Goal: Task Accomplishment & Management: Manage account settings

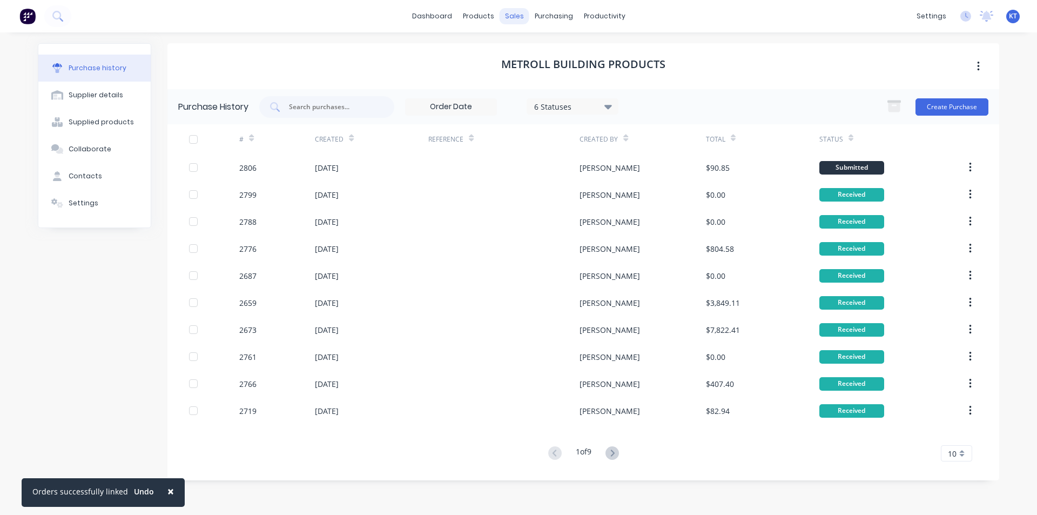
click at [518, 12] on div "sales" at bounding box center [515, 16] width 30 height 16
click at [555, 57] on link "Sales Orders" at bounding box center [571, 52] width 143 height 22
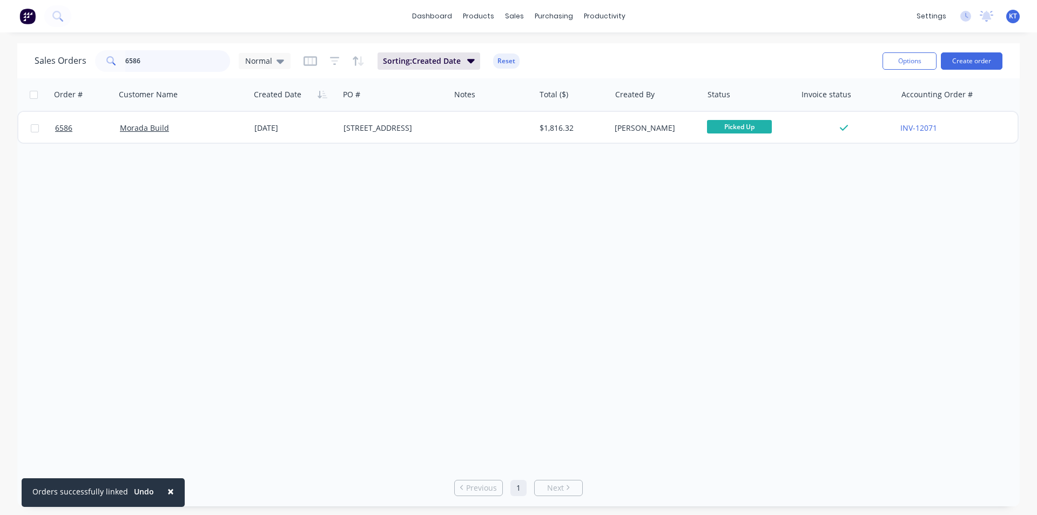
click at [177, 67] on input "6586" at bounding box center [177, 61] width 105 height 22
type input "6215"
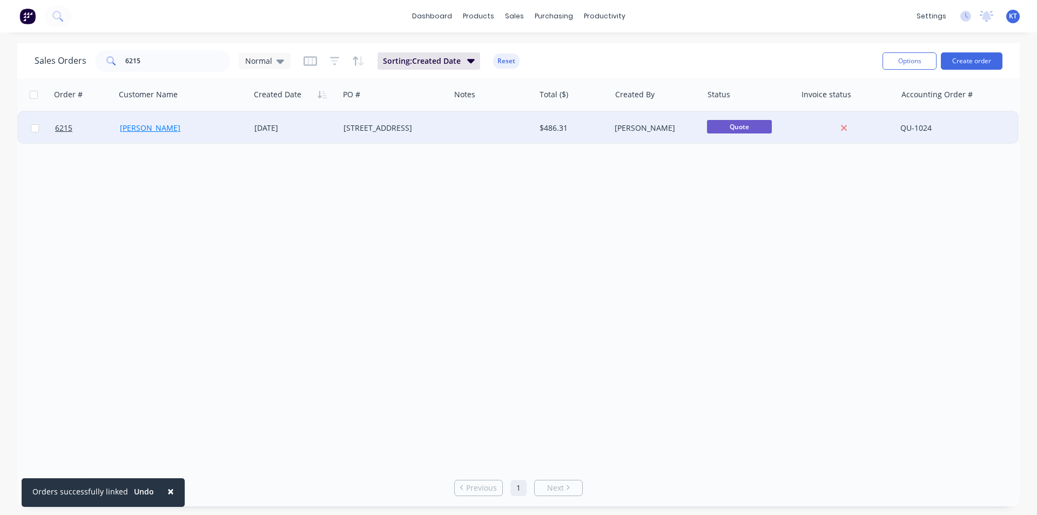
click at [155, 128] on link "[PERSON_NAME]" at bounding box center [150, 128] width 61 height 10
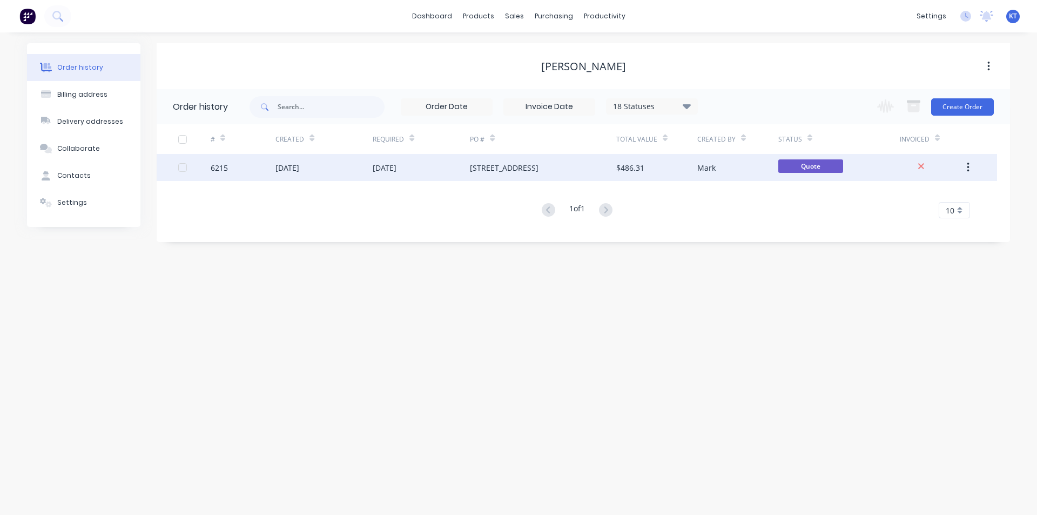
click at [519, 169] on div "[STREET_ADDRESS]" at bounding box center [504, 167] width 69 height 11
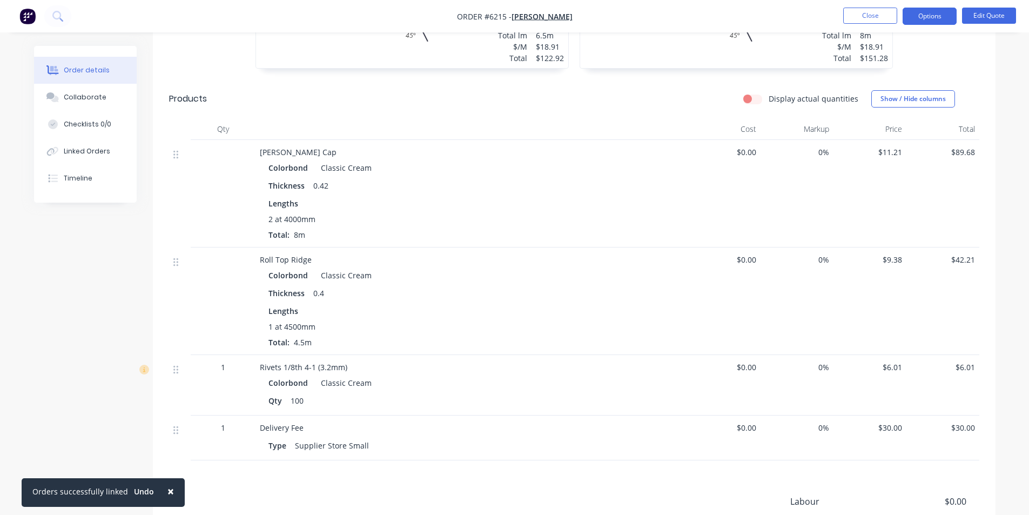
scroll to position [540, 0]
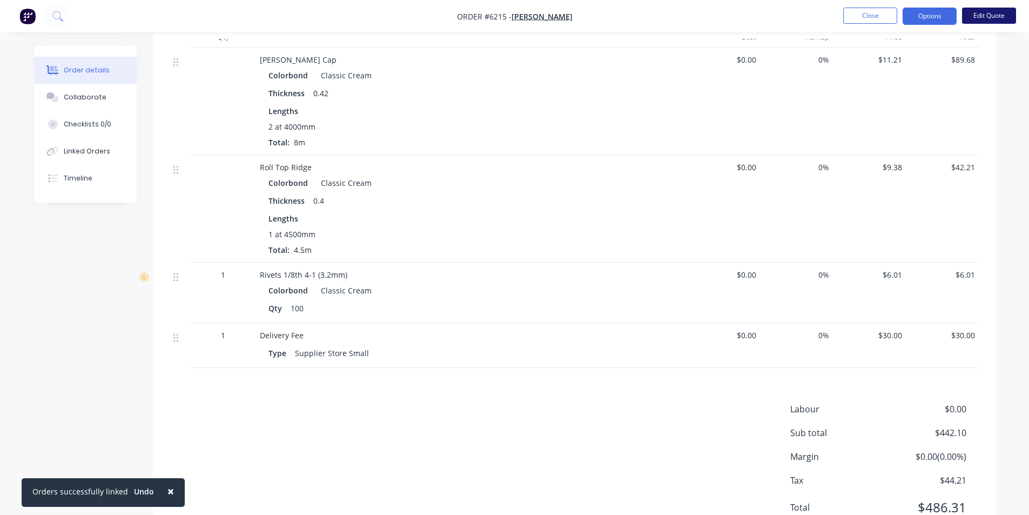
click at [981, 16] on button "Edit Quote" at bounding box center [989, 16] width 54 height 16
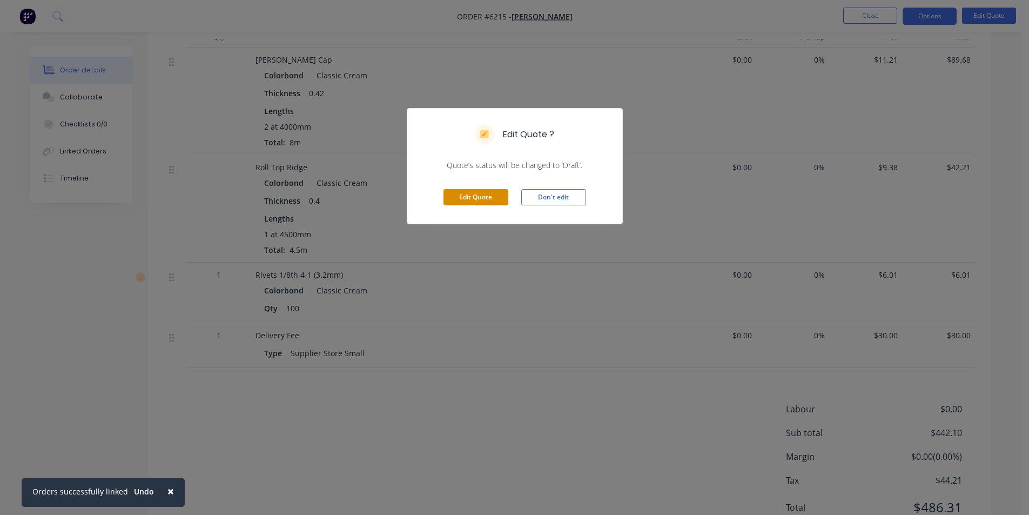
click at [475, 193] on button "Edit Quote" at bounding box center [476, 197] width 65 height 16
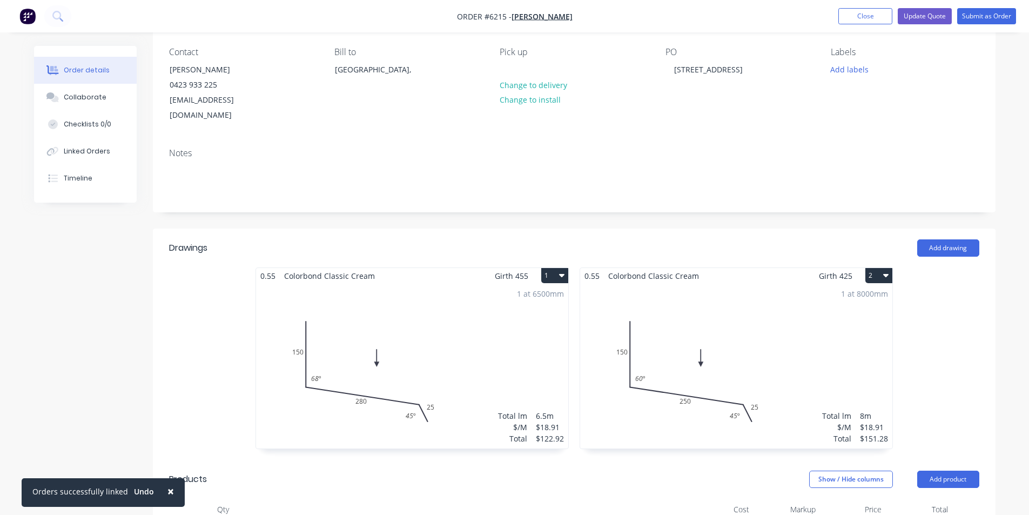
scroll to position [108, 0]
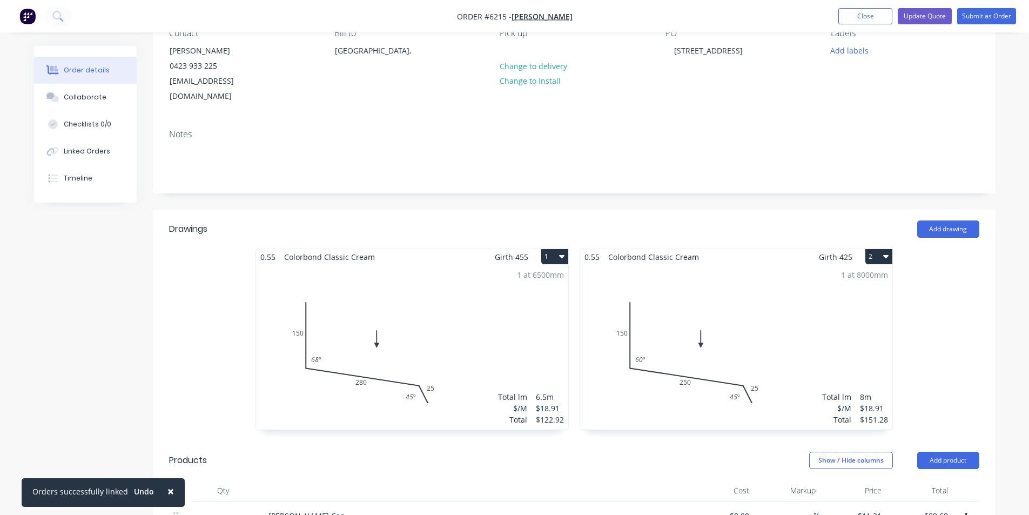
click at [766, 359] on div "1 at 8000mm Total lm $/M Total 8m $18.91 $151.28" at bounding box center [736, 347] width 312 height 165
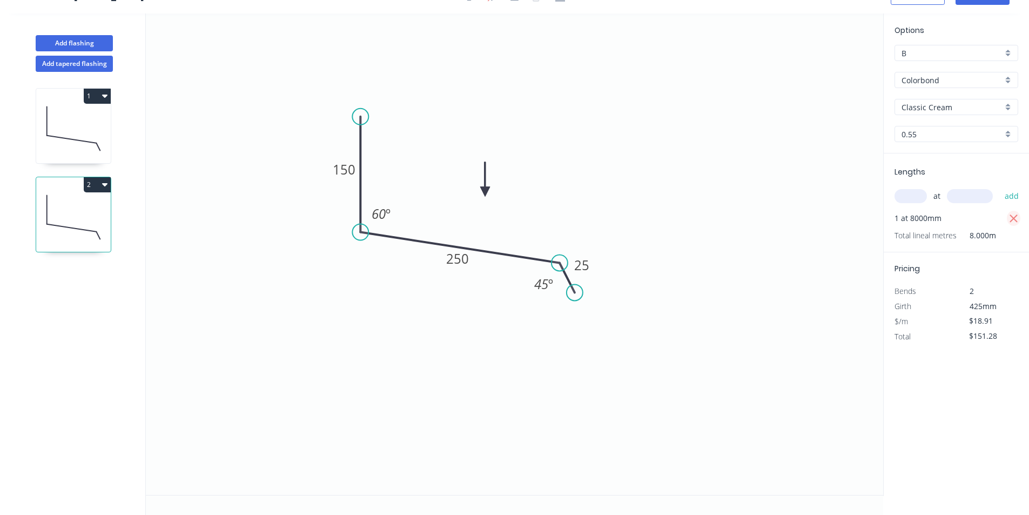
click at [1017, 218] on icon "button" at bounding box center [1014, 218] width 10 height 13
type input "$0.00"
click at [915, 196] on input "text" at bounding box center [911, 196] width 32 height 14
type input "3"
type input "3000"
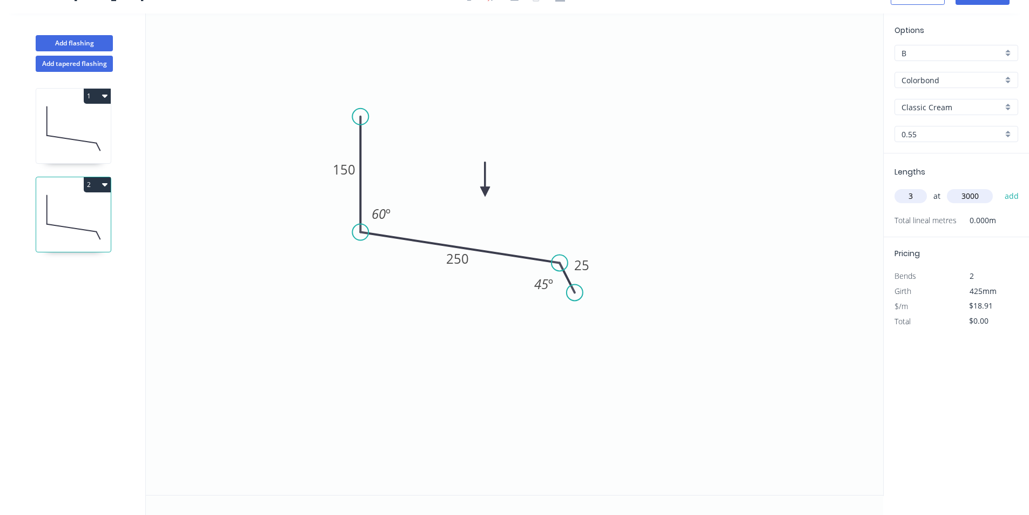
click at [1000, 187] on button "add" at bounding box center [1012, 196] width 25 height 18
type input "$170.19"
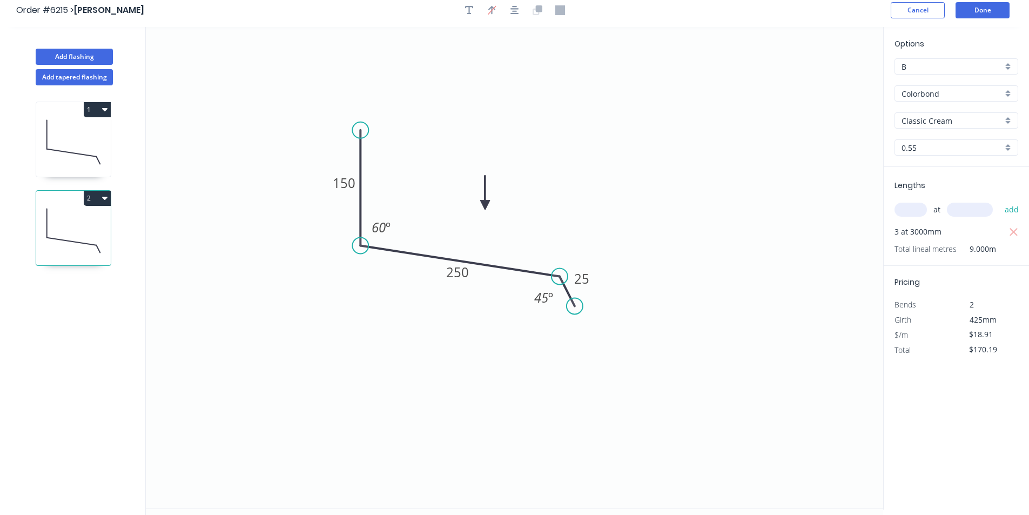
scroll to position [0, 0]
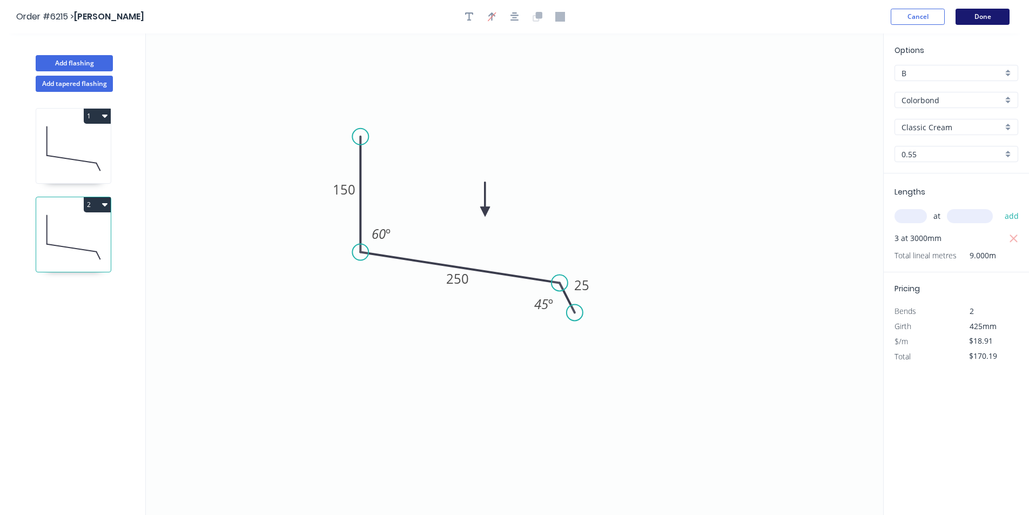
click at [968, 13] on button "Done" at bounding box center [983, 17] width 54 height 16
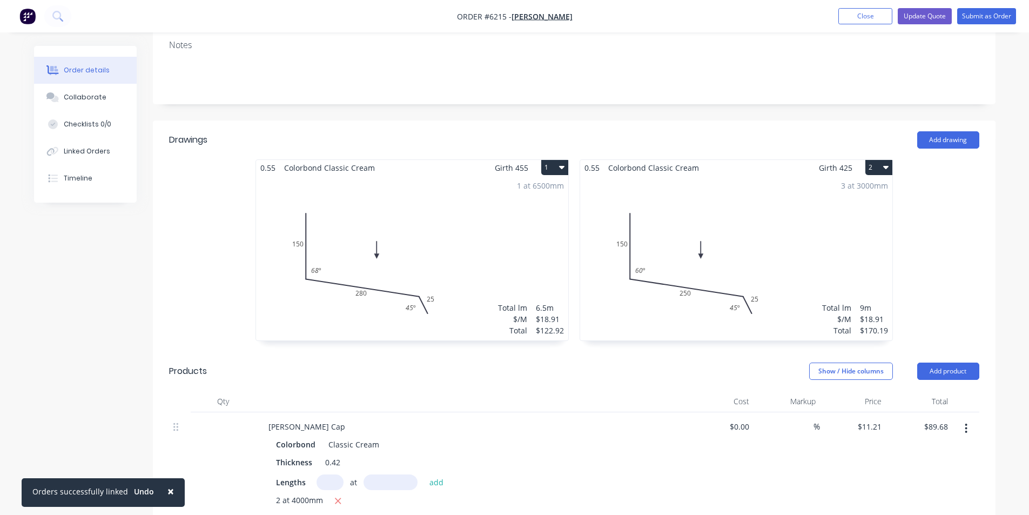
scroll to position [270, 0]
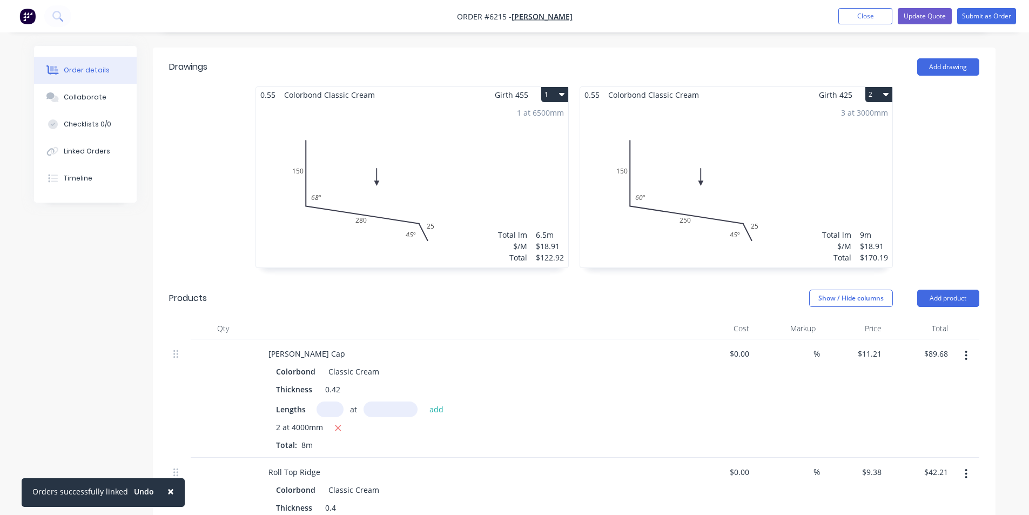
click at [410, 193] on div "1 at 6500mm Total lm $/M Total 6.5m $18.91 $122.92" at bounding box center [412, 185] width 312 height 165
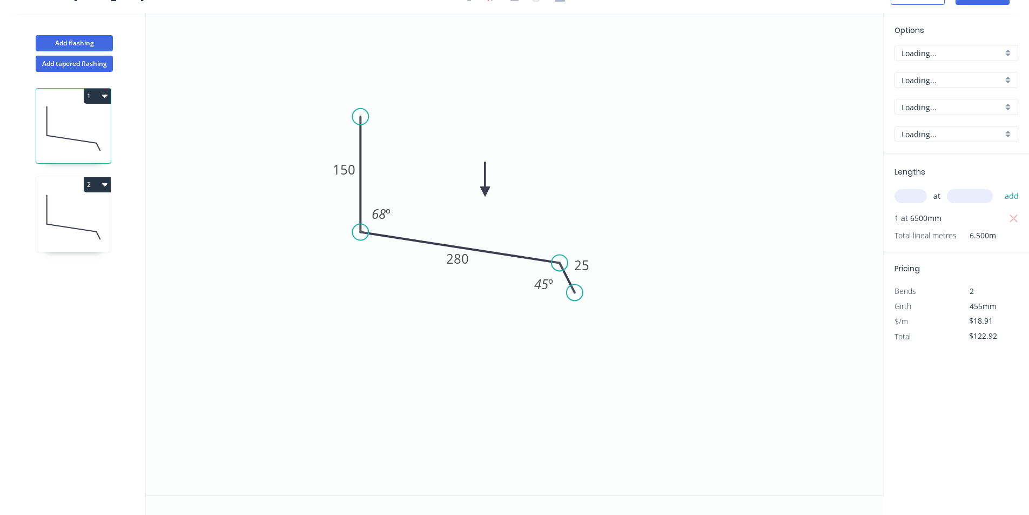
scroll to position [20, 0]
click at [1009, 217] on icon "button" at bounding box center [1014, 218] width 10 height 13
type input "$0.00"
click at [939, 197] on span "at" at bounding box center [937, 196] width 7 height 15
click at [911, 196] on input "text" at bounding box center [911, 196] width 32 height 14
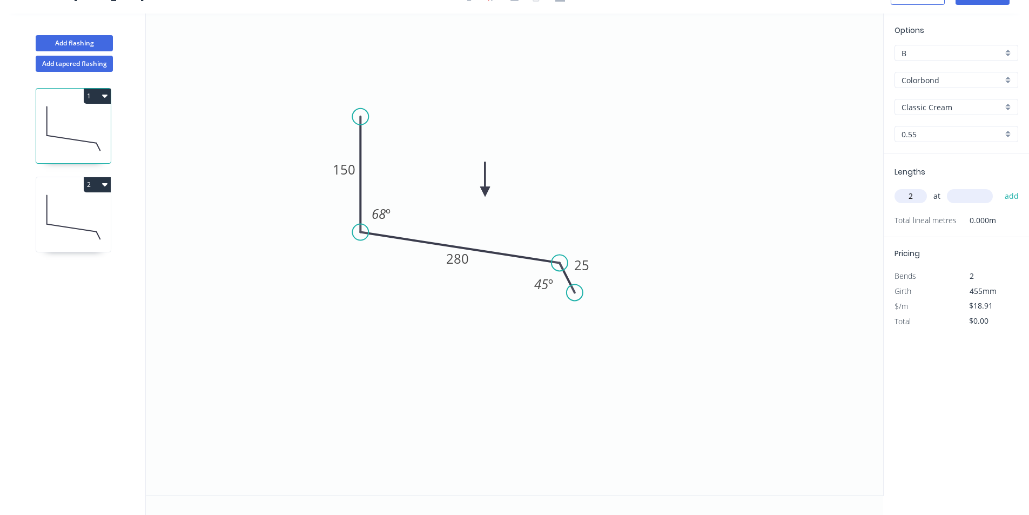
type input "2"
type input "3500"
click at [1000, 187] on button "add" at bounding box center [1012, 196] width 25 height 18
type input "$132.37"
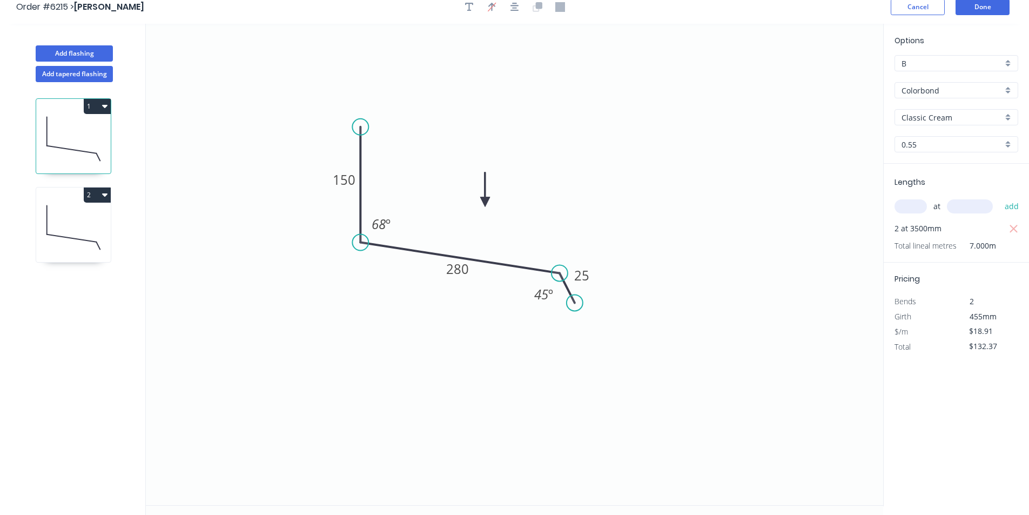
scroll to position [0, 0]
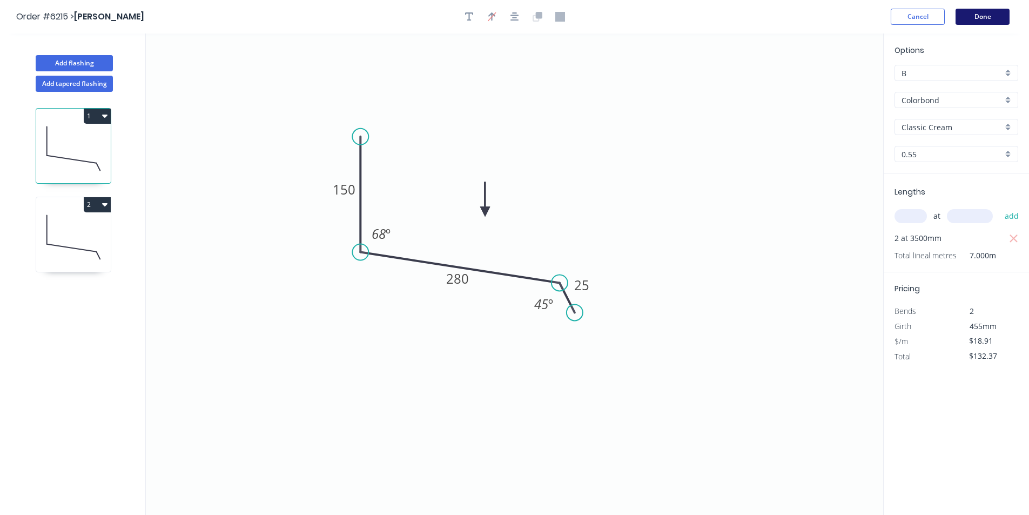
click at [1009, 11] on button "Done" at bounding box center [983, 17] width 54 height 16
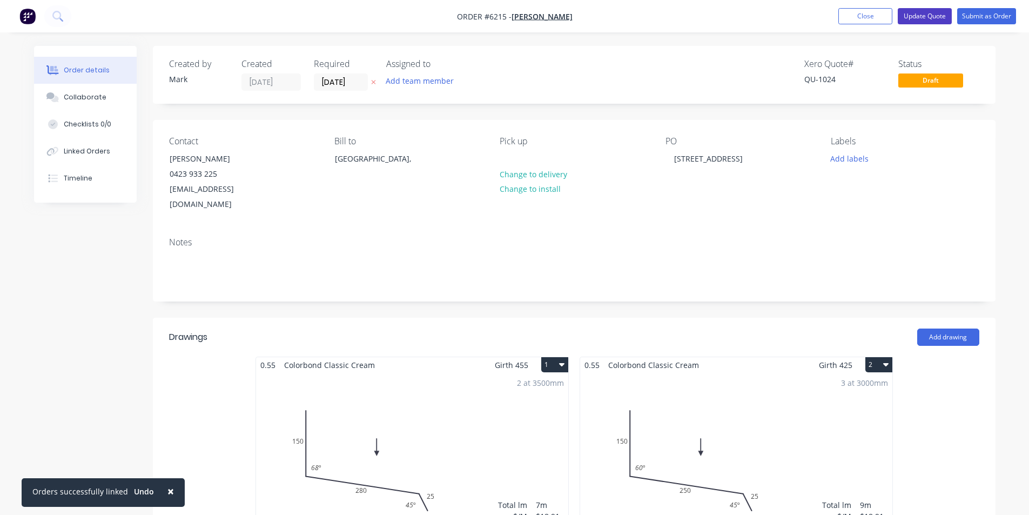
click at [939, 17] on button "Update Quote" at bounding box center [925, 16] width 54 height 16
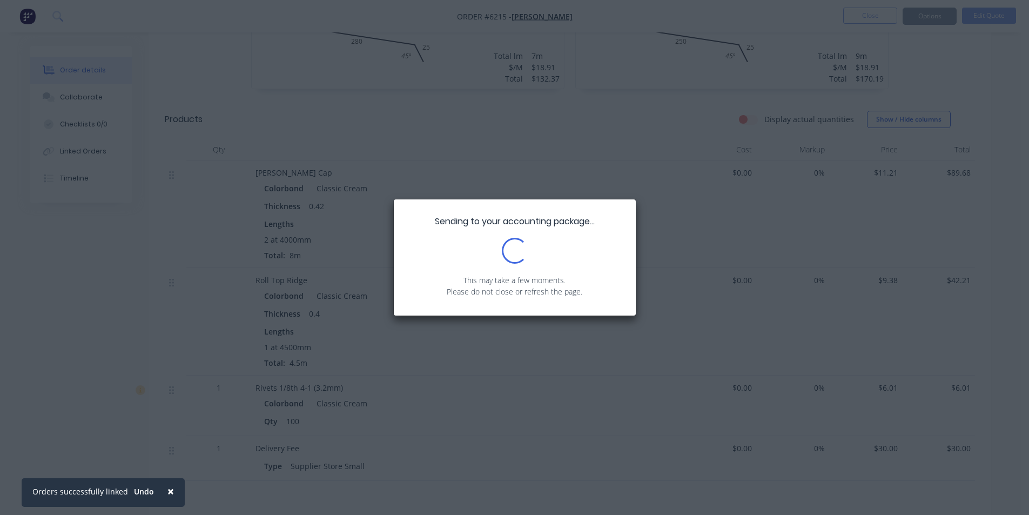
scroll to position [316, 0]
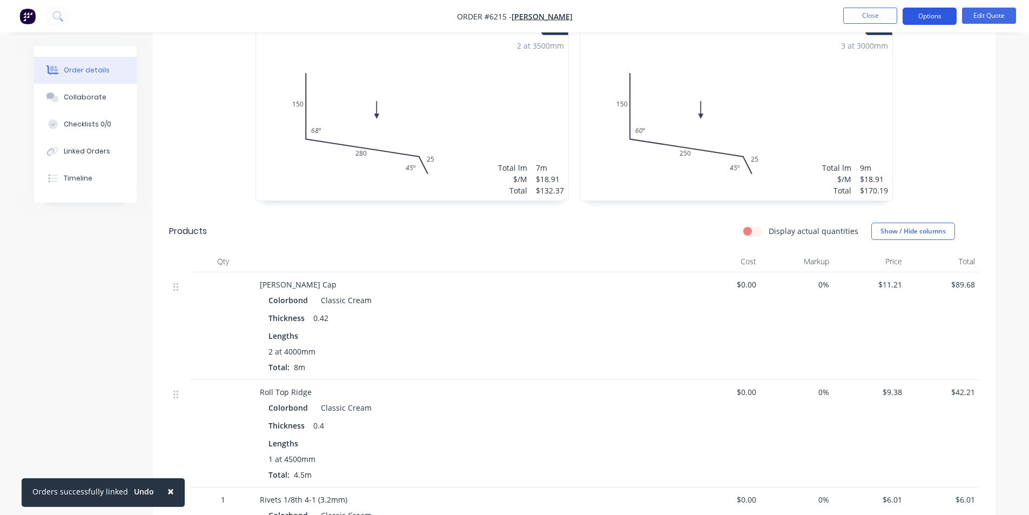
click at [933, 22] on button "Options" at bounding box center [930, 16] width 54 height 17
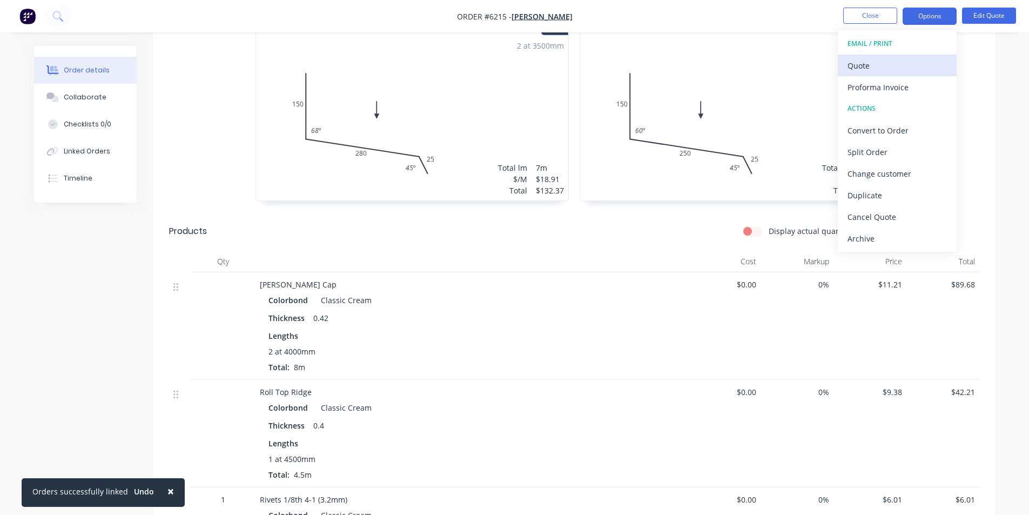
click at [908, 58] on div "Quote" at bounding box center [897, 66] width 99 height 16
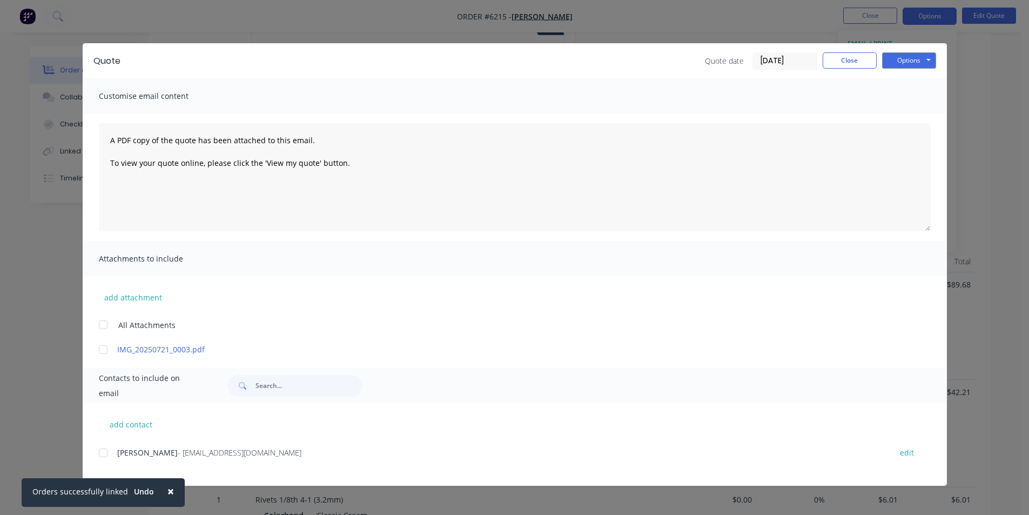
click at [105, 452] on div at bounding box center [103, 453] width 22 height 22
click at [902, 66] on button "Options" at bounding box center [909, 60] width 54 height 16
click at [918, 116] on button "Email" at bounding box center [916, 115] width 69 height 18
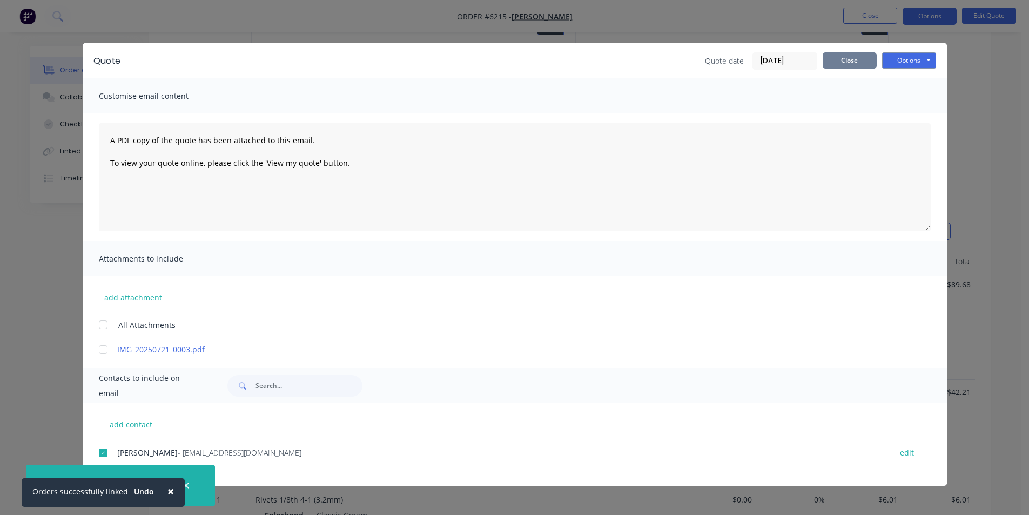
click at [859, 60] on button "Close" at bounding box center [850, 60] width 54 height 16
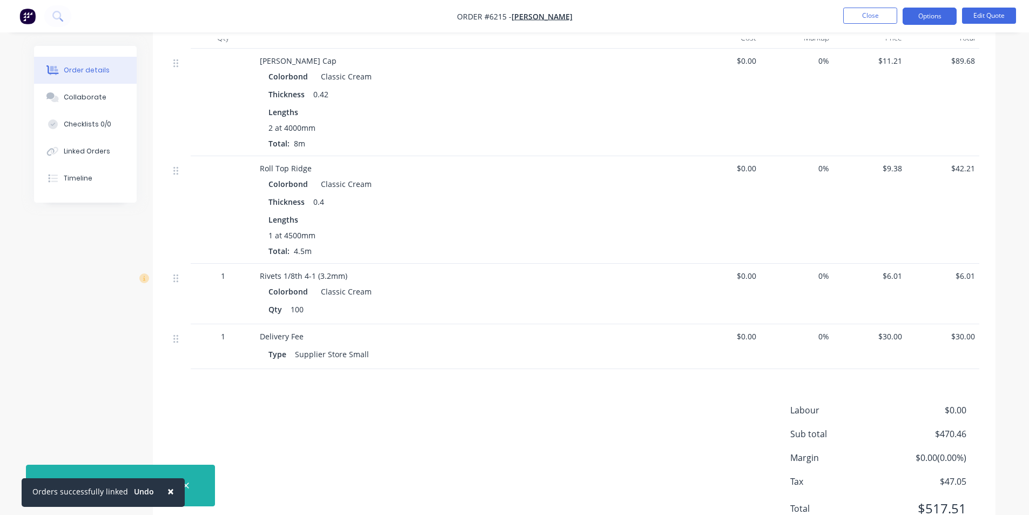
scroll to position [586, 0]
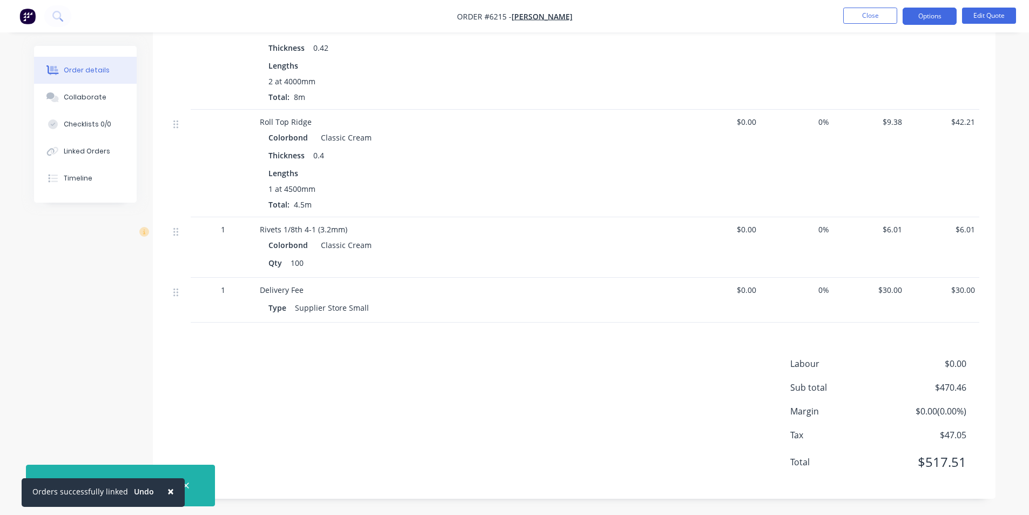
click at [924, 25] on nav "Order #6215 - [PERSON_NAME] Close Options Edit Quote" at bounding box center [514, 16] width 1029 height 32
click at [926, 22] on button "Options" at bounding box center [930, 16] width 54 height 17
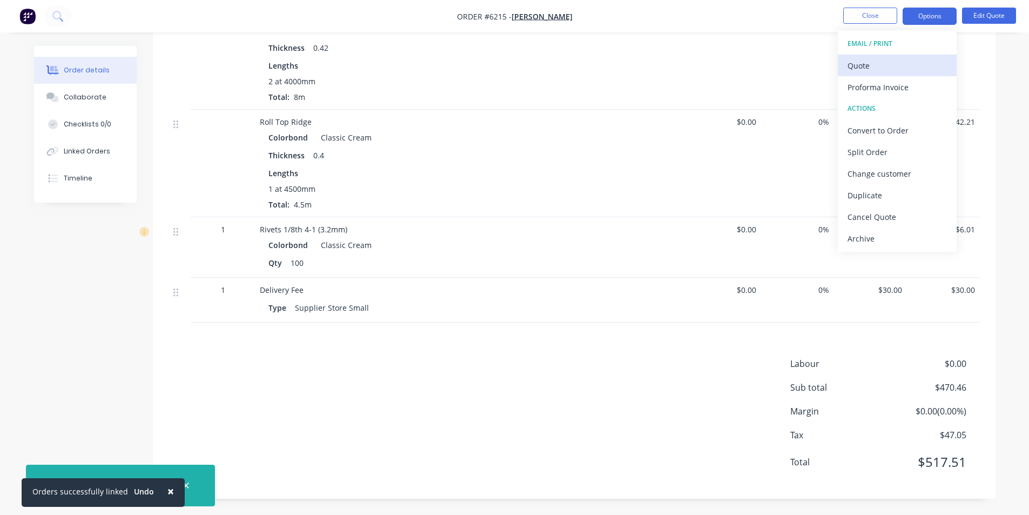
click at [916, 61] on div "Quote" at bounding box center [897, 66] width 99 height 16
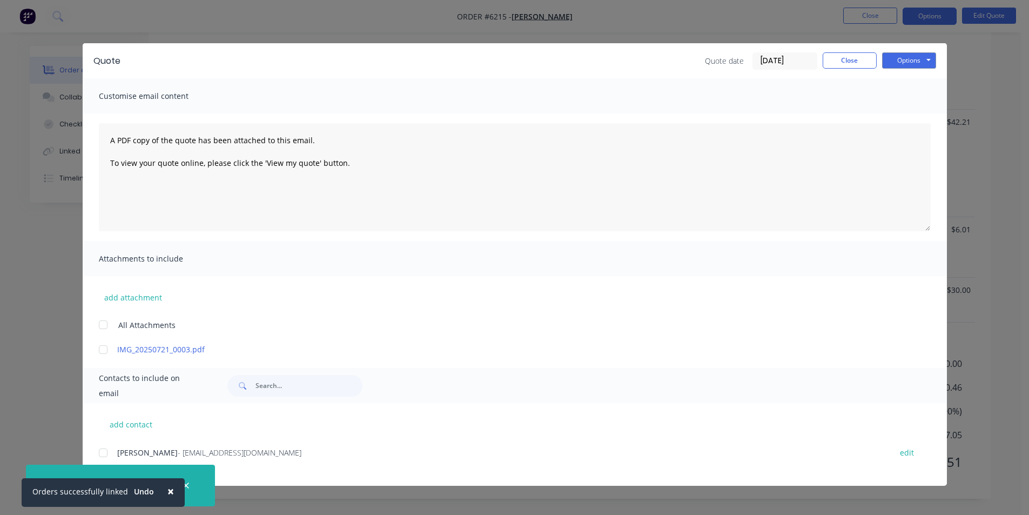
click at [937, 62] on div "Quote Quote date [DATE] Close Options Preview Print Email" at bounding box center [515, 60] width 865 height 35
click at [925, 60] on button "Options" at bounding box center [909, 60] width 54 height 16
click at [921, 99] on button "Print" at bounding box center [916, 98] width 69 height 18
click at [837, 56] on button "Close" at bounding box center [850, 60] width 54 height 16
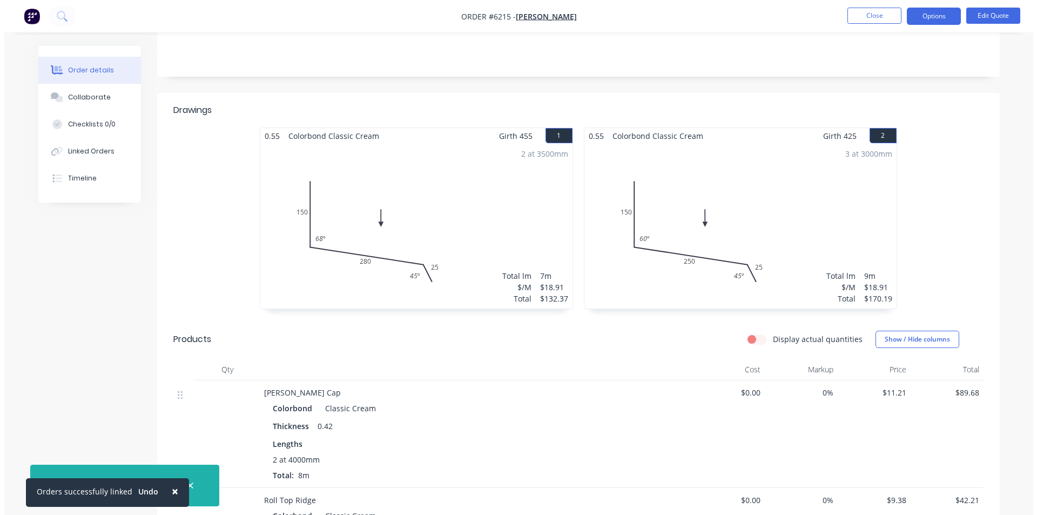
scroll to position [0, 0]
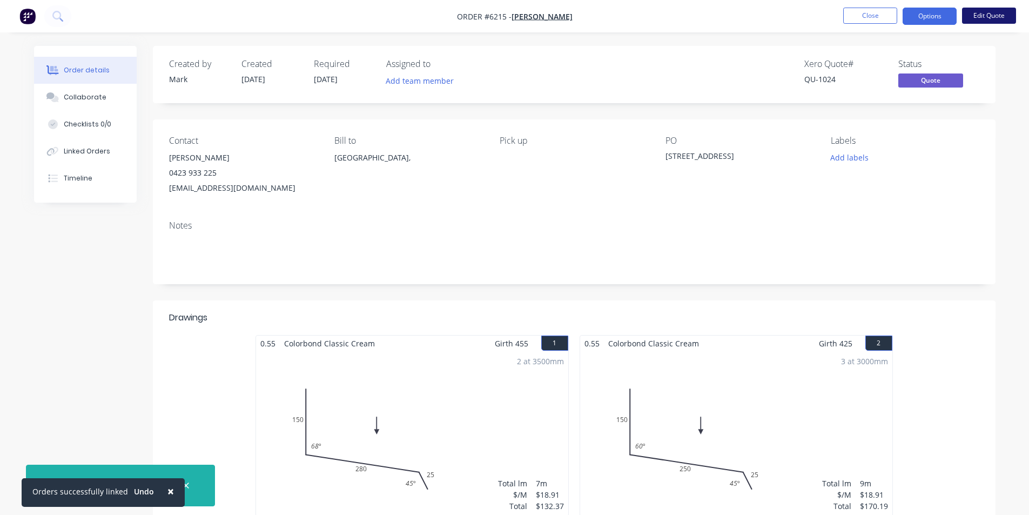
click at [1000, 12] on button "Edit Quote" at bounding box center [989, 16] width 54 height 16
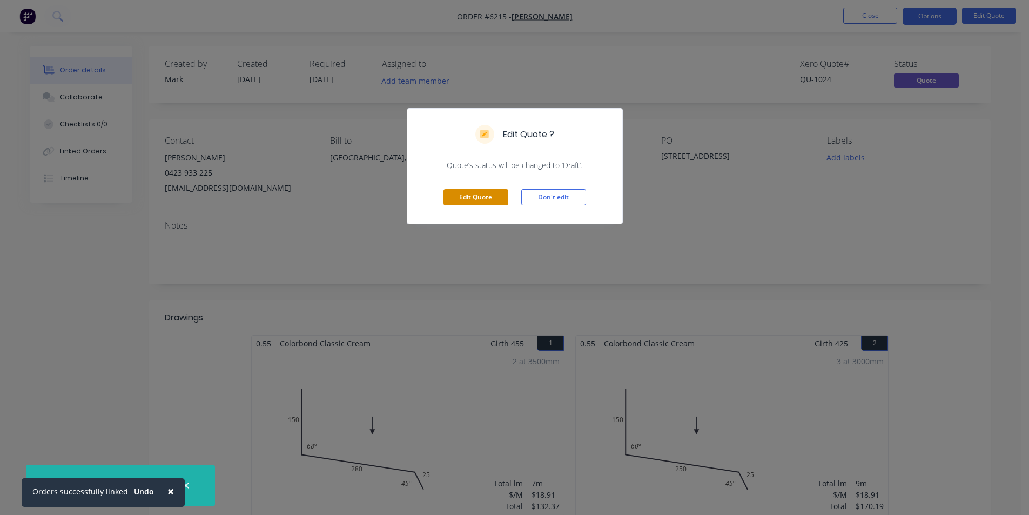
click at [492, 200] on button "Edit Quote" at bounding box center [476, 197] width 65 height 16
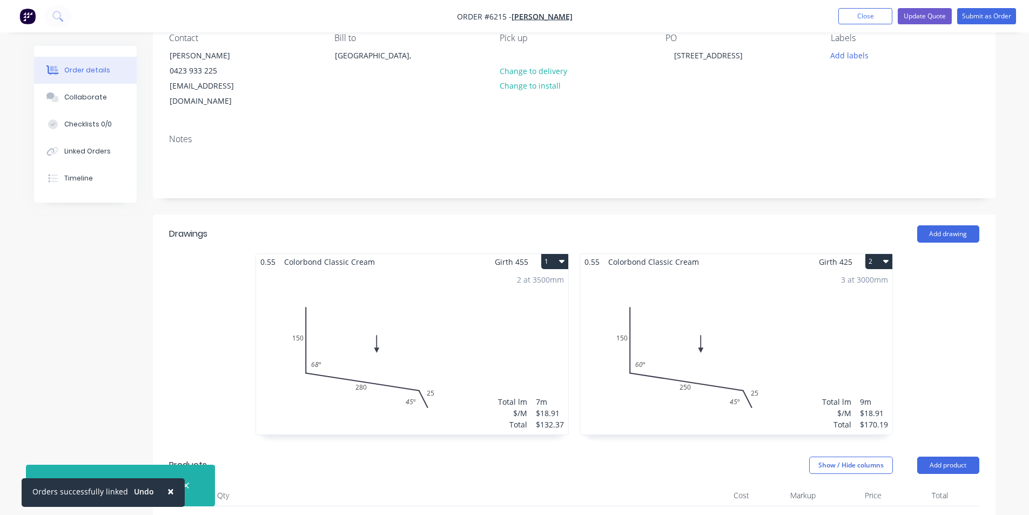
scroll to position [108, 0]
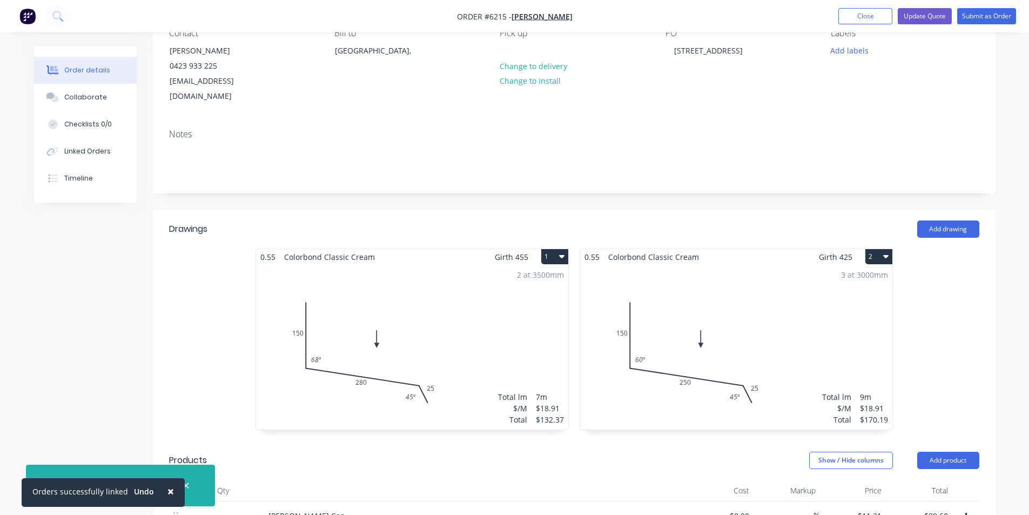
click at [883, 249] on button "2" at bounding box center [879, 256] width 27 height 15
click at [855, 318] on div "Delete" at bounding box center [841, 326] width 83 height 16
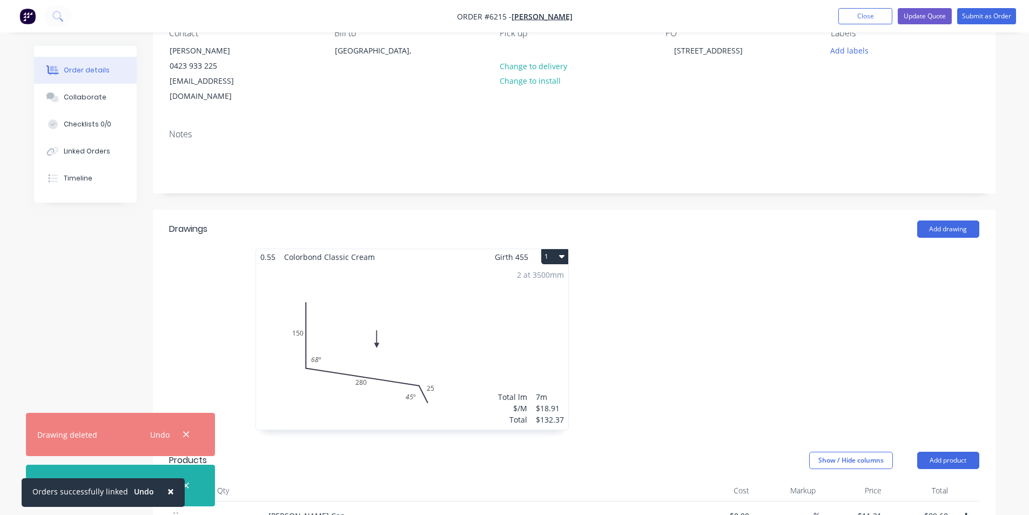
click at [564, 252] on icon "button" at bounding box center [561, 256] width 5 height 9
click at [548, 318] on div "Delete" at bounding box center [517, 326] width 83 height 16
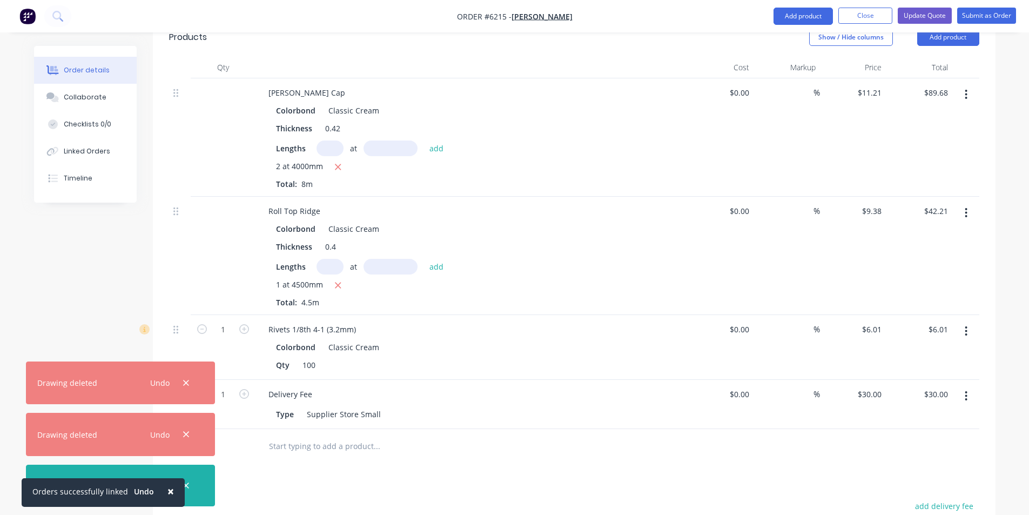
scroll to position [170, 0]
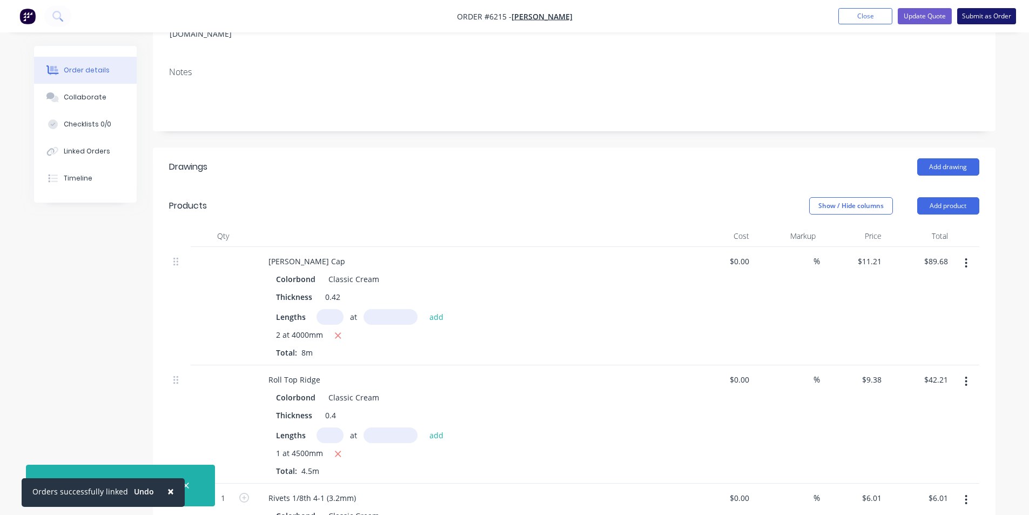
click at [982, 24] on button "Submit as Order" at bounding box center [987, 16] width 59 height 16
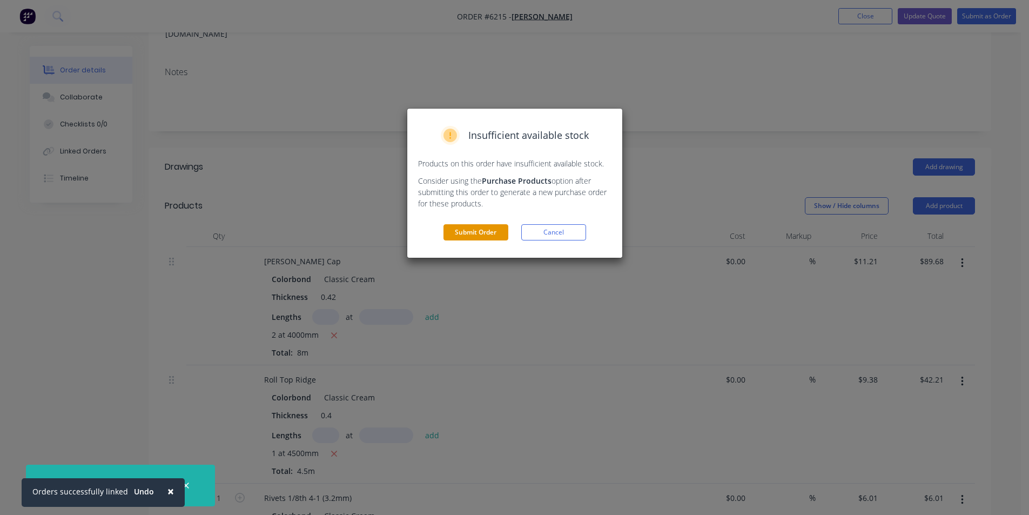
click at [459, 237] on button "Submit Order" at bounding box center [476, 232] width 65 height 16
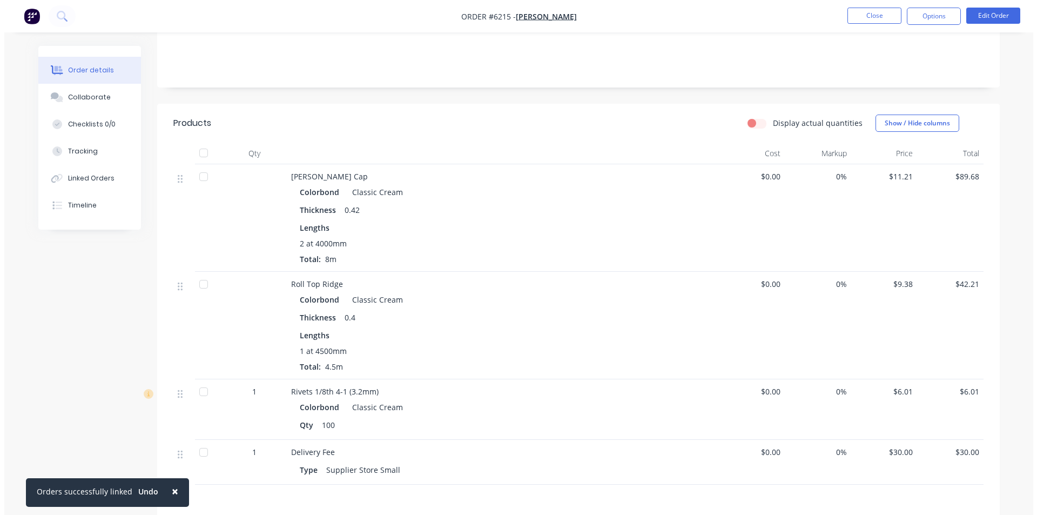
scroll to position [0, 0]
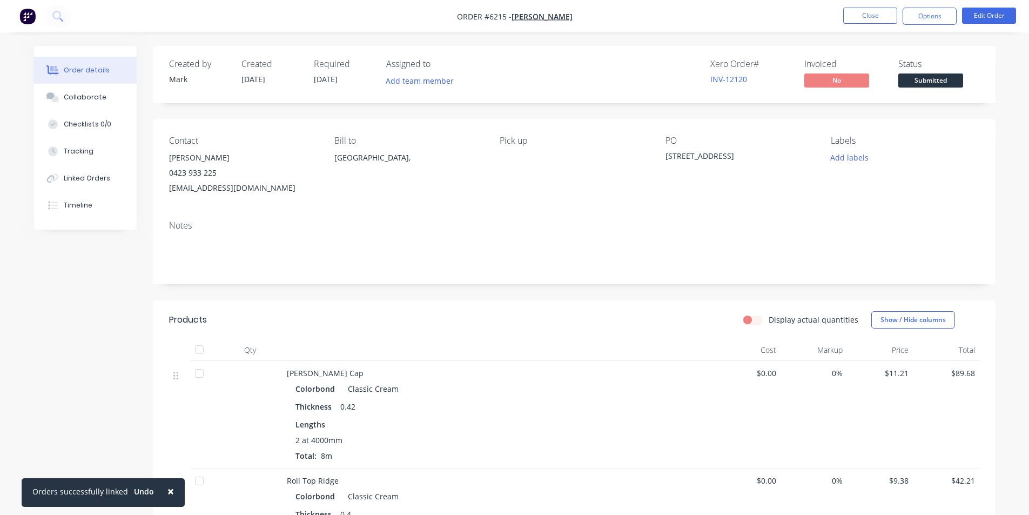
click at [943, 83] on span "Submitted" at bounding box center [931, 80] width 65 height 14
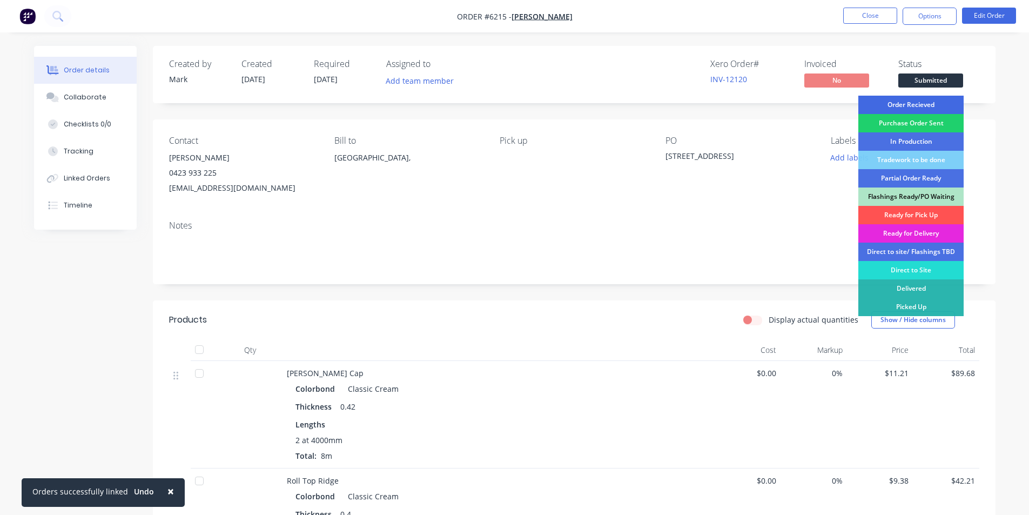
click at [941, 104] on div "Order Recieved" at bounding box center [911, 105] width 105 height 18
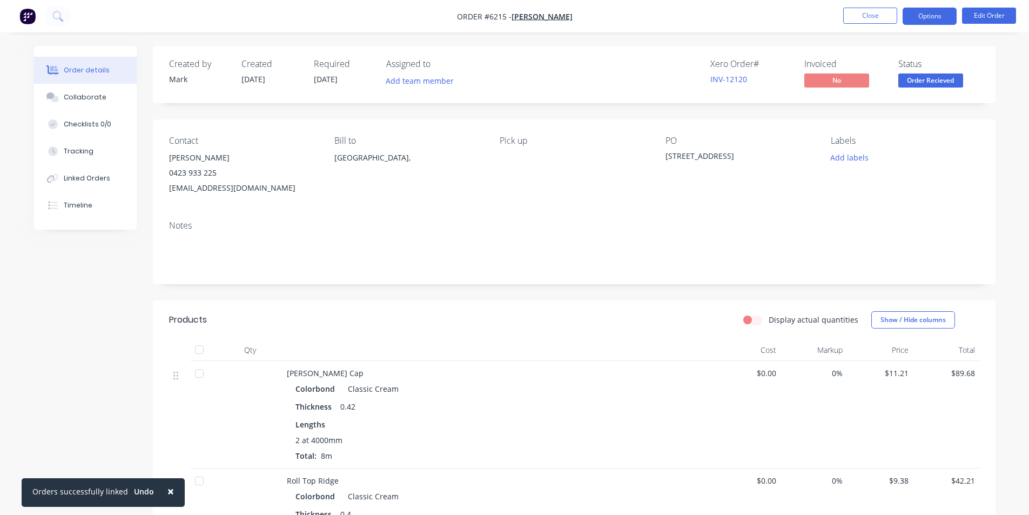
click at [938, 13] on button "Options" at bounding box center [930, 16] width 54 height 17
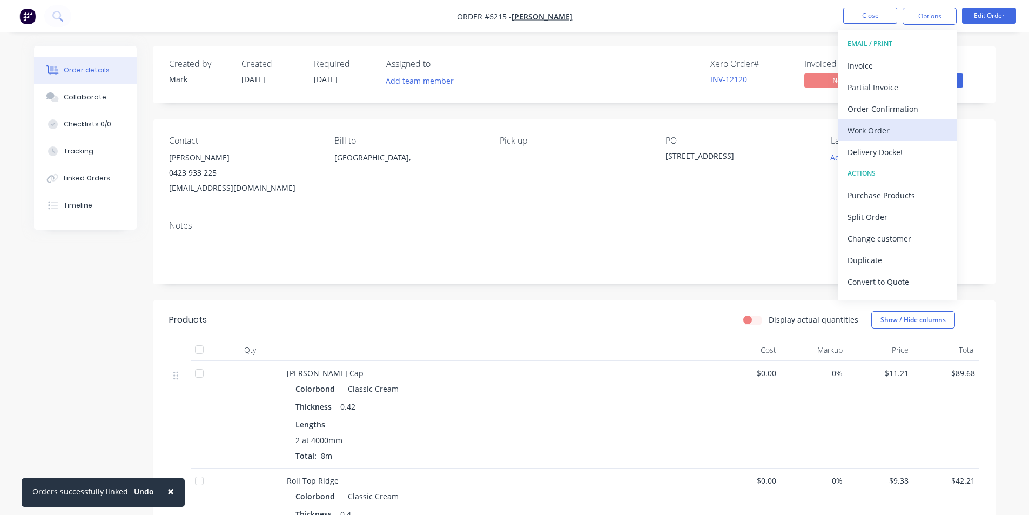
click at [870, 138] on button "Work Order" at bounding box center [897, 130] width 119 height 22
click at [986, 44] on div "Order details Collaborate Checklists 0/0 Tracking Linked Orders Timeline Order …" at bounding box center [514, 437] width 1029 height 874
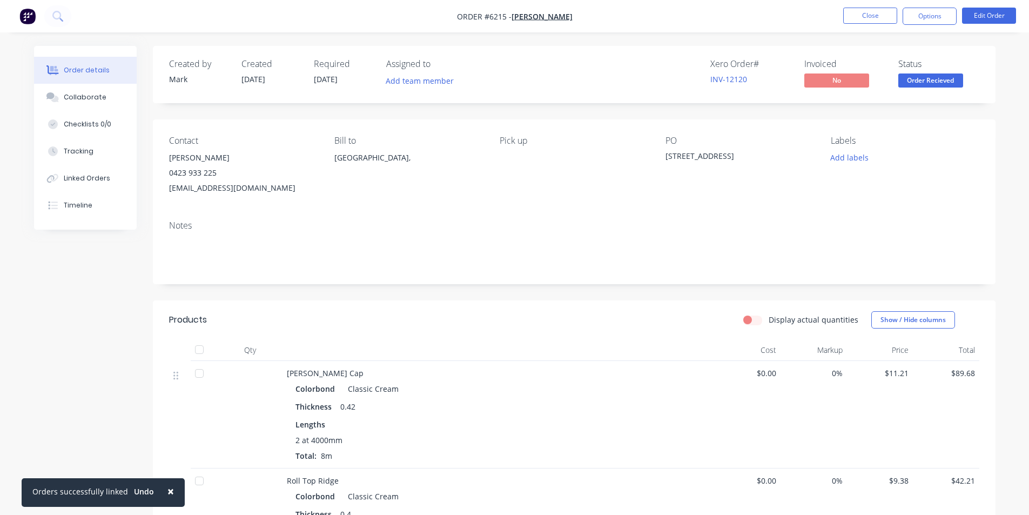
click at [937, 6] on nav "Order #6215 - [PERSON_NAME] Close Options Edit Order" at bounding box center [514, 16] width 1029 height 32
click at [936, 11] on button "Options" at bounding box center [930, 16] width 54 height 17
click at [928, 15] on button "Options" at bounding box center [930, 16] width 54 height 17
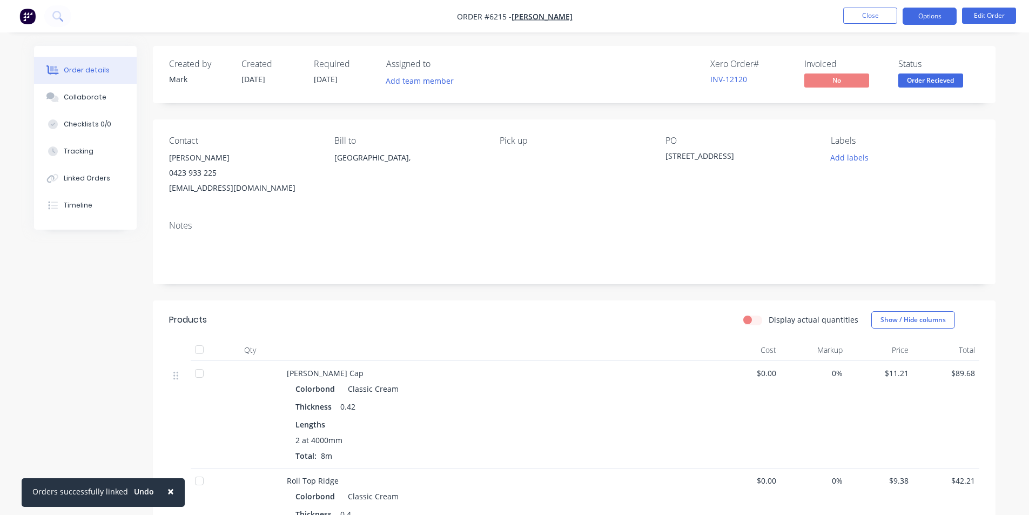
click at [921, 19] on button "Options" at bounding box center [930, 16] width 54 height 17
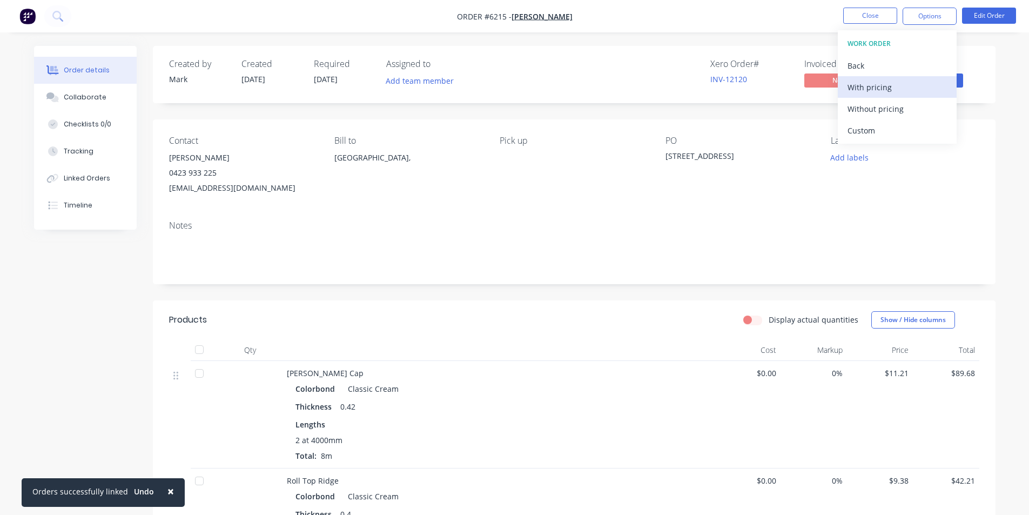
click at [887, 79] on div "With pricing" at bounding box center [897, 87] width 99 height 16
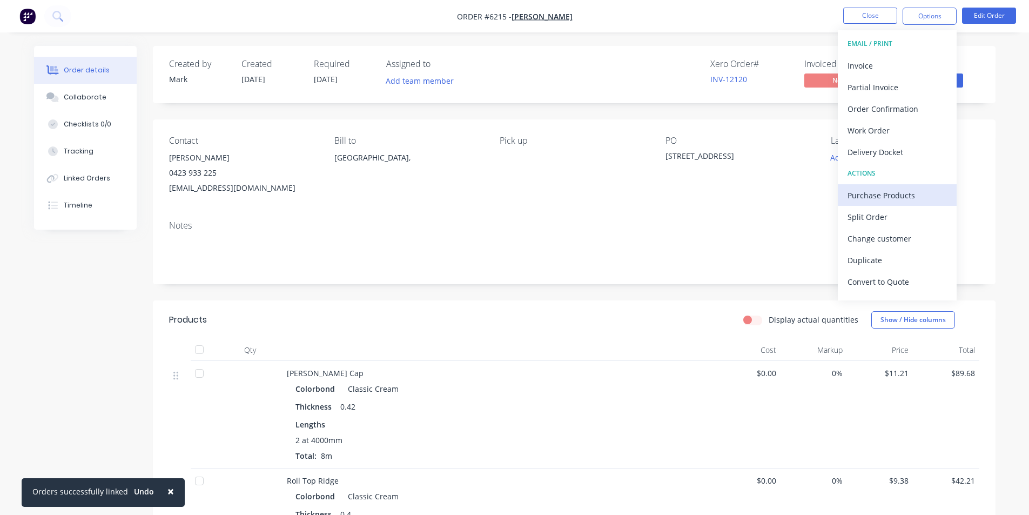
click at [910, 191] on div "Purchase Products" at bounding box center [897, 196] width 99 height 16
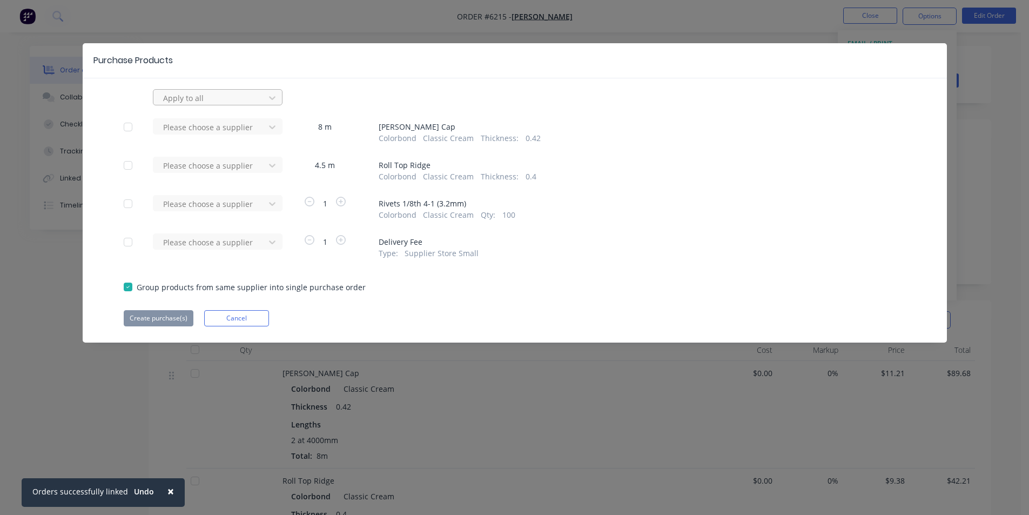
click at [235, 91] on div at bounding box center [210, 98] width 97 height 14
type input "lysaght"
click at [220, 85] on div "Purchase Products 1 result available for search term lysaght. Use Up and Down t…" at bounding box center [515, 192] width 865 height 299
click at [205, 105] on div at bounding box center [210, 98] width 97 height 14
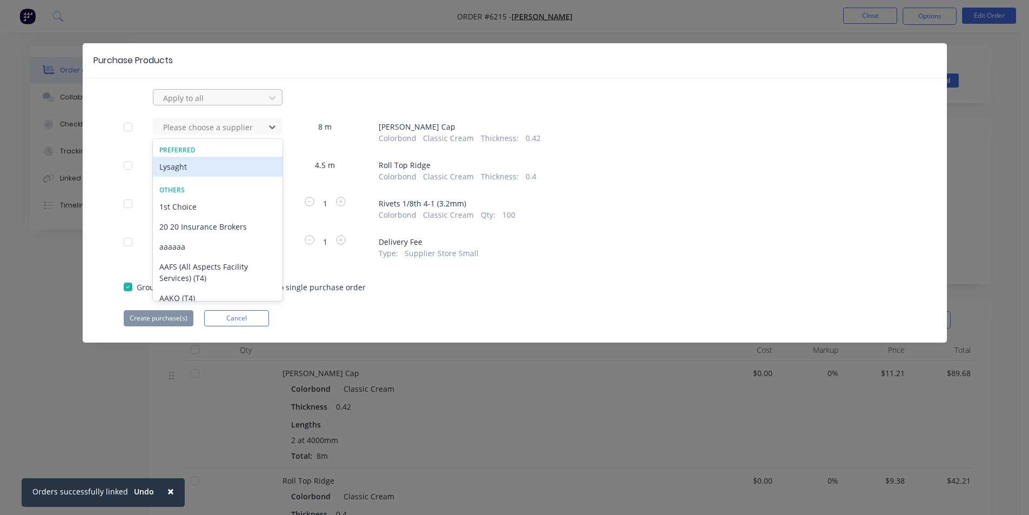
click at [221, 90] on div "Apply to all" at bounding box center [211, 98] width 104 height 16
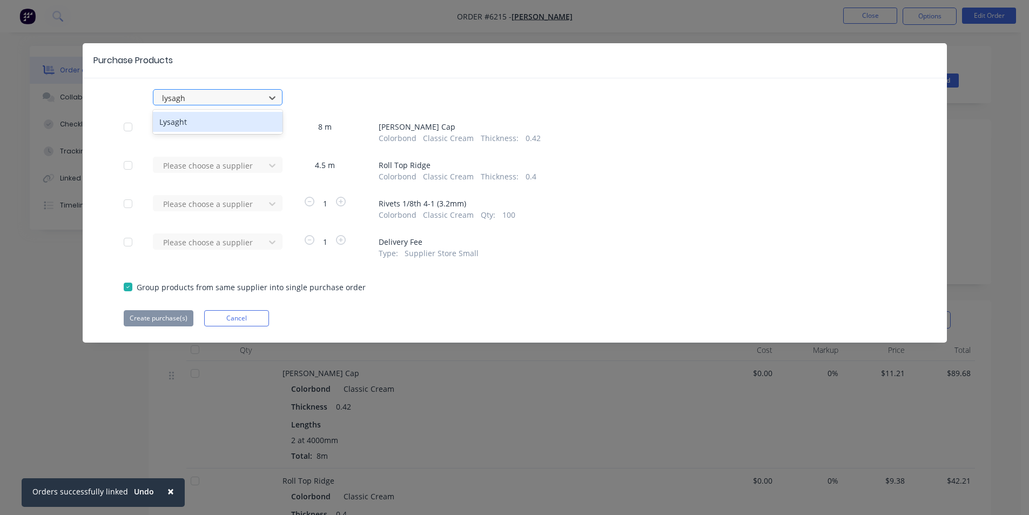
type input "lysaght"
click at [210, 123] on div "Lysaght" at bounding box center [218, 122] width 130 height 20
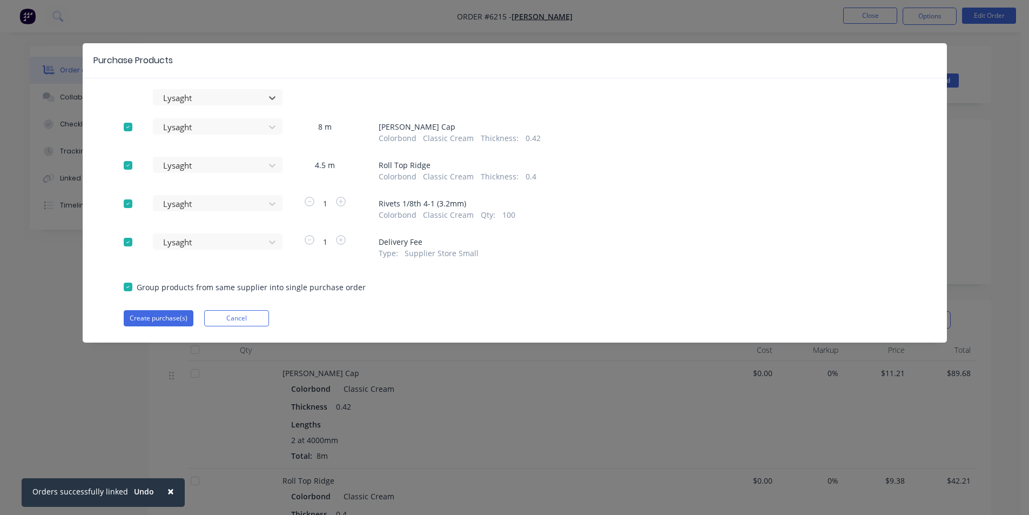
click at [127, 243] on div at bounding box center [128, 242] width 22 height 22
click at [156, 320] on button "Create purchase(s)" at bounding box center [159, 318] width 70 height 16
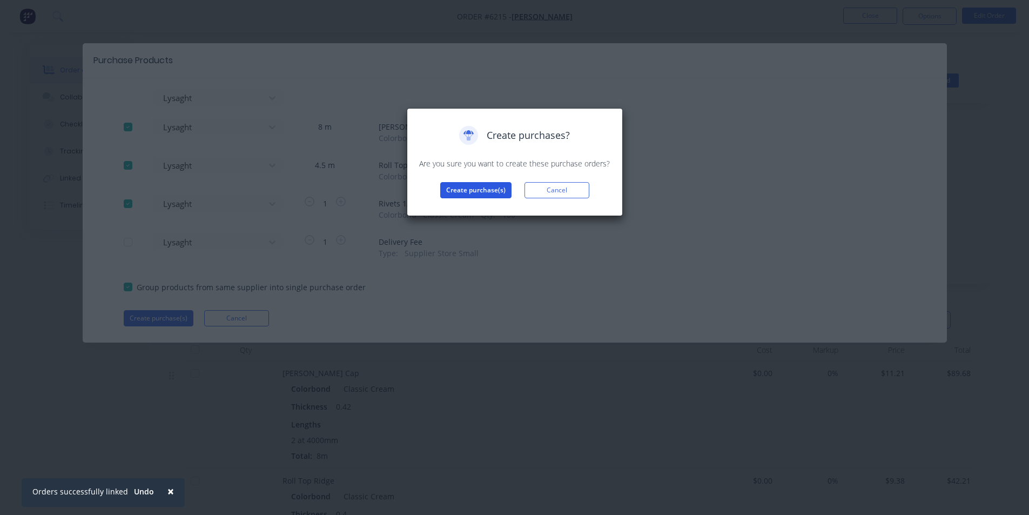
click at [470, 182] on button "Create purchase(s)" at bounding box center [475, 190] width 71 height 16
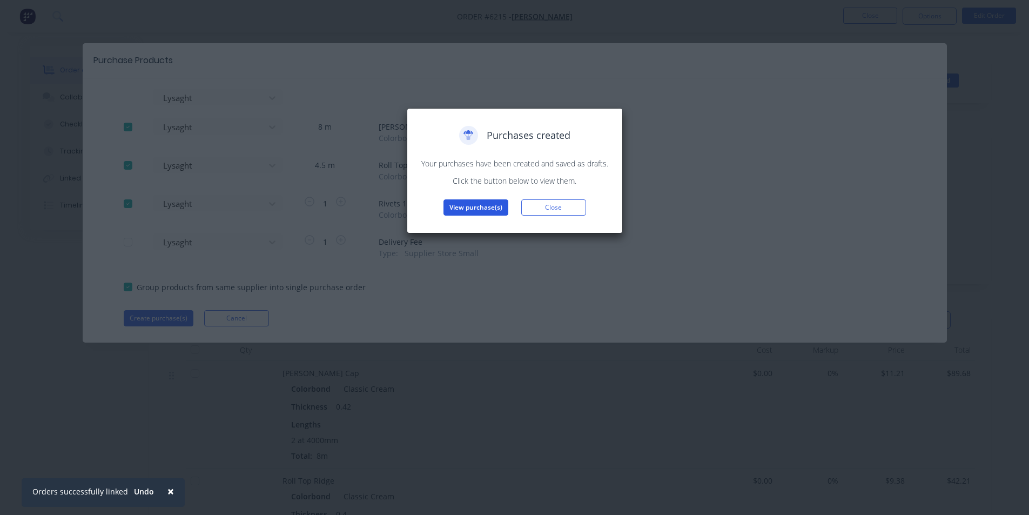
click at [476, 206] on button "View purchase(s)" at bounding box center [476, 207] width 65 height 16
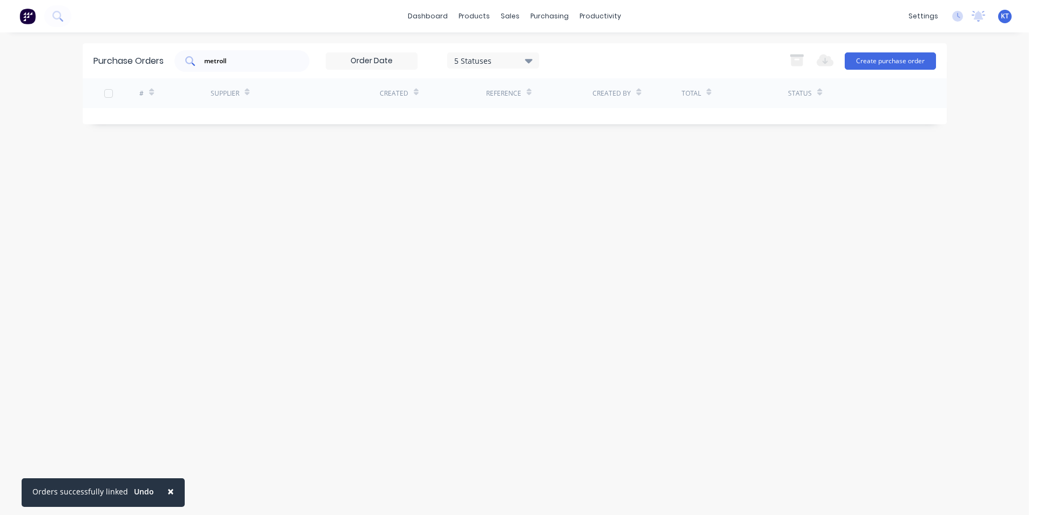
click at [256, 61] on input "metroll" at bounding box center [248, 61] width 90 height 11
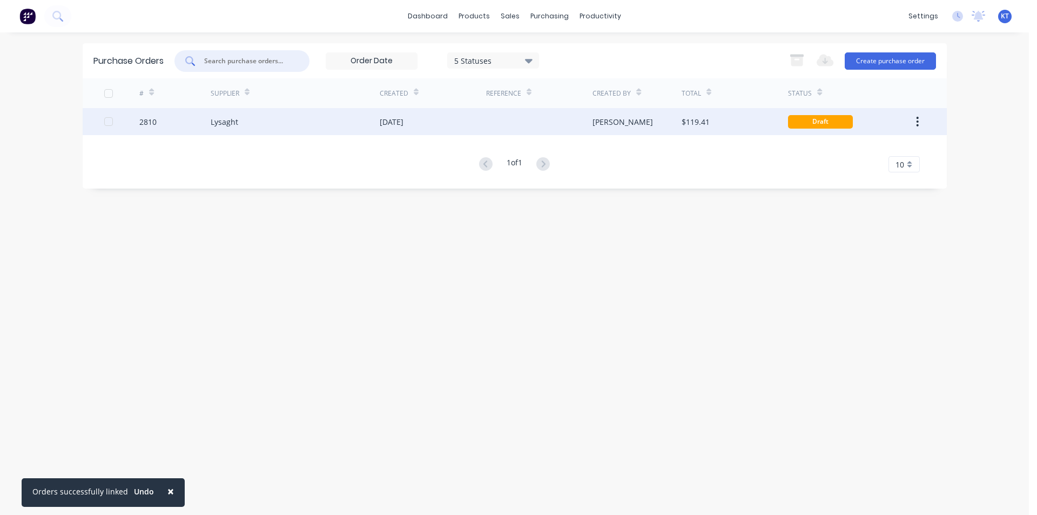
click at [425, 122] on div "[DATE]" at bounding box center [433, 121] width 106 height 27
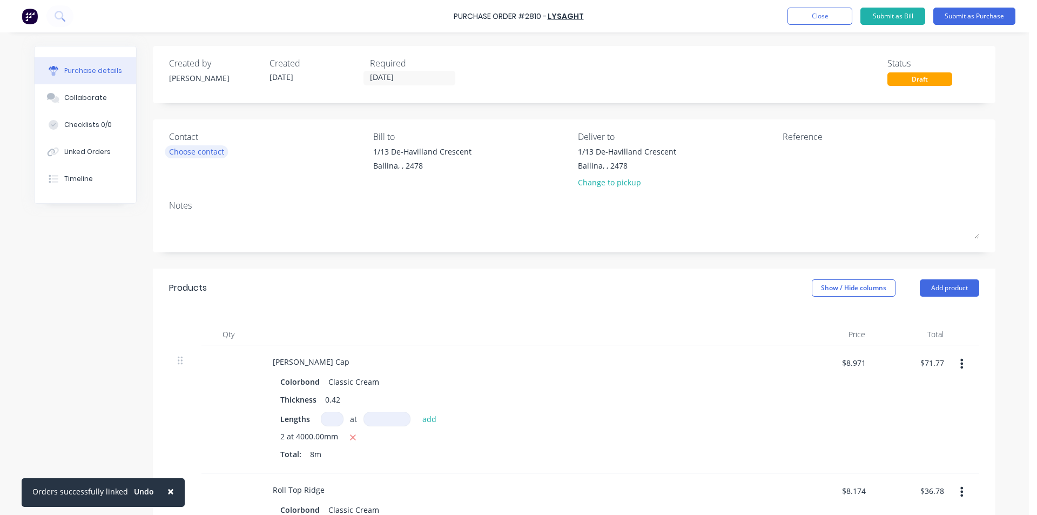
click at [196, 151] on div "Choose contact" at bounding box center [196, 151] width 55 height 11
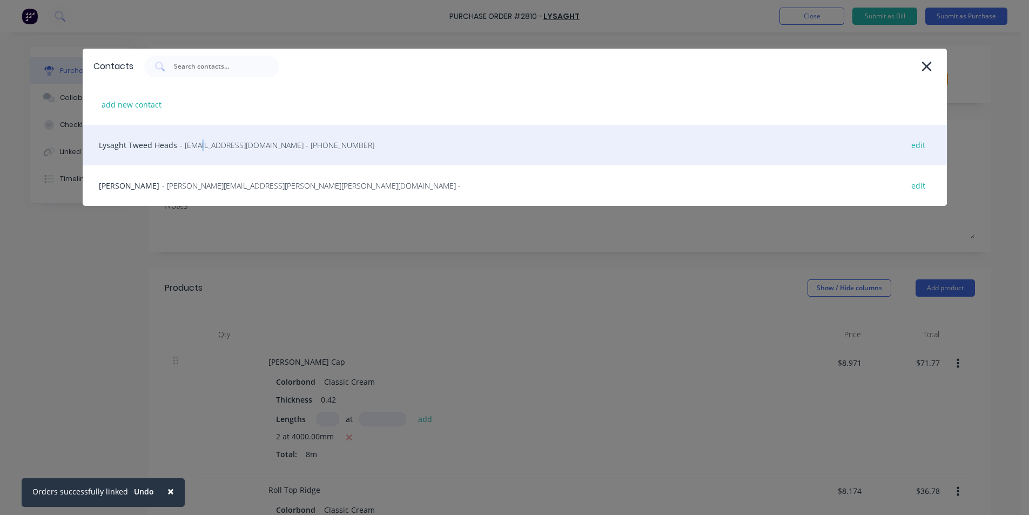
click at [195, 151] on div "Lysaght Tweed Heads - [EMAIL_ADDRESS][DOMAIN_NAME] - [PHONE_NUMBER] edit" at bounding box center [515, 145] width 865 height 41
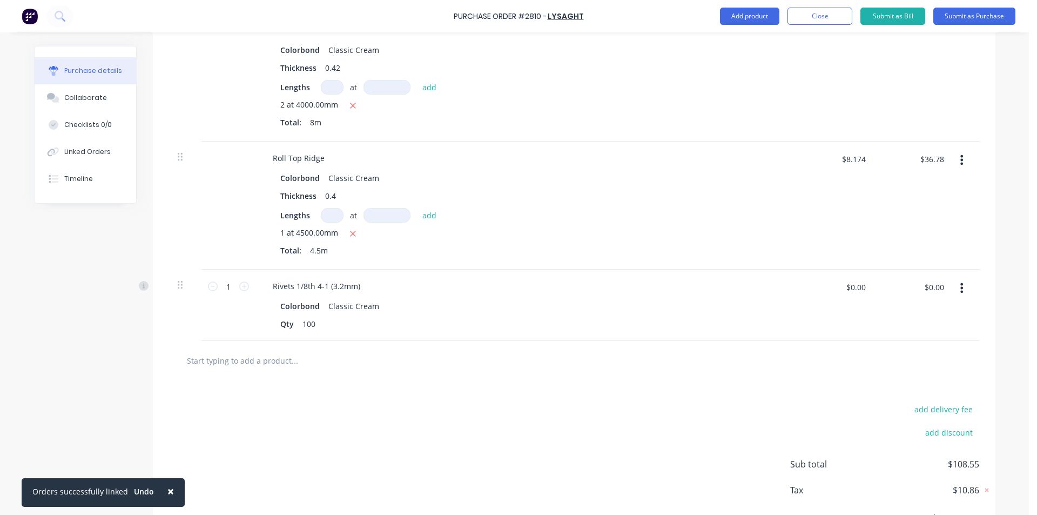
scroll to position [8, 0]
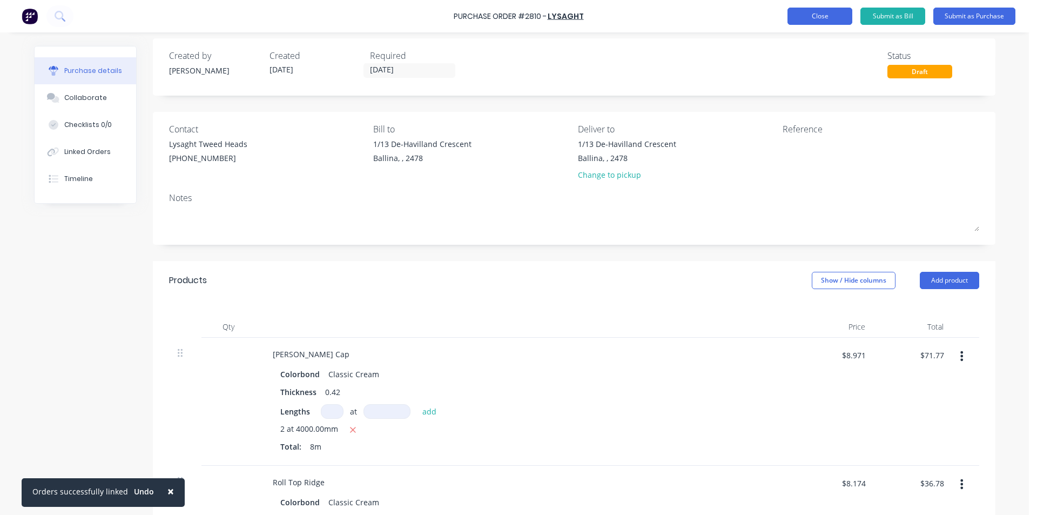
click at [833, 20] on button "Close" at bounding box center [820, 16] width 65 height 17
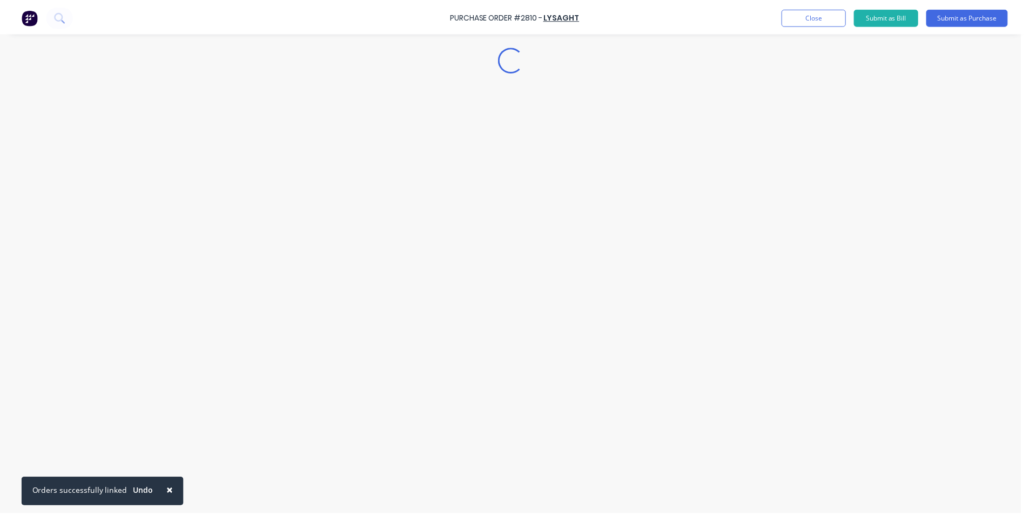
scroll to position [0, 0]
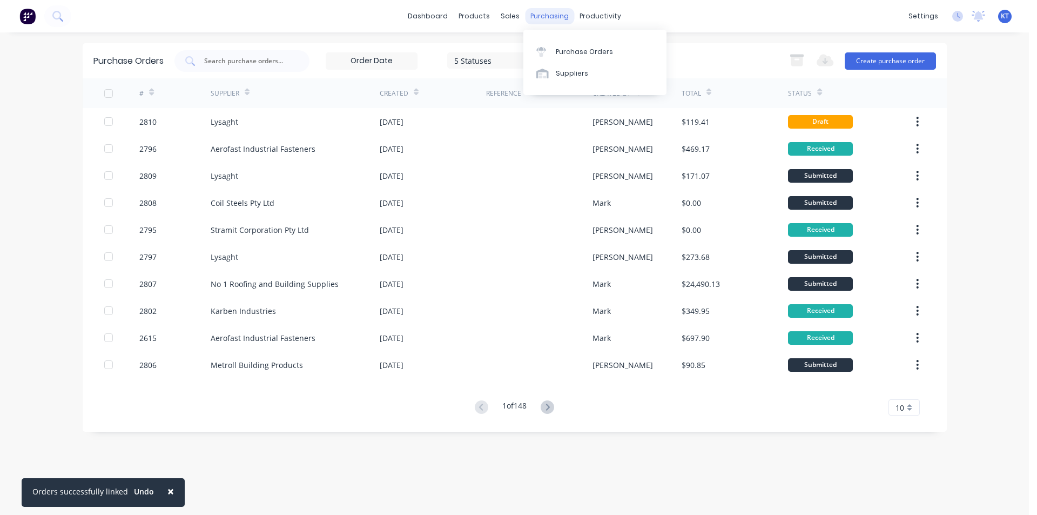
click at [563, 53] on div "Purchase Orders" at bounding box center [584, 52] width 57 height 10
click at [565, 55] on div "Purchase Orders" at bounding box center [584, 52] width 57 height 10
click at [246, 68] on div at bounding box center [242, 61] width 135 height 22
type input "2802"
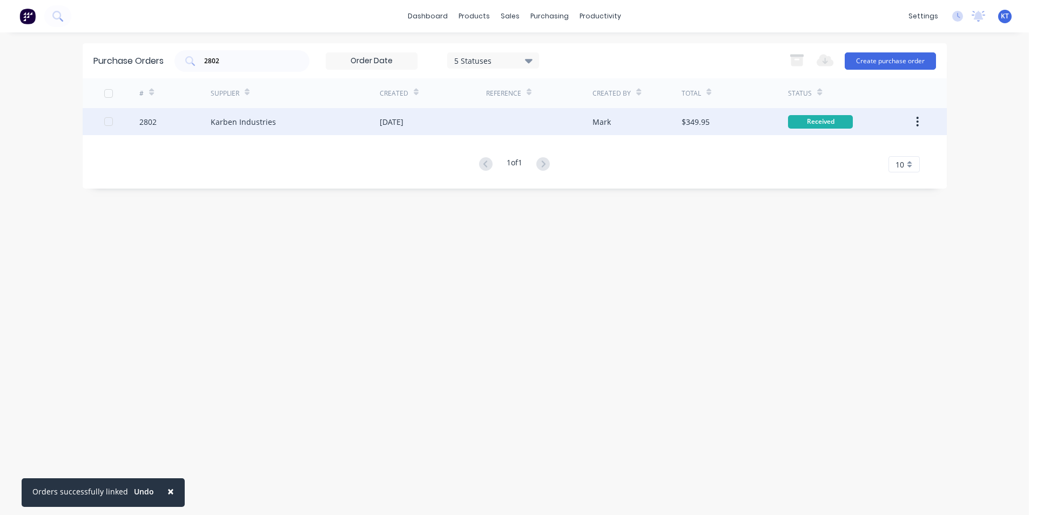
click at [281, 130] on div "Karben Industries" at bounding box center [295, 121] width 169 height 27
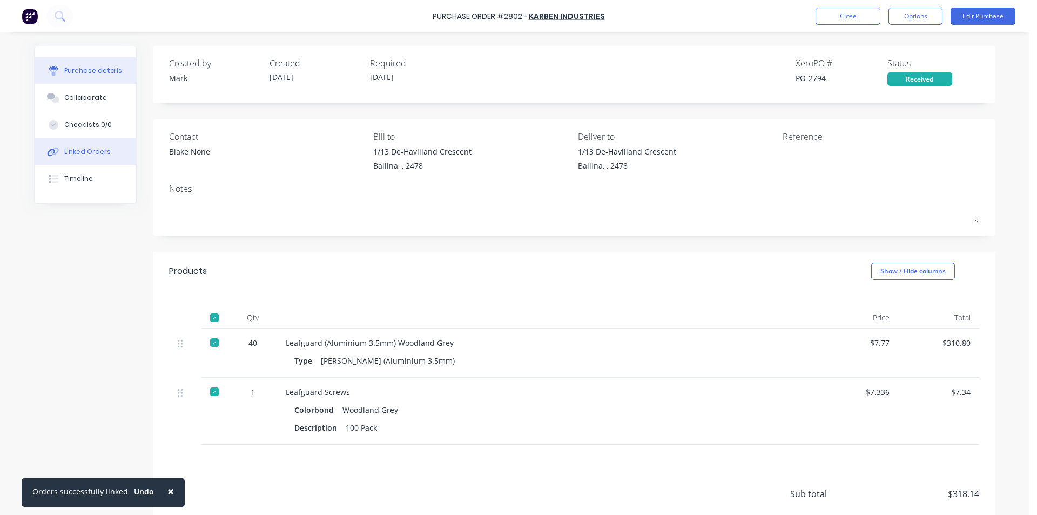
click at [89, 152] on div "Linked Orders" at bounding box center [87, 152] width 46 height 10
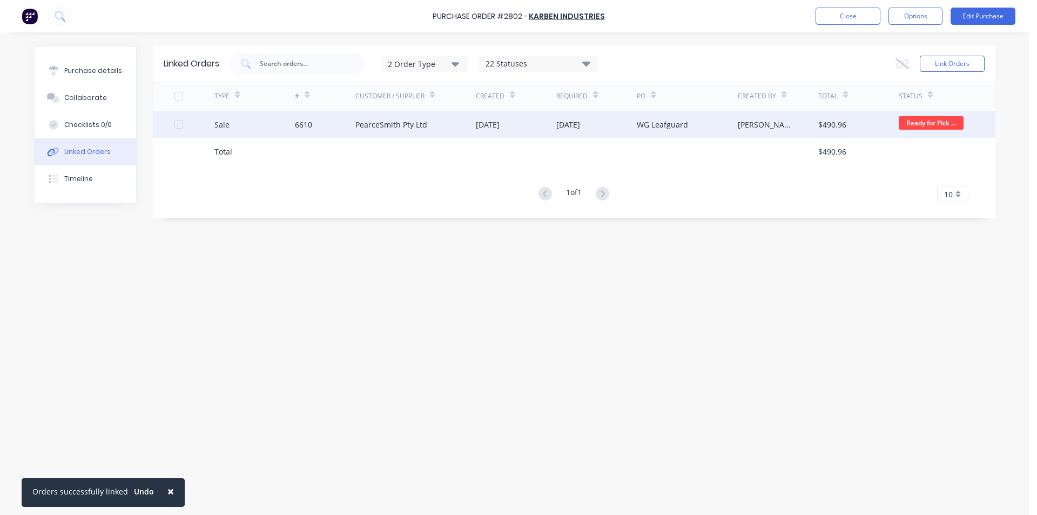
click at [419, 125] on div "PearceSmith Pty Ltd" at bounding box center [392, 124] width 72 height 11
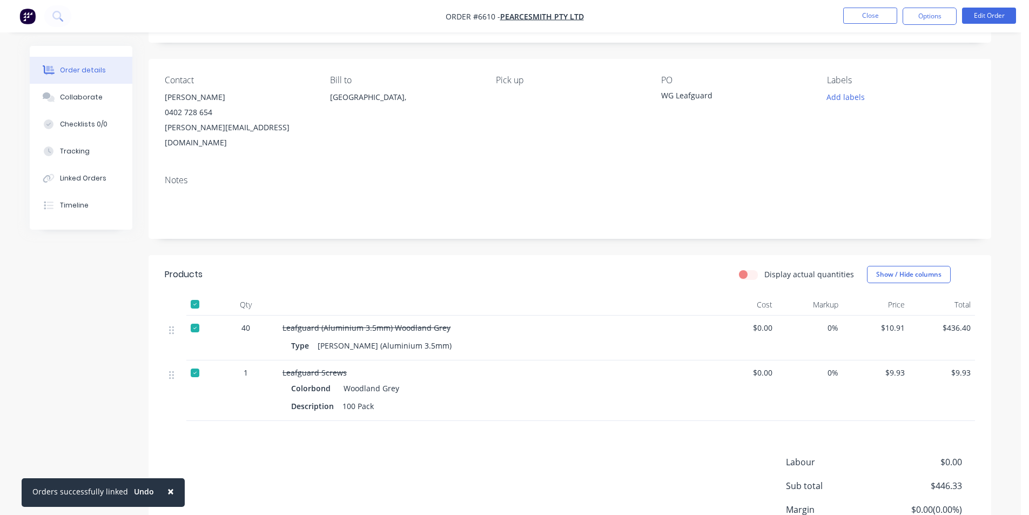
scroll to position [144, 0]
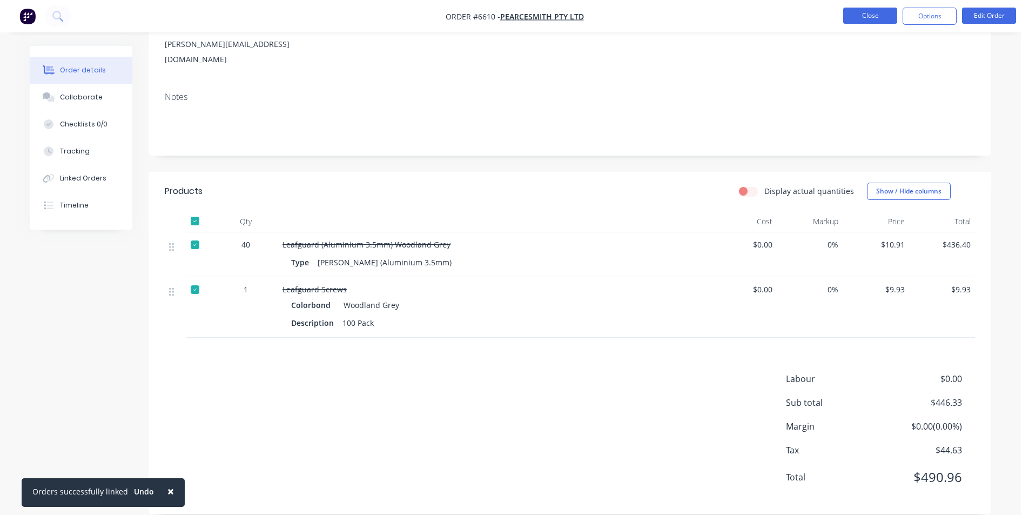
click at [852, 23] on button "Close" at bounding box center [870, 16] width 54 height 16
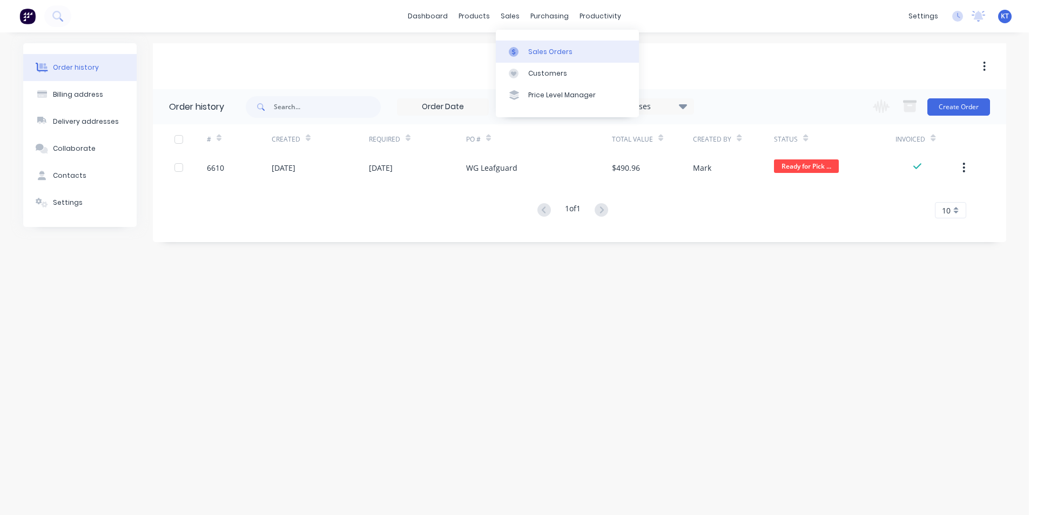
click at [532, 53] on div "Sales Orders" at bounding box center [550, 52] width 44 height 10
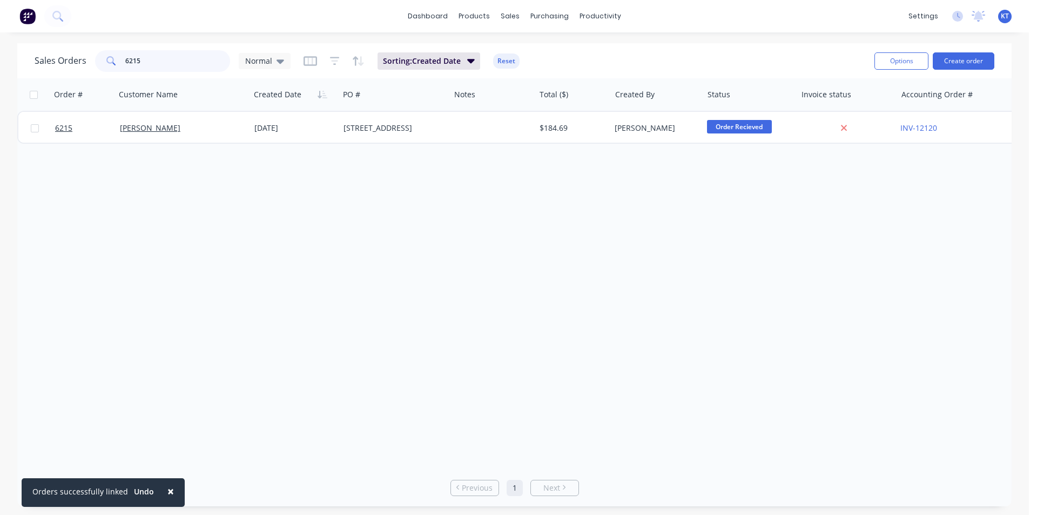
click at [156, 58] on input "6215" at bounding box center [177, 61] width 105 height 22
type input "tallow"
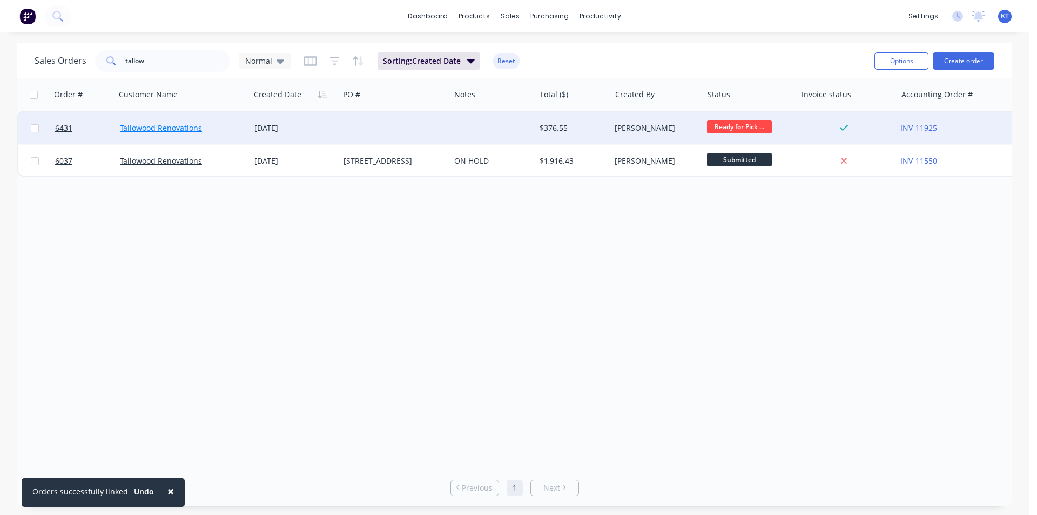
click at [183, 129] on link "Tallowood Renovations" at bounding box center [161, 128] width 82 height 10
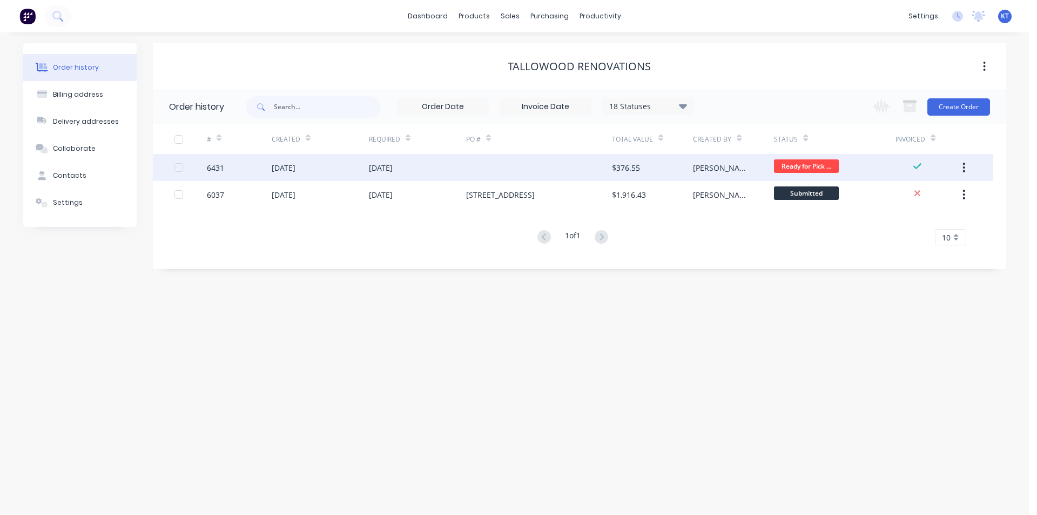
click at [284, 171] on div "[DATE]" at bounding box center [284, 167] width 24 height 11
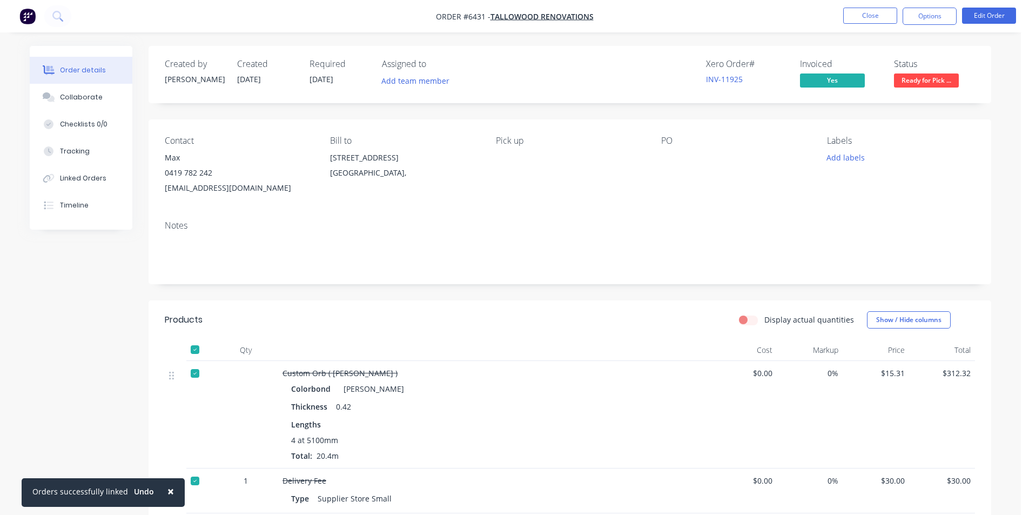
click at [915, 85] on span "Ready for Pick ..." at bounding box center [926, 80] width 65 height 14
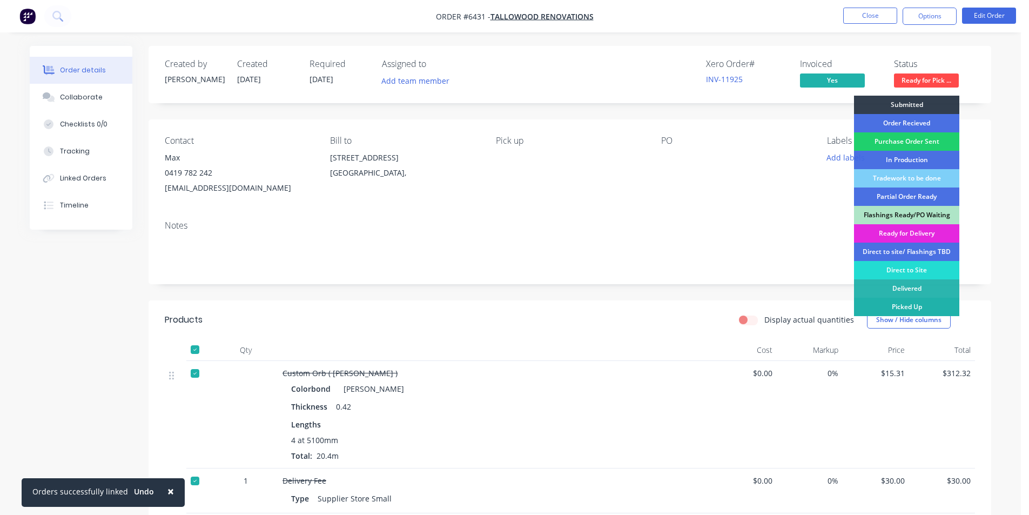
click at [925, 305] on div "Picked Up" at bounding box center [906, 307] width 105 height 18
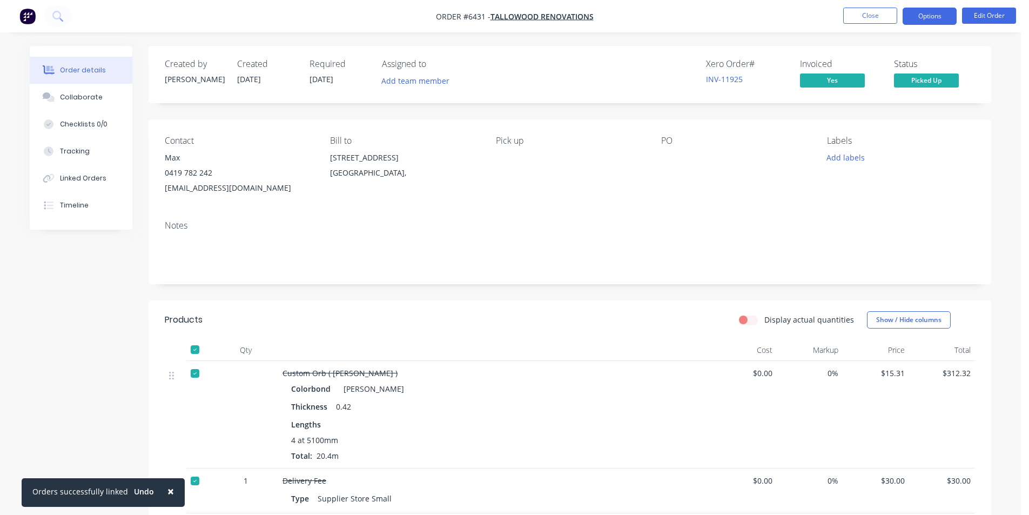
click at [913, 18] on button "Options" at bounding box center [930, 16] width 54 height 17
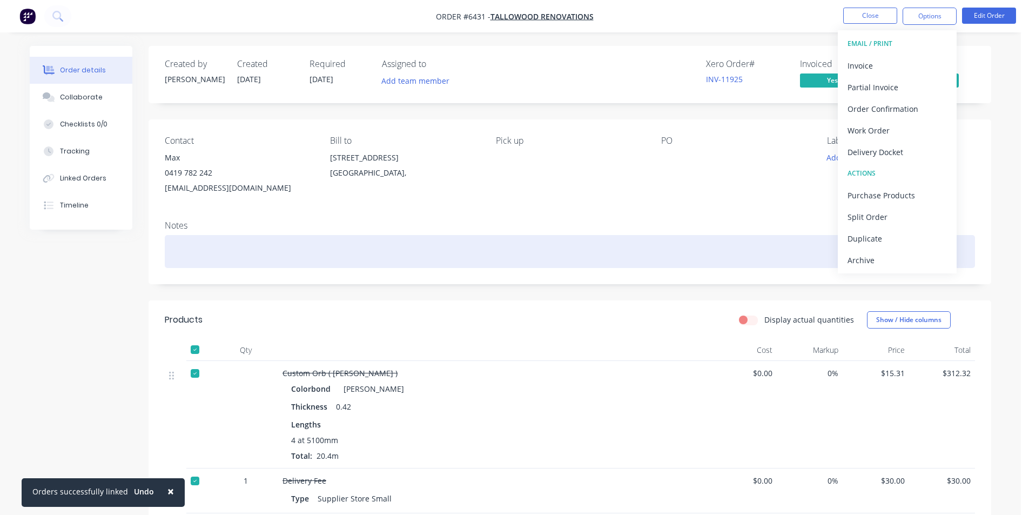
drag, startPoint x: 885, startPoint y: 259, endPoint x: 856, endPoint y: 245, distance: 31.9
click at [884, 260] on div "Archive" at bounding box center [897, 260] width 99 height 16
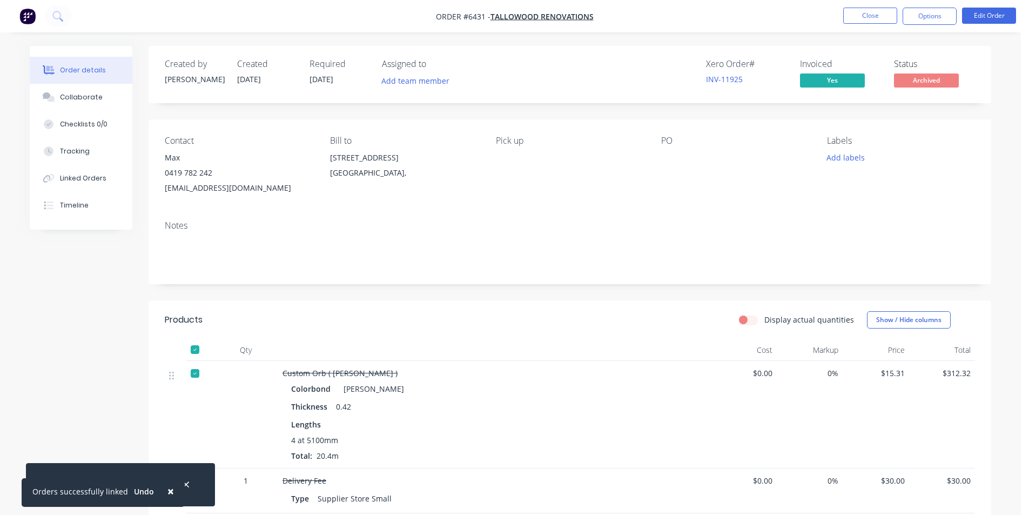
click at [883, 24] on li "Close" at bounding box center [870, 16] width 54 height 17
click at [884, 11] on button "Close" at bounding box center [870, 16] width 54 height 16
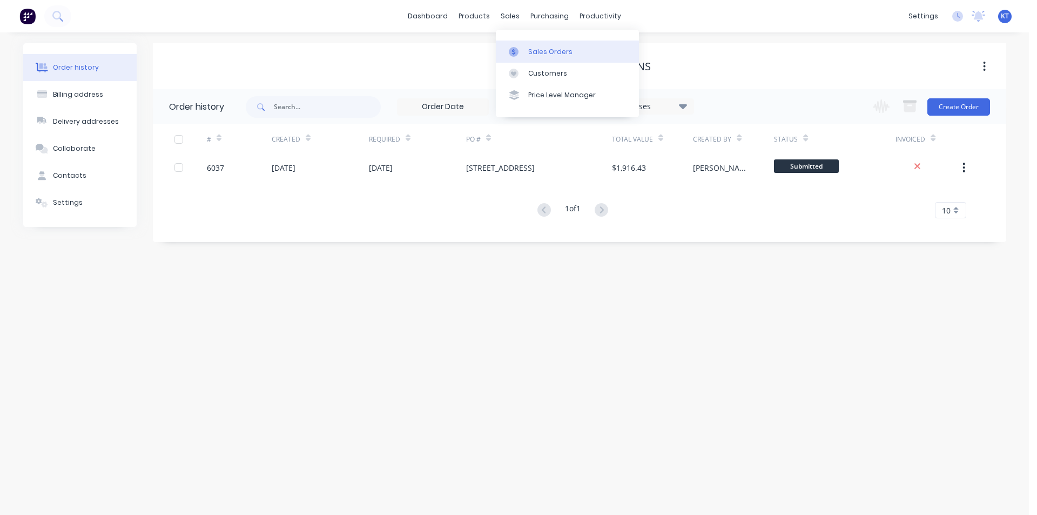
click at [510, 47] on icon at bounding box center [514, 52] width 10 height 10
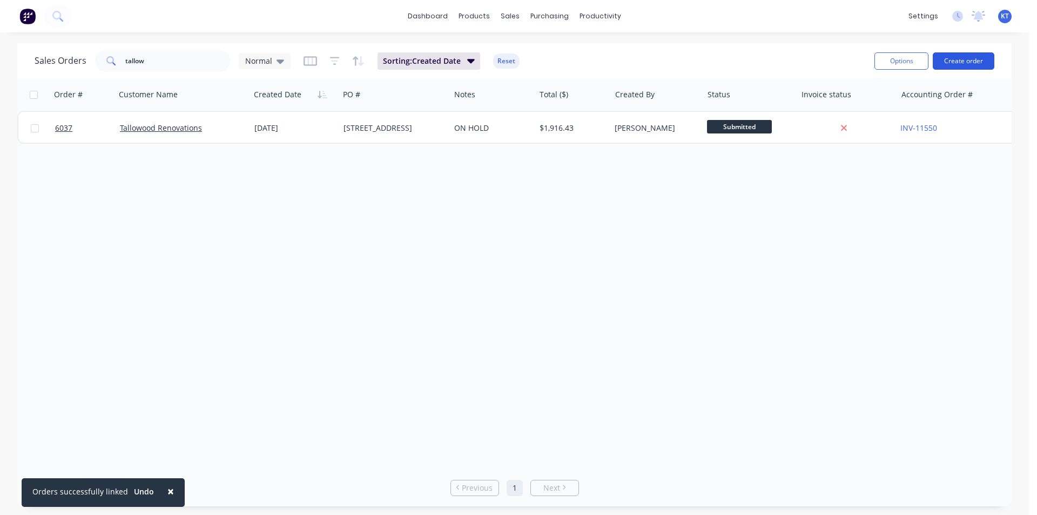
click at [974, 56] on button "Create order" at bounding box center [964, 60] width 62 height 17
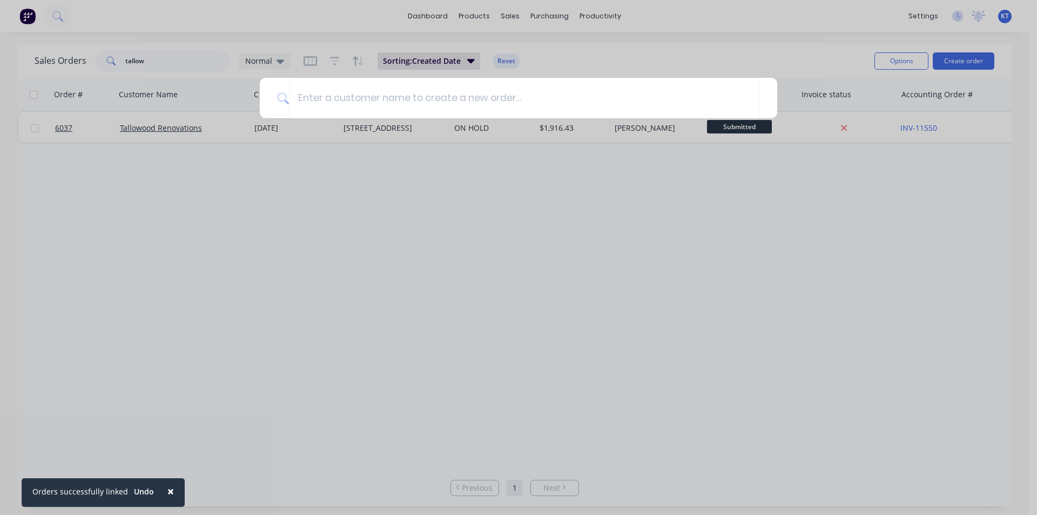
type input "Z"
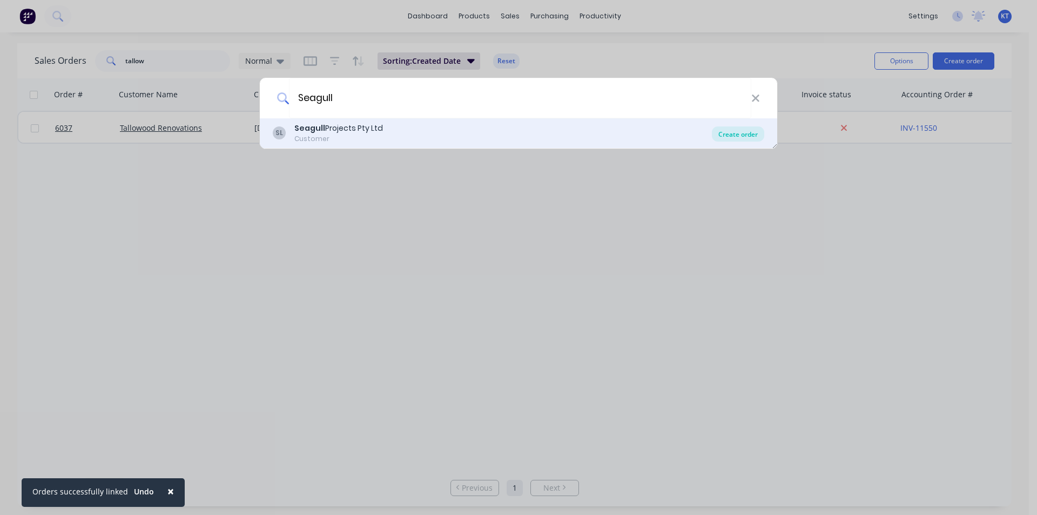
type input "Seagull"
click at [731, 136] on div "Create order" at bounding box center [738, 133] width 52 height 15
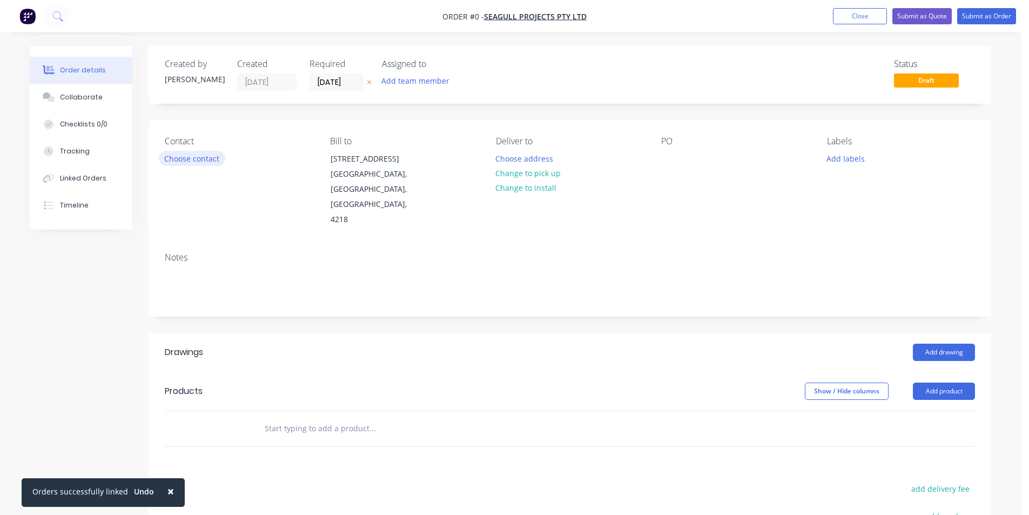
click at [175, 153] on button "Choose contact" at bounding box center [192, 158] width 66 height 15
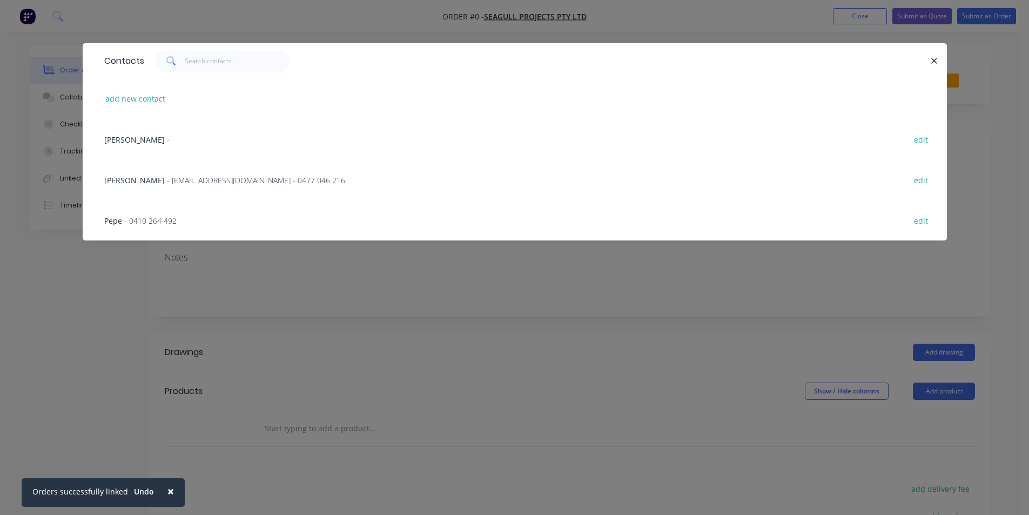
click at [161, 223] on span "- 0410 264 492" at bounding box center [150, 221] width 52 height 10
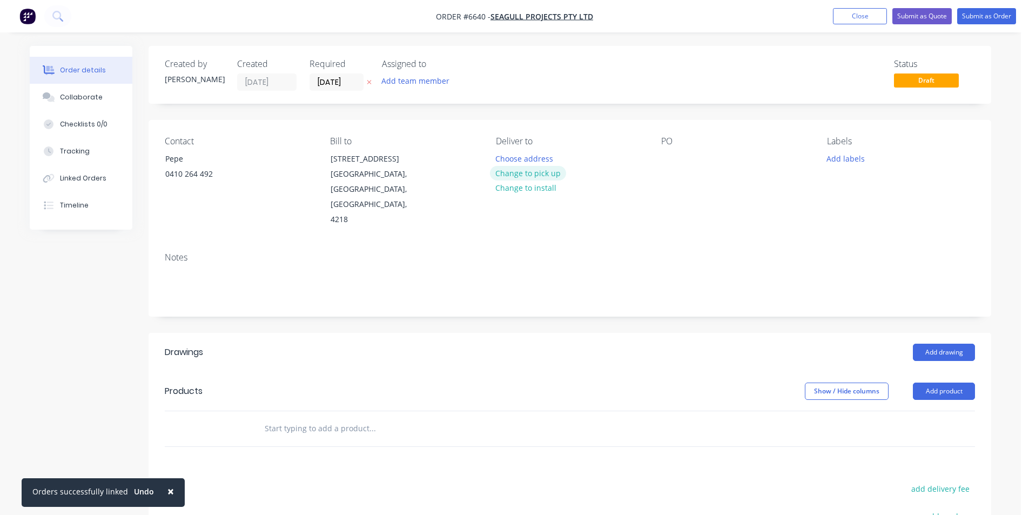
click at [547, 177] on button "Change to pick up" at bounding box center [528, 173] width 77 height 15
click at [662, 148] on div "PO" at bounding box center [735, 181] width 148 height 91
click at [662, 154] on div at bounding box center [669, 159] width 17 height 16
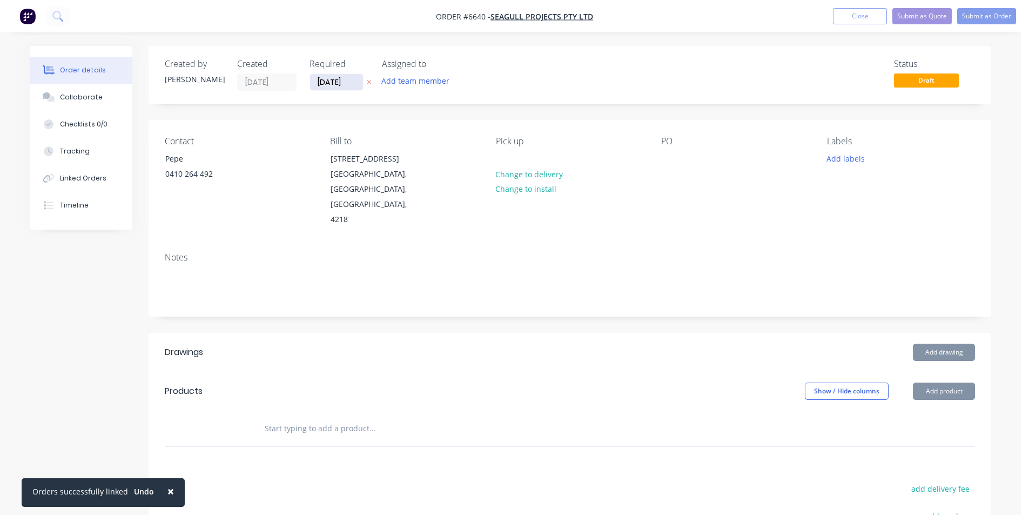
click at [343, 83] on input "[DATE]" at bounding box center [336, 82] width 53 height 16
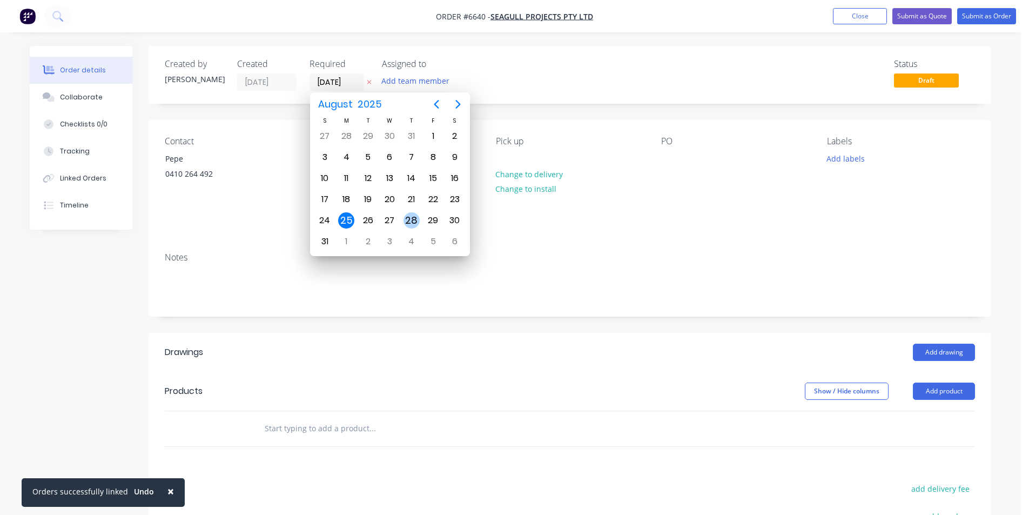
click at [415, 221] on div "28" at bounding box center [412, 220] width 16 height 16
type input "[DATE]"
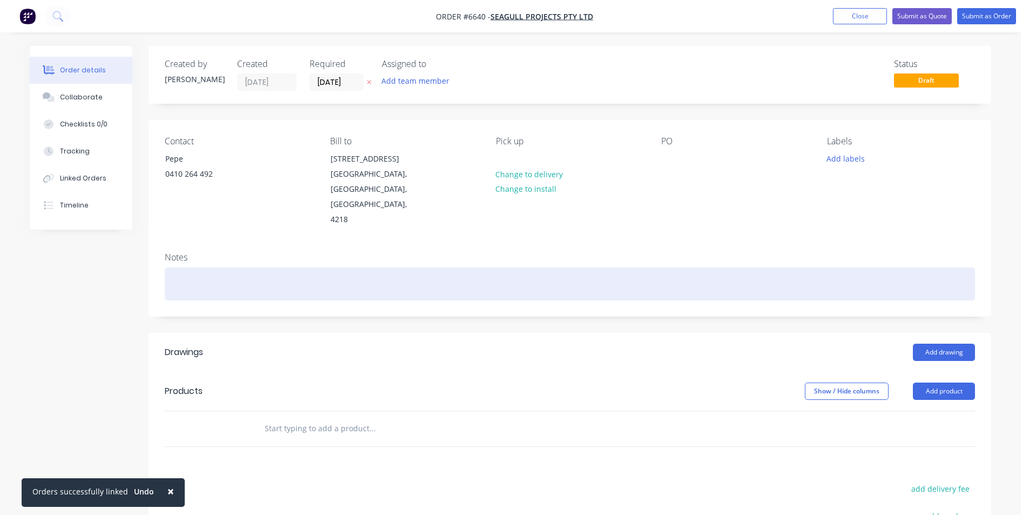
click at [200, 270] on div at bounding box center [570, 283] width 811 height 33
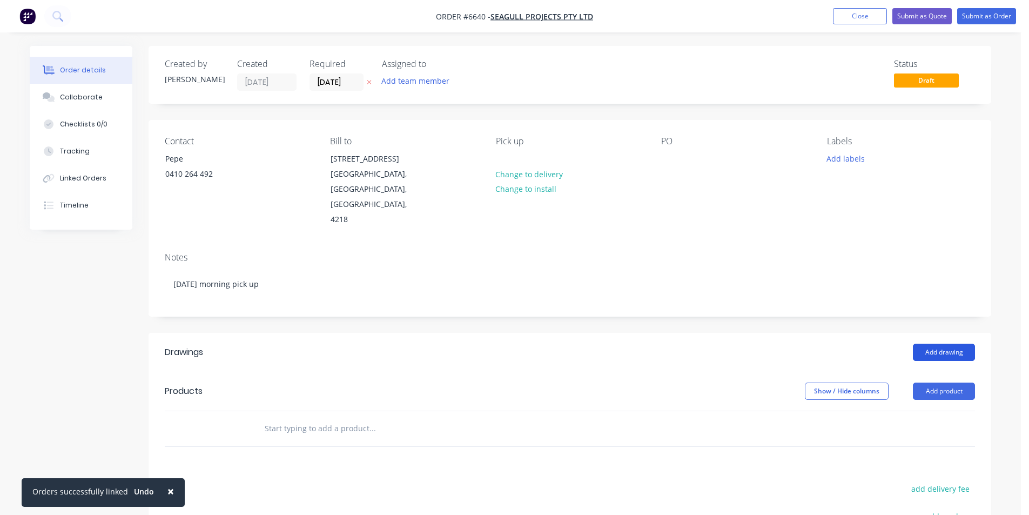
click at [971, 344] on button "Add drawing" at bounding box center [944, 352] width 62 height 17
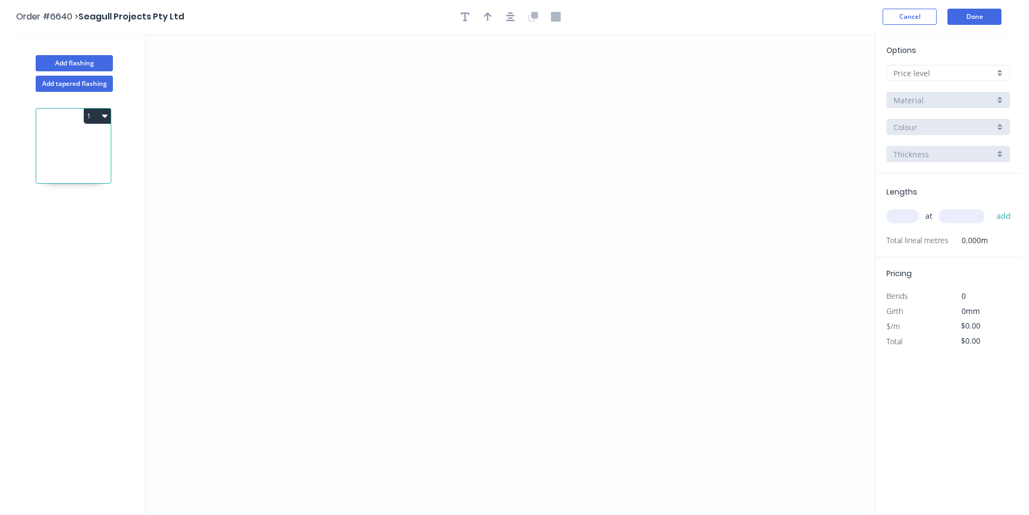
click at [926, 76] on input "text" at bounding box center [944, 73] width 101 height 11
click at [928, 154] on div "D" at bounding box center [948, 150] width 123 height 19
type input "D"
click at [947, 103] on input "Brass" at bounding box center [944, 100] width 101 height 11
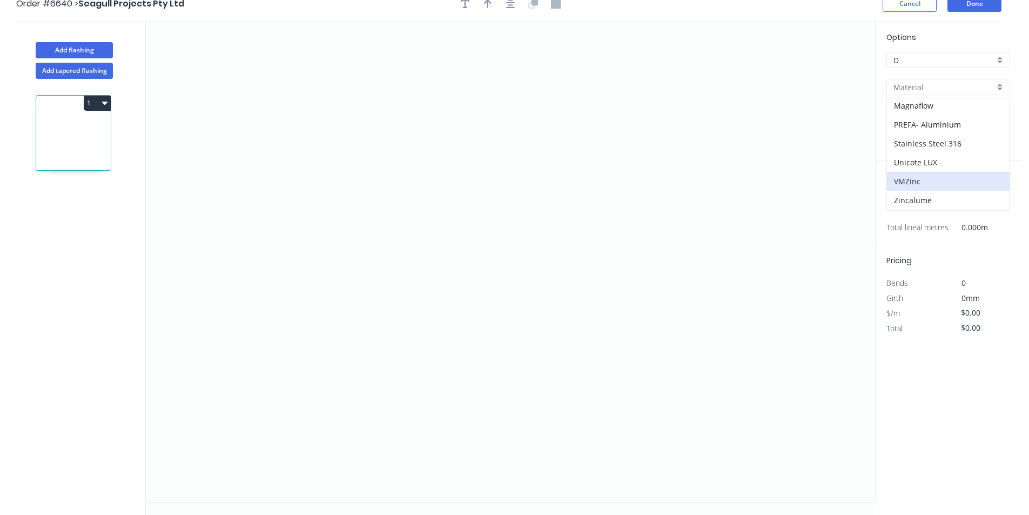
scroll to position [20, 0]
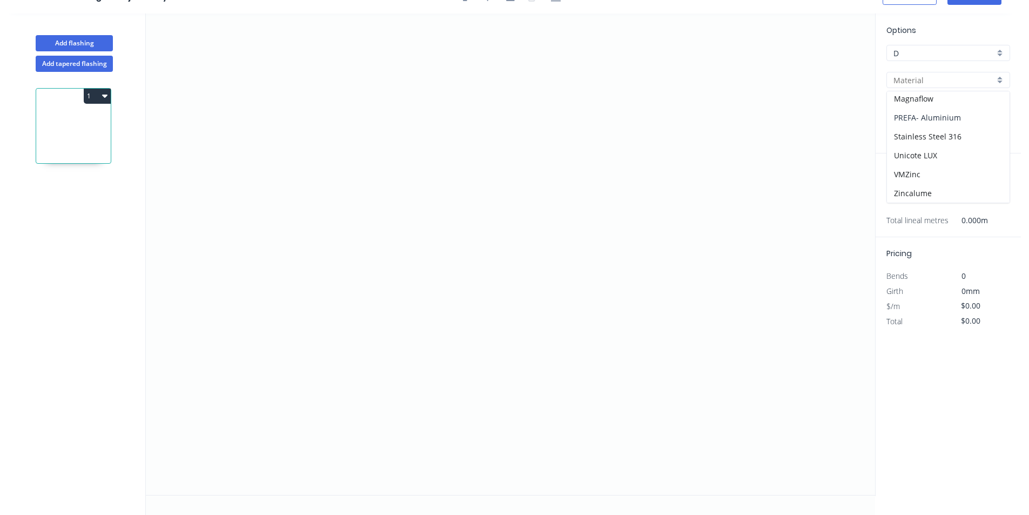
click at [936, 122] on div "PREFA- Aluminium" at bounding box center [948, 117] width 123 height 19
type input "PREFA- Aluminium"
type input "Black Grey"
type input "0.7"
click at [413, 349] on icon "0" at bounding box center [510, 254] width 729 height 481
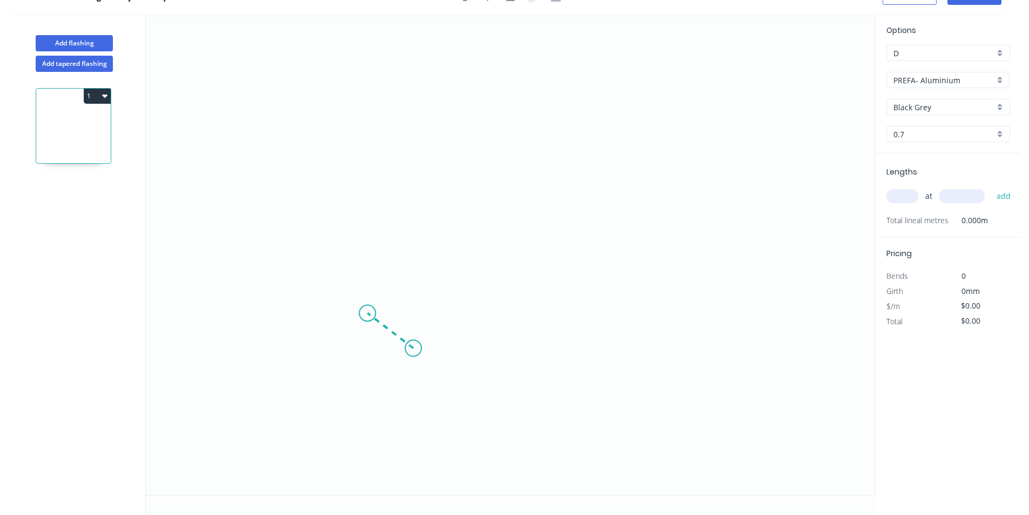
click at [367, 313] on icon at bounding box center [390, 330] width 46 height 35
click at [540, 218] on icon at bounding box center [453, 265] width 172 height 95
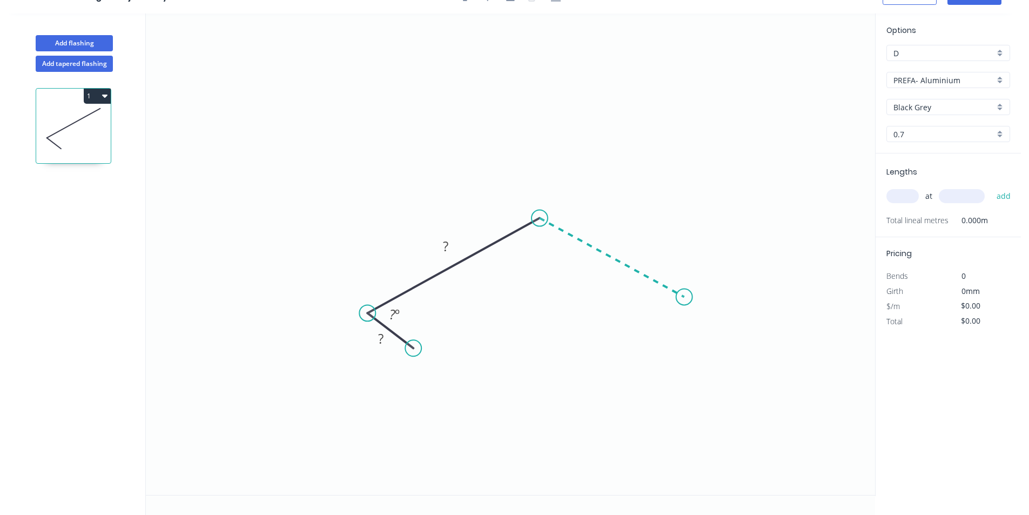
click at [685, 297] on icon "0 ? ? ? º" at bounding box center [510, 254] width 729 height 481
click at [654, 340] on icon "0 ? ? ? ? º ? º" at bounding box center [510, 254] width 729 height 481
drag, startPoint x: 542, startPoint y: 212, endPoint x: 526, endPoint y: 222, distance: 18.4
click at [526, 222] on circle at bounding box center [526, 222] width 16 height 16
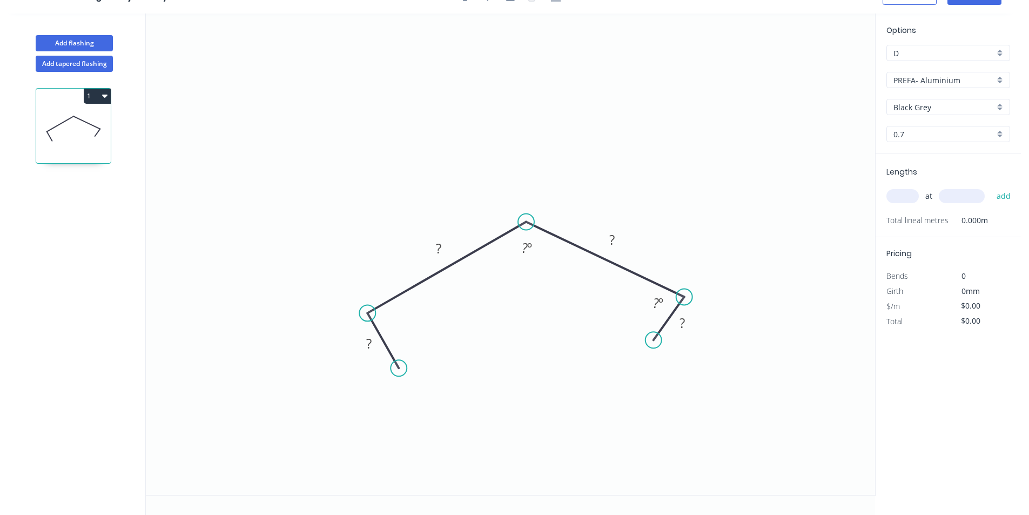
drag, startPoint x: 415, startPoint y: 349, endPoint x: 399, endPoint y: 369, distance: 25.3
click at [399, 369] on circle at bounding box center [399, 368] width 16 height 16
drag, startPoint x: 655, startPoint y: 339, endPoint x: 661, endPoint y: 347, distance: 10.2
click at [661, 347] on circle at bounding box center [661, 347] width 16 height 16
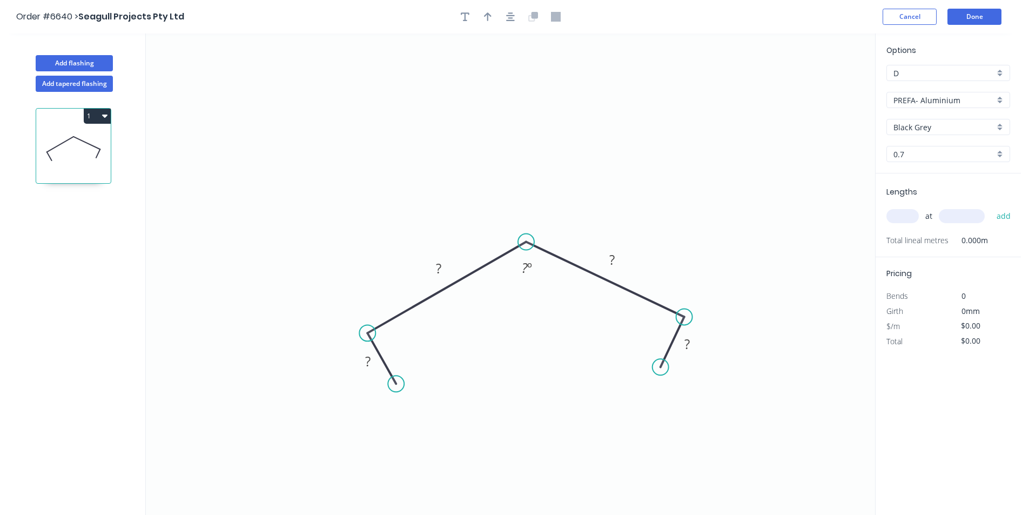
drag, startPoint x: 399, startPoint y: 389, endPoint x: 396, endPoint y: 384, distance: 5.8
click at [396, 384] on circle at bounding box center [396, 384] width 16 height 16
drag, startPoint x: 524, startPoint y: 241, endPoint x: 513, endPoint y: 248, distance: 12.4
click at [513, 253] on circle at bounding box center [514, 253] width 16 height 16
click at [510, 10] on button "button" at bounding box center [511, 17] width 16 height 16
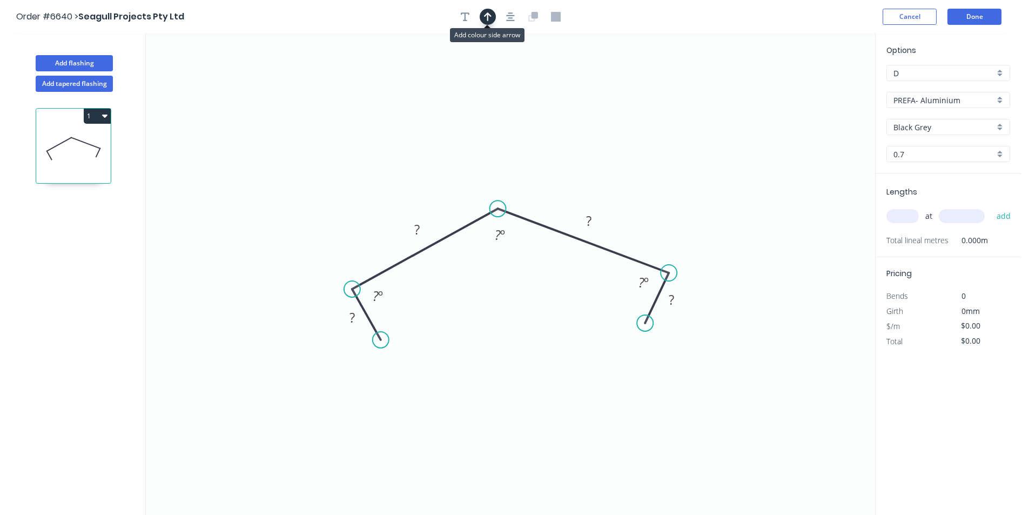
click at [488, 21] on icon "button" at bounding box center [488, 17] width 8 height 10
click at [822, 85] on icon at bounding box center [821, 75] width 10 height 35
drag, startPoint x: 822, startPoint y: 85, endPoint x: 579, endPoint y: 185, distance: 263.6
click at [579, 185] on icon at bounding box center [587, 175] width 31 height 31
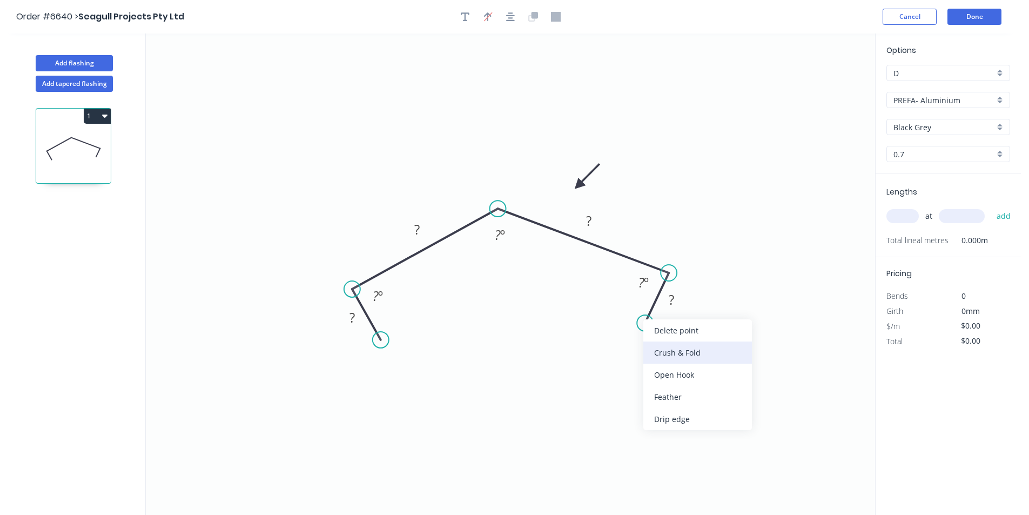
click at [661, 360] on div "Crush & Fold" at bounding box center [698, 353] width 109 height 22
click at [668, 361] on div "Flip bend" at bounding box center [699, 360] width 109 height 22
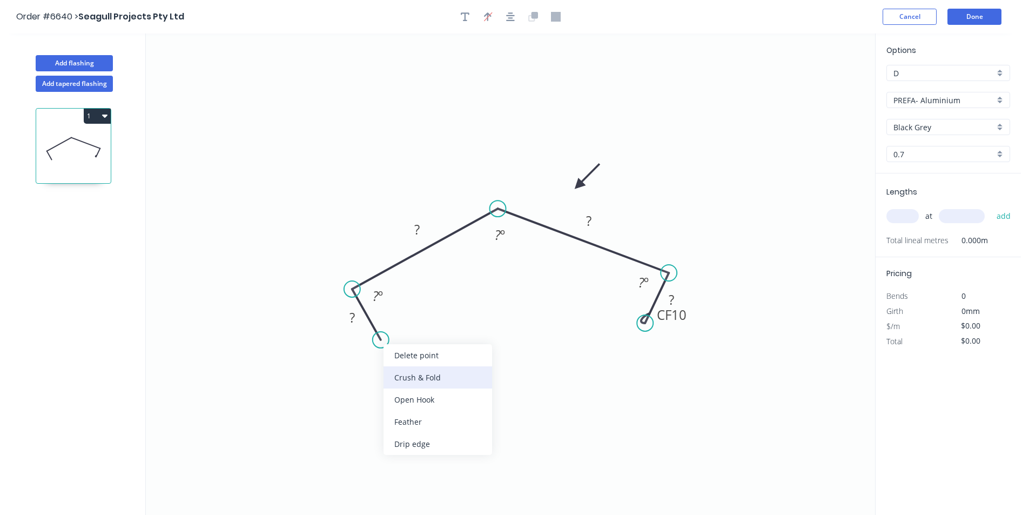
drag, startPoint x: 424, startPoint y: 379, endPoint x: 401, endPoint y: 325, distance: 58.1
click at [425, 379] on div "Crush & Fold" at bounding box center [438, 377] width 109 height 22
click at [355, 311] on tspan "?" at bounding box center [352, 318] width 5 height 18
type input "$37.46"
click at [908, 219] on input "text" at bounding box center [903, 216] width 32 height 14
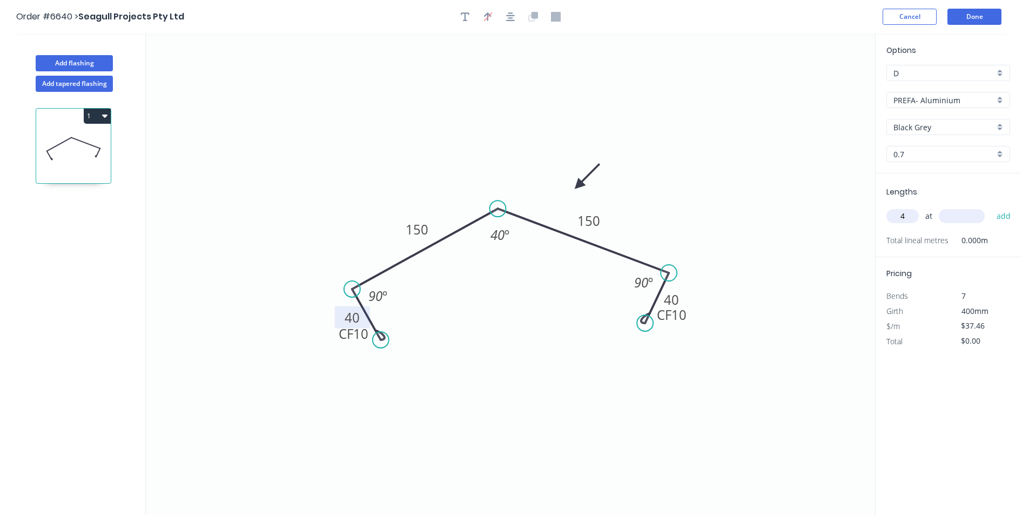
type input "4"
type input "2800"
click at [992, 207] on button "add" at bounding box center [1004, 216] width 25 height 18
type input "$419.55"
type input "1"
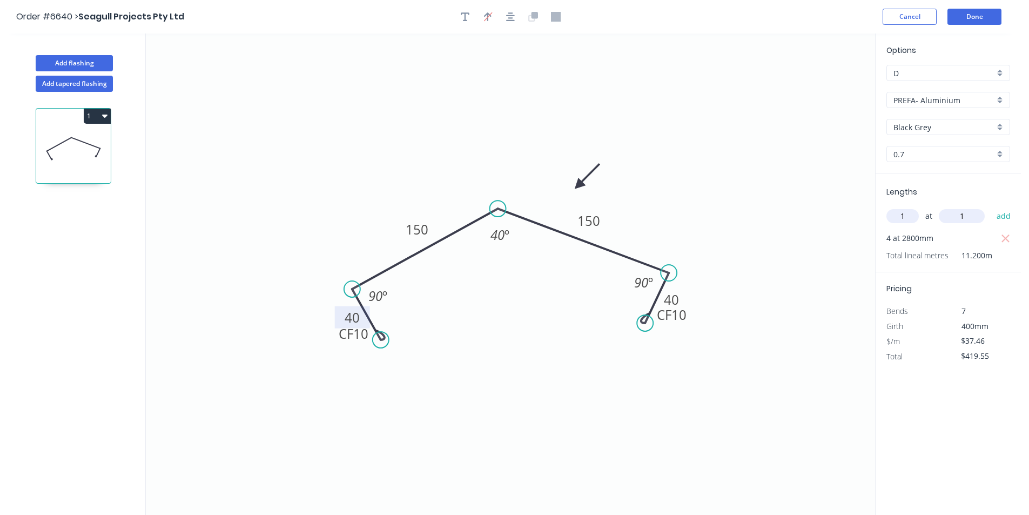
type input "1"
click at [992, 207] on button "add" at bounding box center [1004, 216] width 25 height 18
type input "3"
type input "$457.01"
type input "1"
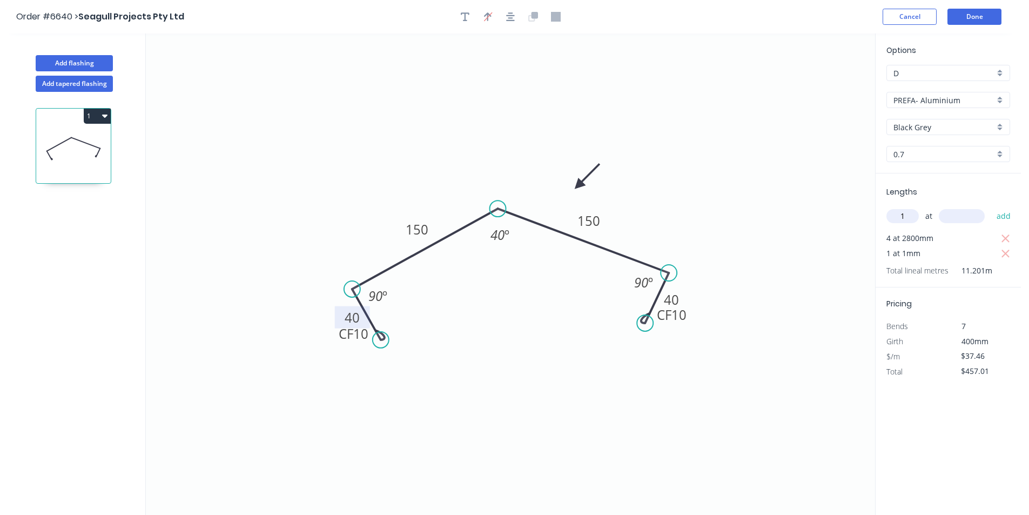
type input "3"
type input "1300"
click at [992, 207] on button "add" at bounding box center [1004, 216] width 25 height 18
click at [1011, 253] on button "button" at bounding box center [1006, 253] width 14 height 15
type input "$468.25"
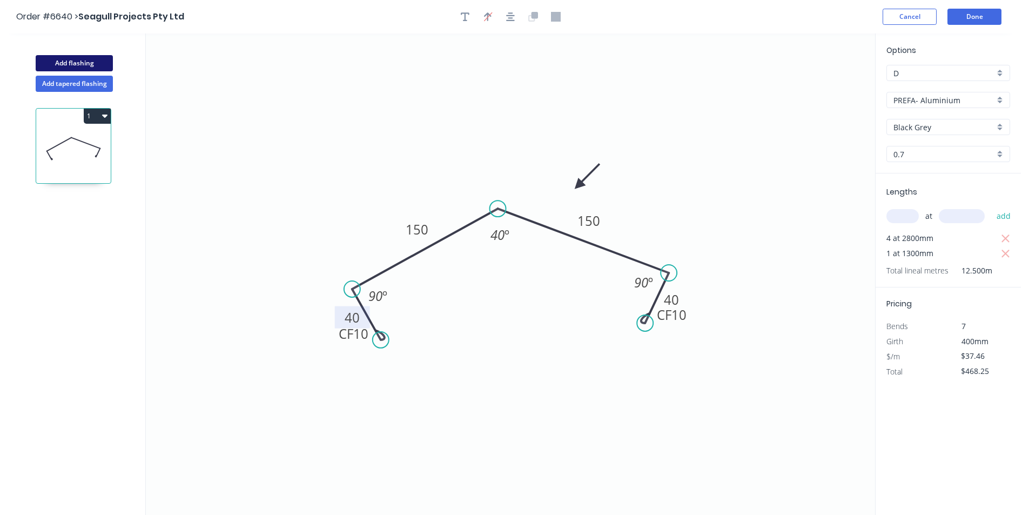
click at [49, 69] on button "Add flashing" at bounding box center [74, 63] width 77 height 16
type input "$0.00"
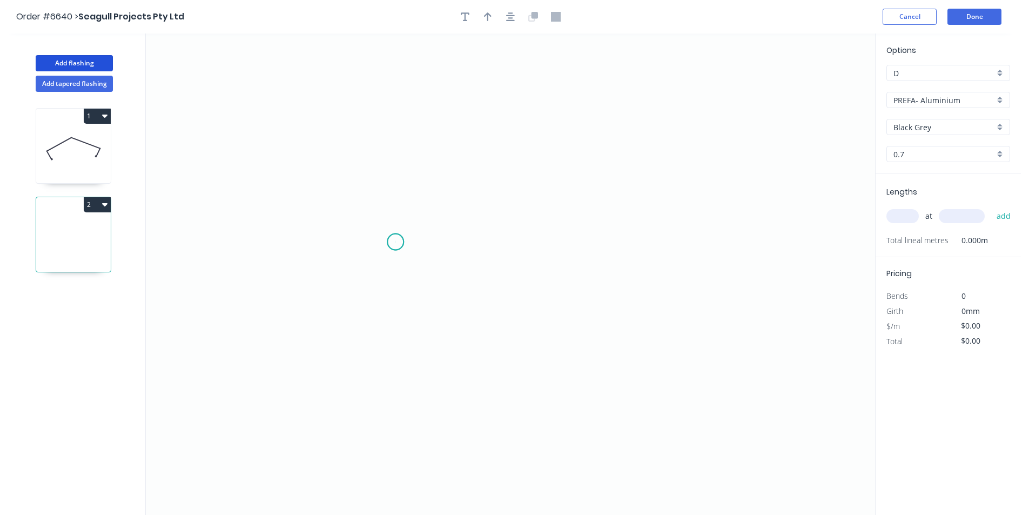
drag, startPoint x: 396, startPoint y: 242, endPoint x: 344, endPoint y: 272, distance: 59.6
click at [395, 244] on icon "0" at bounding box center [510, 274] width 729 height 481
click at [342, 273] on icon "0" at bounding box center [510, 274] width 729 height 481
click at [458, 146] on icon "0 ?" at bounding box center [510, 274] width 729 height 481
click at [627, 240] on icon "0 ? ? ? º" at bounding box center [510, 274] width 729 height 481
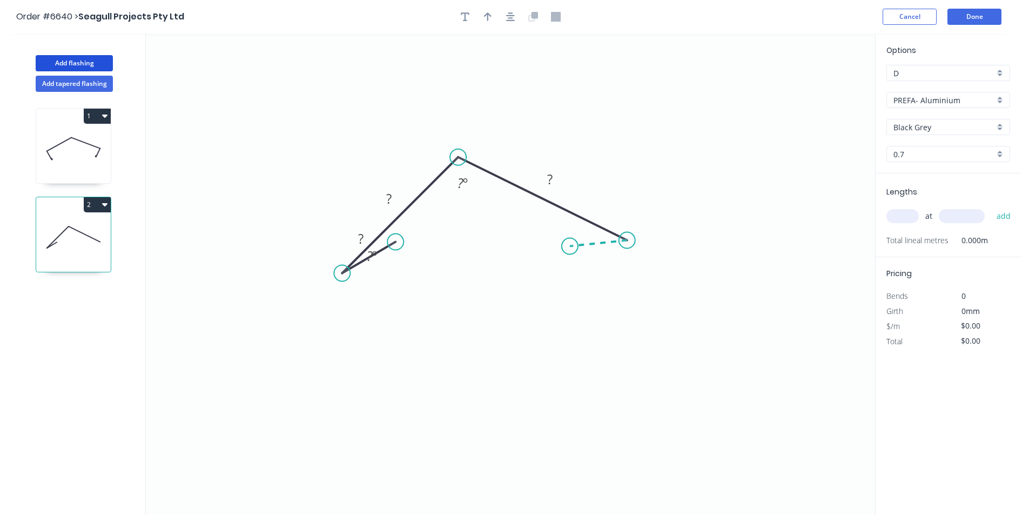
click at [570, 246] on icon at bounding box center [598, 243] width 57 height 6
drag, startPoint x: 399, startPoint y: 244, endPoint x: 407, endPoint y: 263, distance: 21.1
click at [407, 263] on circle at bounding box center [407, 263] width 16 height 16
click at [507, 17] on icon "button" at bounding box center [510, 17] width 9 height 10
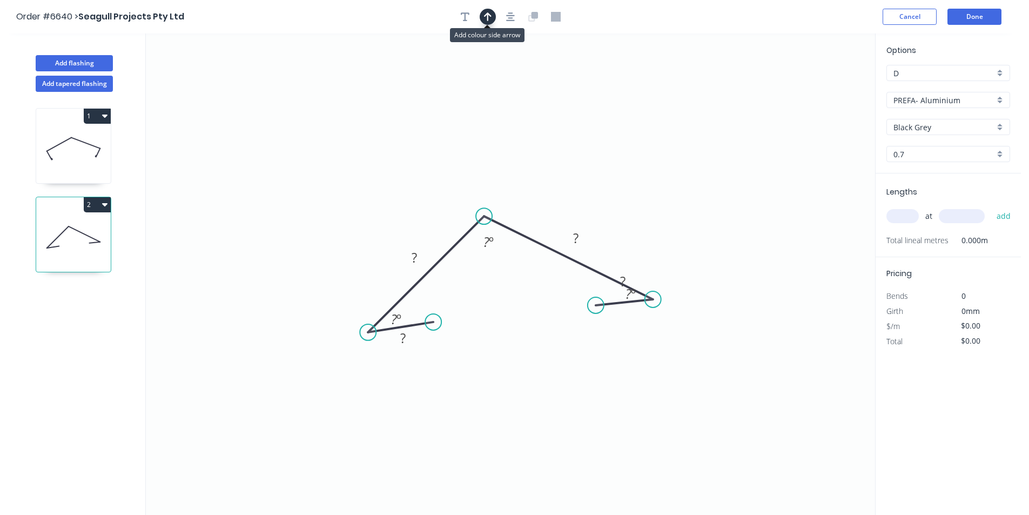
click at [486, 19] on icon "button" at bounding box center [488, 17] width 8 height 10
click at [825, 86] on icon "0 ? ? ? ? ? º ? º ? º" at bounding box center [510, 274] width 729 height 481
drag, startPoint x: 825, startPoint y: 83, endPoint x: 525, endPoint y: 198, distance: 321.2
click at [525, 198] on icon at bounding box center [525, 186] width 10 height 35
click at [407, 252] on rect at bounding box center [415, 258] width 22 height 15
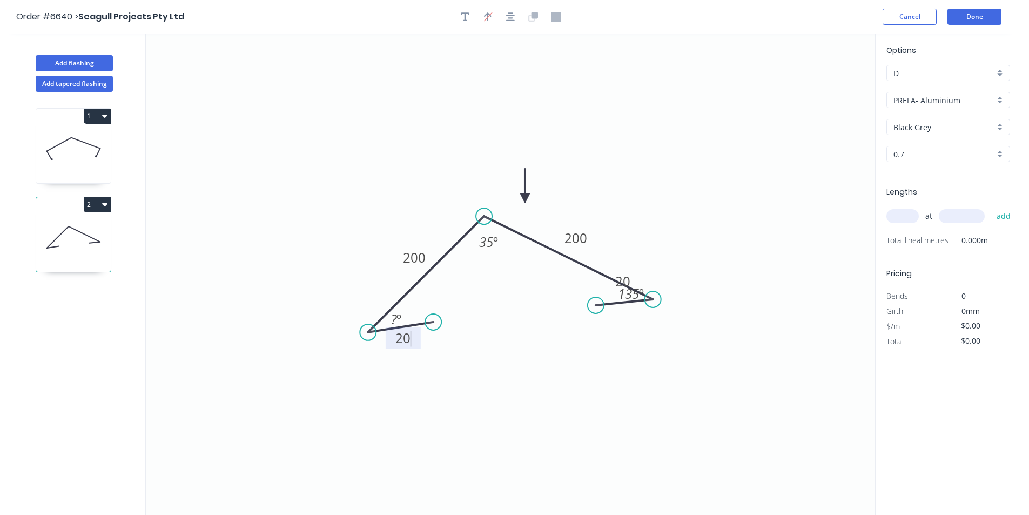
type input "$46.37"
click at [901, 218] on input "text" at bounding box center [903, 216] width 32 height 14
type input "2"
type input "7000"
click at [992, 207] on button "add" at bounding box center [1004, 216] width 25 height 18
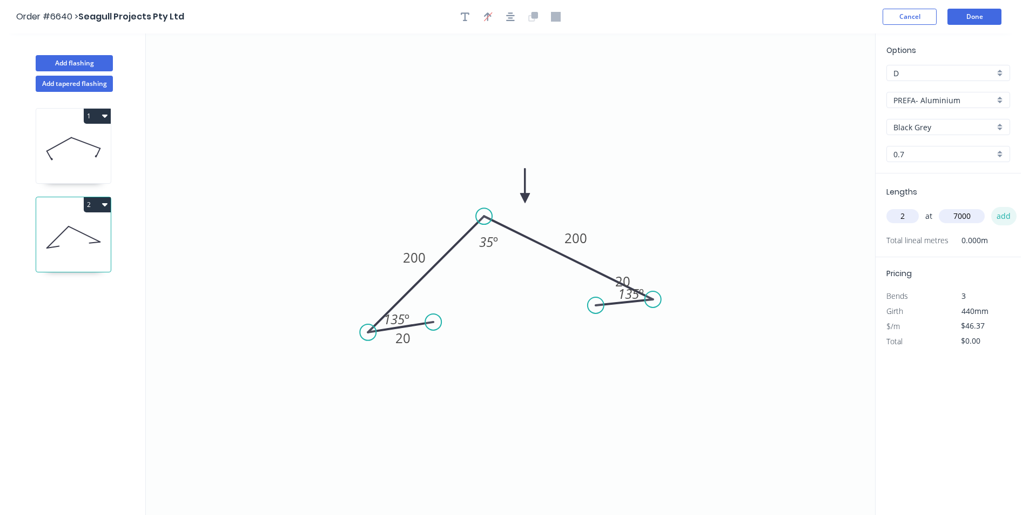
type input "$649.18"
click at [972, 12] on button "Done" at bounding box center [975, 17] width 54 height 16
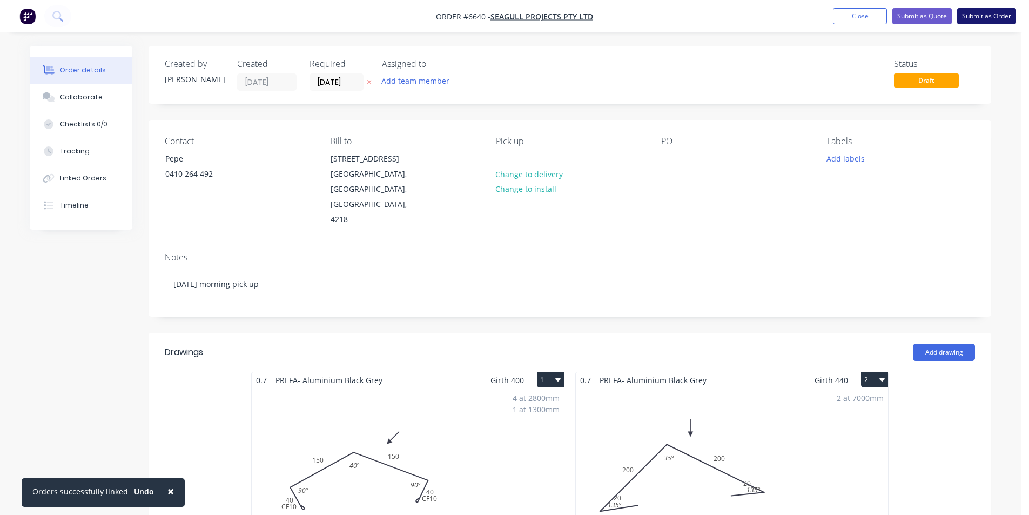
click at [976, 11] on button "Submit as Order" at bounding box center [987, 16] width 59 height 16
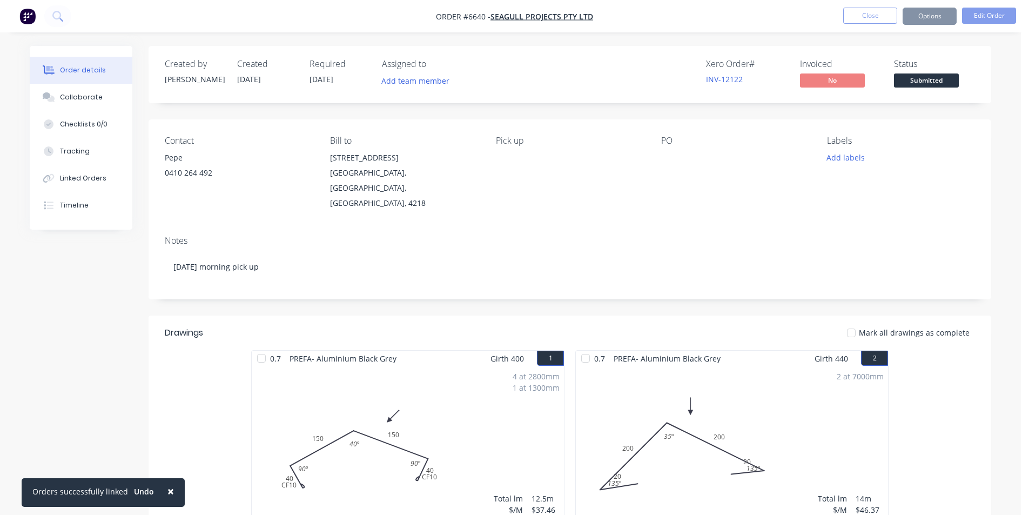
click at [922, 22] on button "Options" at bounding box center [930, 16] width 54 height 17
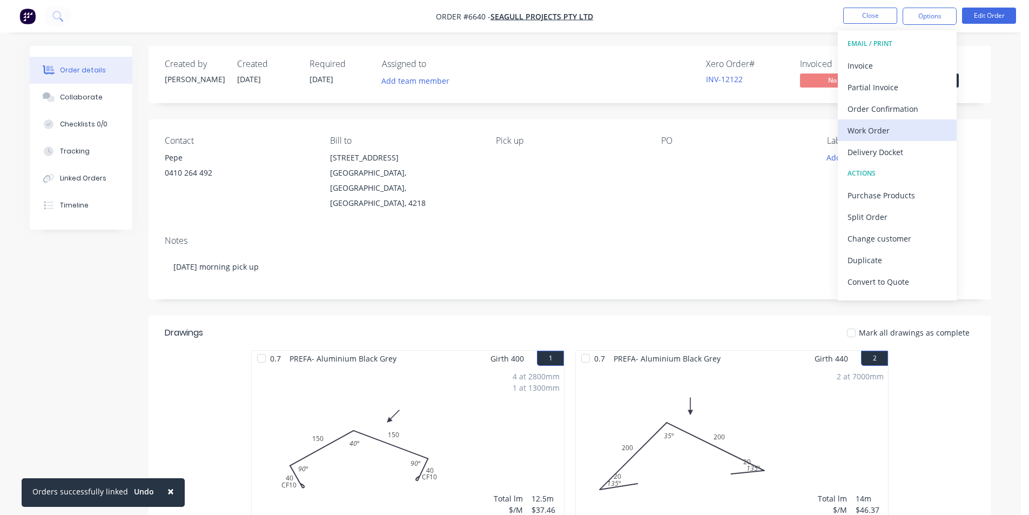
click at [896, 136] on div "Work Order" at bounding box center [897, 131] width 99 height 16
click at [896, 135] on div "Custom" at bounding box center [897, 131] width 99 height 16
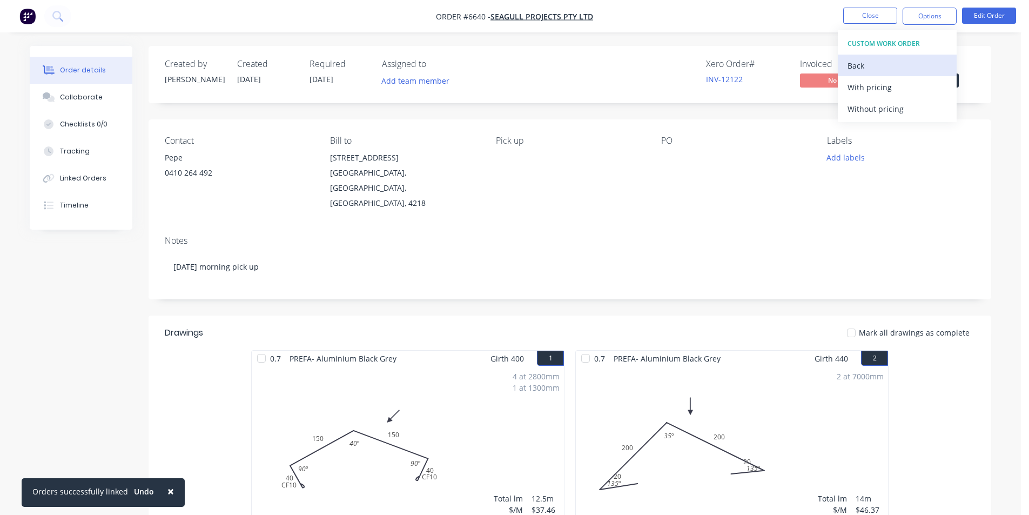
click at [862, 65] on div "Back" at bounding box center [897, 66] width 99 height 16
click at [879, 112] on div "Without pricing" at bounding box center [897, 109] width 99 height 16
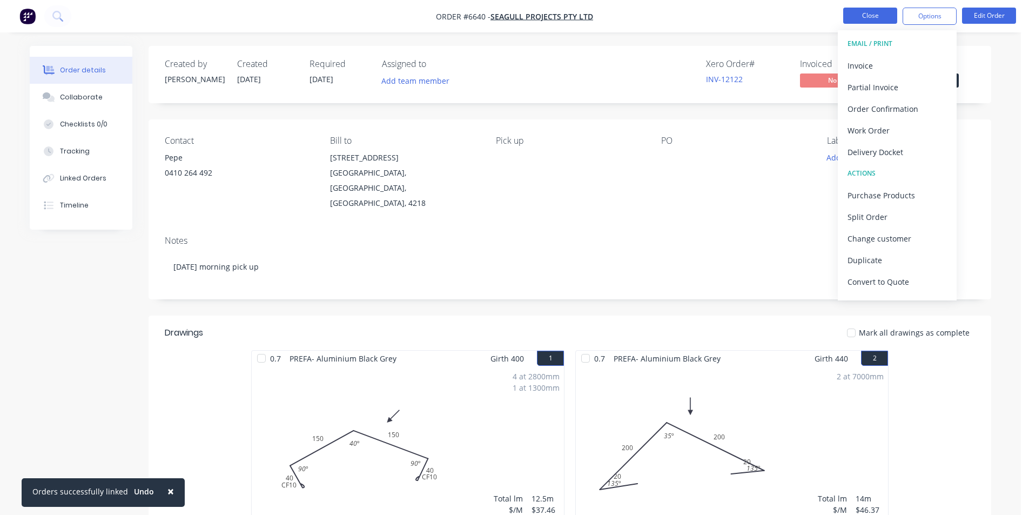
click at [881, 18] on button "Close" at bounding box center [870, 16] width 54 height 16
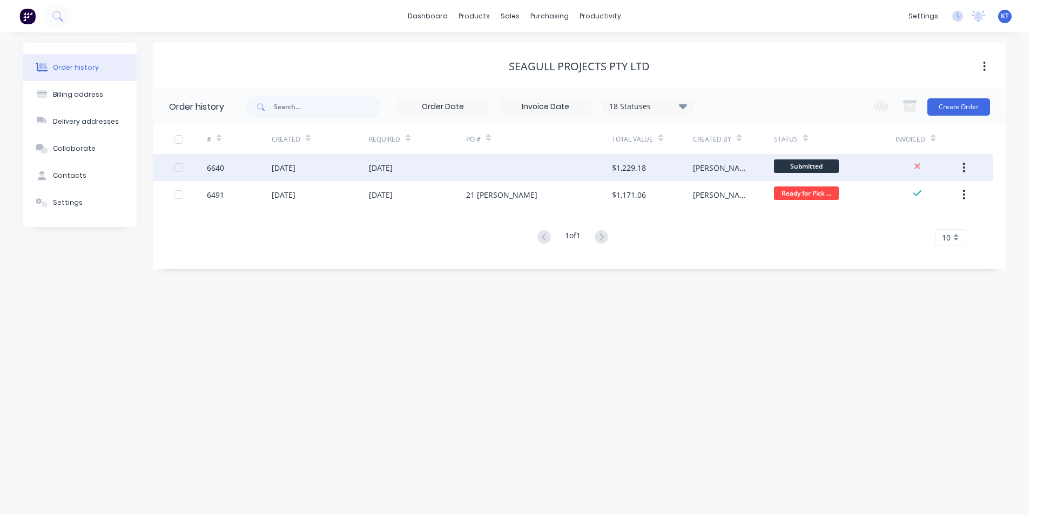
click at [659, 180] on div "$1,229.18" at bounding box center [652, 167] width 81 height 27
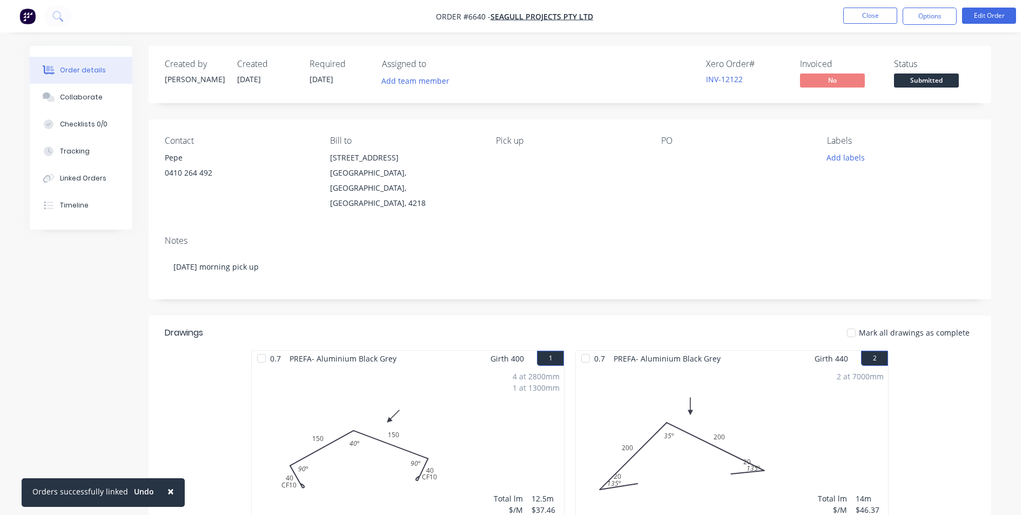
click at [939, 76] on span "Submitted" at bounding box center [926, 80] width 65 height 14
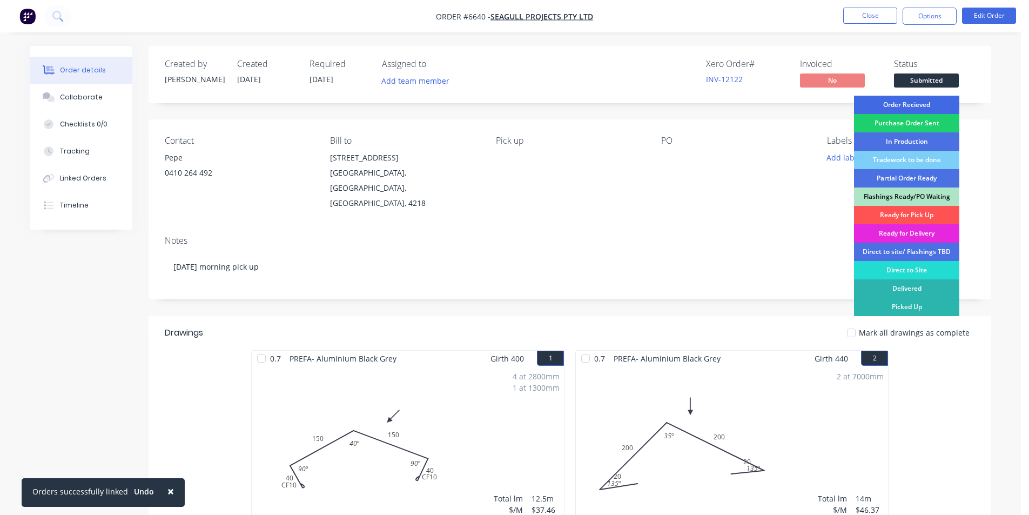
click at [920, 101] on div "Order Recieved" at bounding box center [906, 105] width 105 height 18
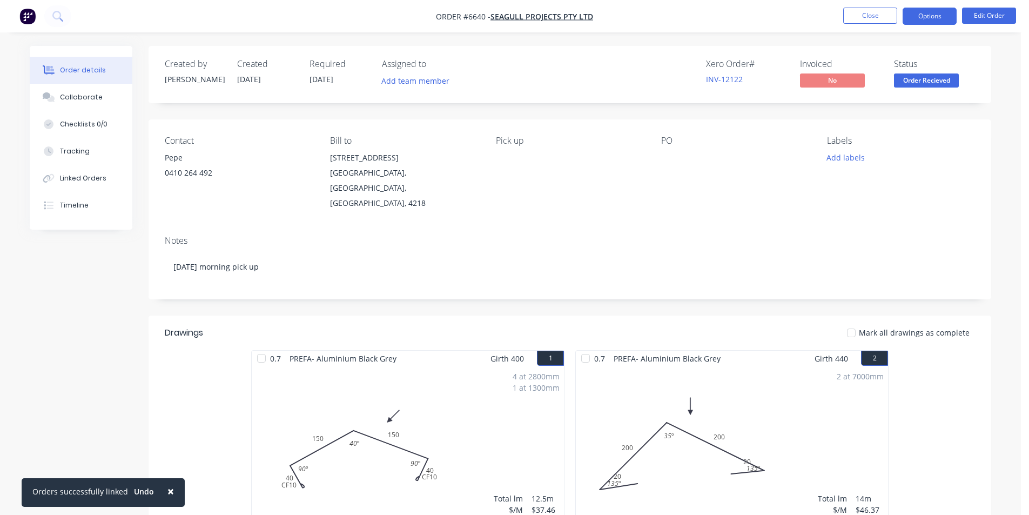
click at [928, 21] on button "Options" at bounding box center [930, 16] width 54 height 17
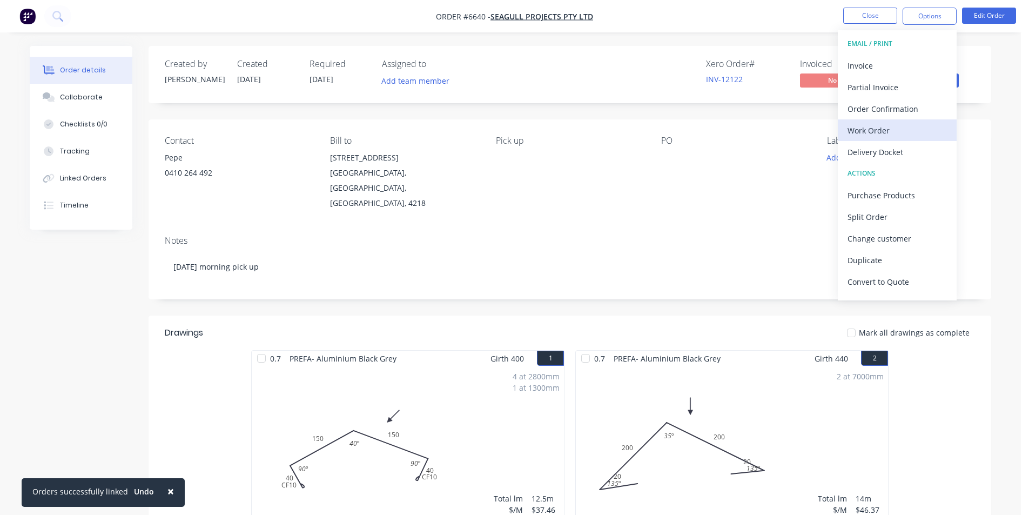
click at [917, 132] on div "Work Order" at bounding box center [897, 131] width 99 height 16
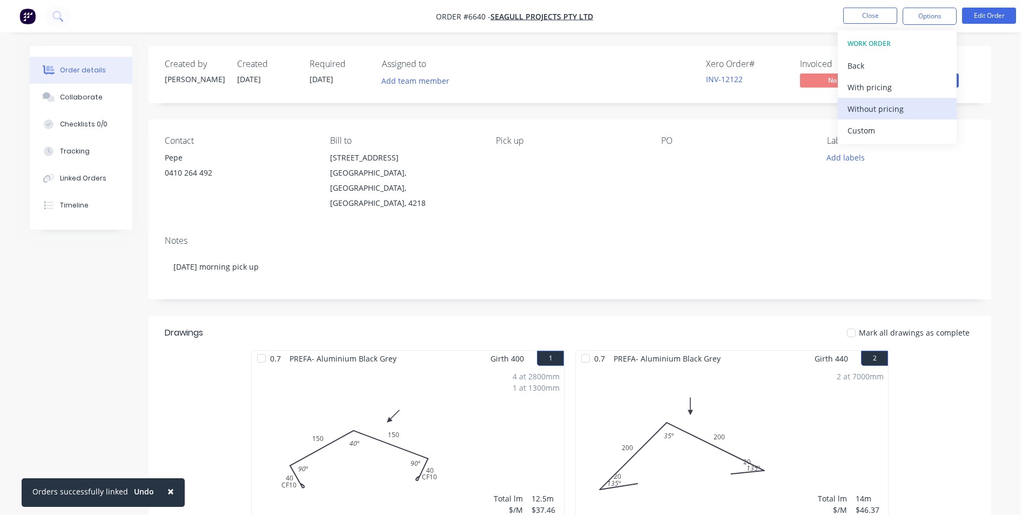
click at [912, 106] on div "Without pricing" at bounding box center [897, 109] width 99 height 16
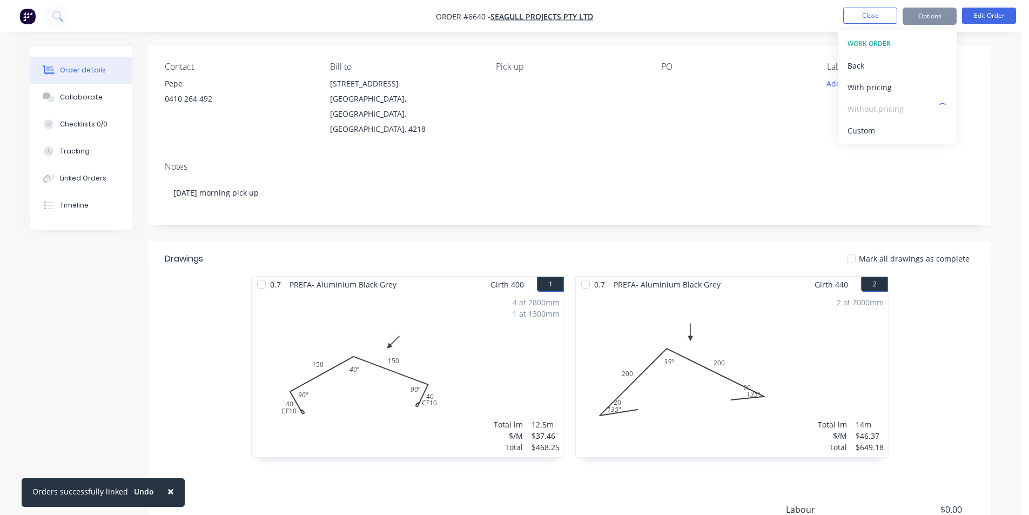
scroll to position [205, 0]
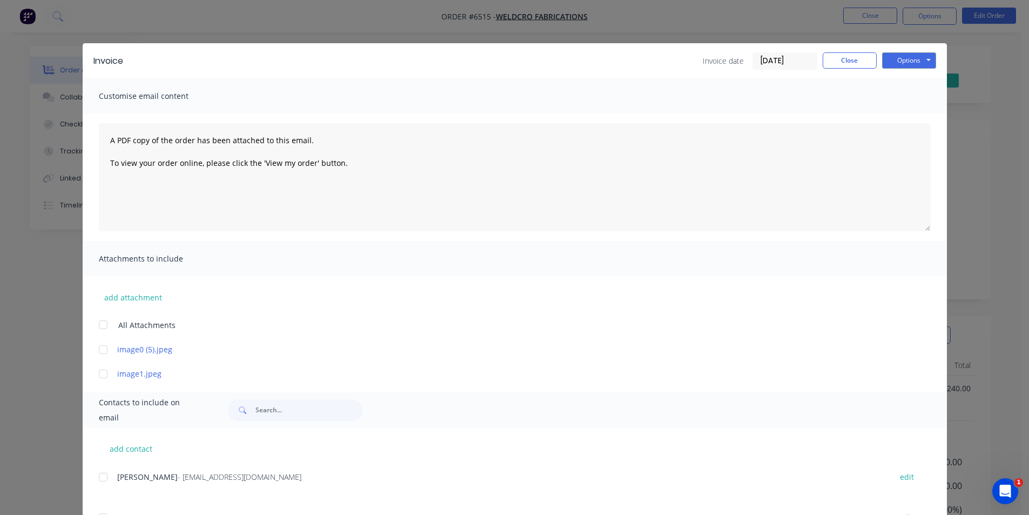
click at [840, 51] on div "Invoice Invoice date 25/08/25 Close Options Preview Print Email" at bounding box center [515, 60] width 865 height 35
click at [861, 10] on div "Invoice Invoice date 25/08/25 Close Options Preview Print Email Customise email…" at bounding box center [514, 257] width 1029 height 515
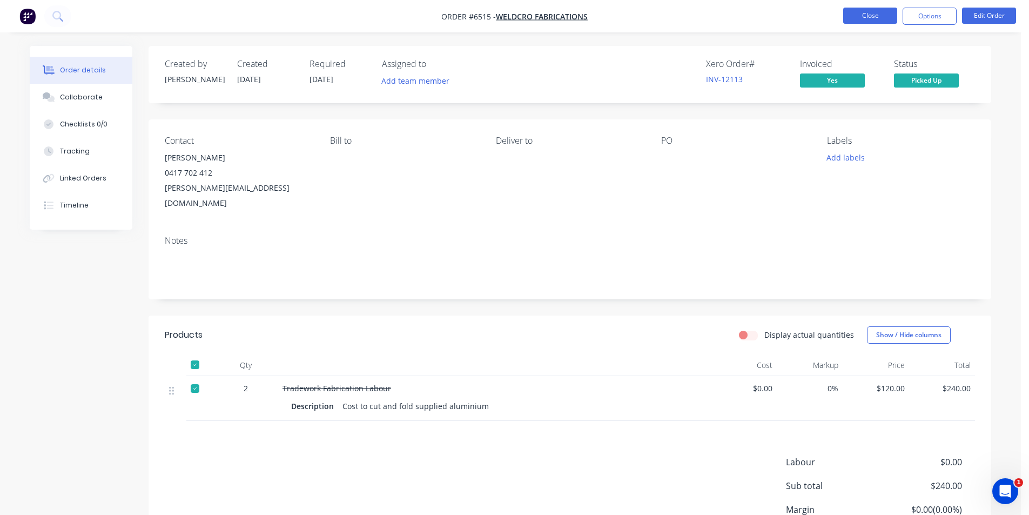
click at [858, 15] on button "Close" at bounding box center [870, 16] width 54 height 16
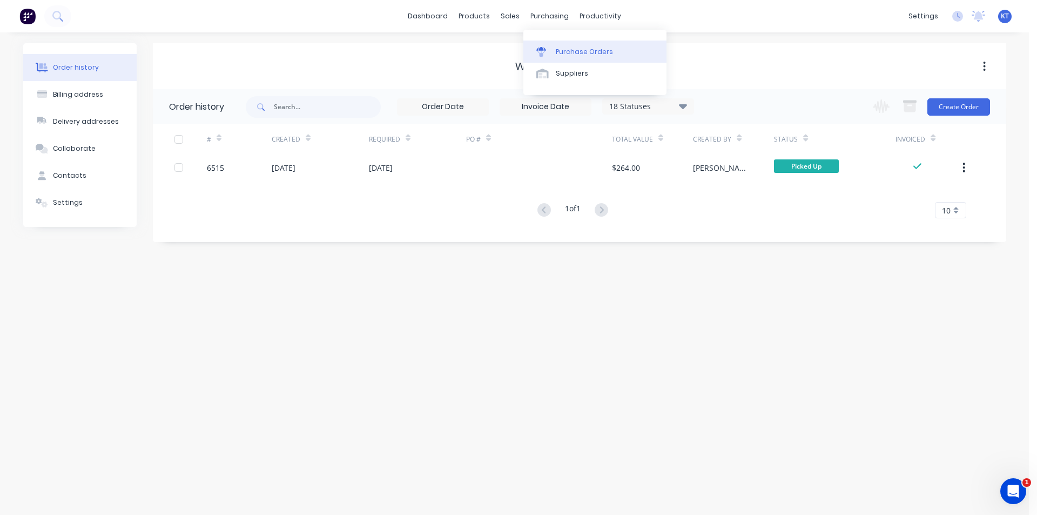
click at [560, 44] on link "Purchase Orders" at bounding box center [595, 52] width 143 height 22
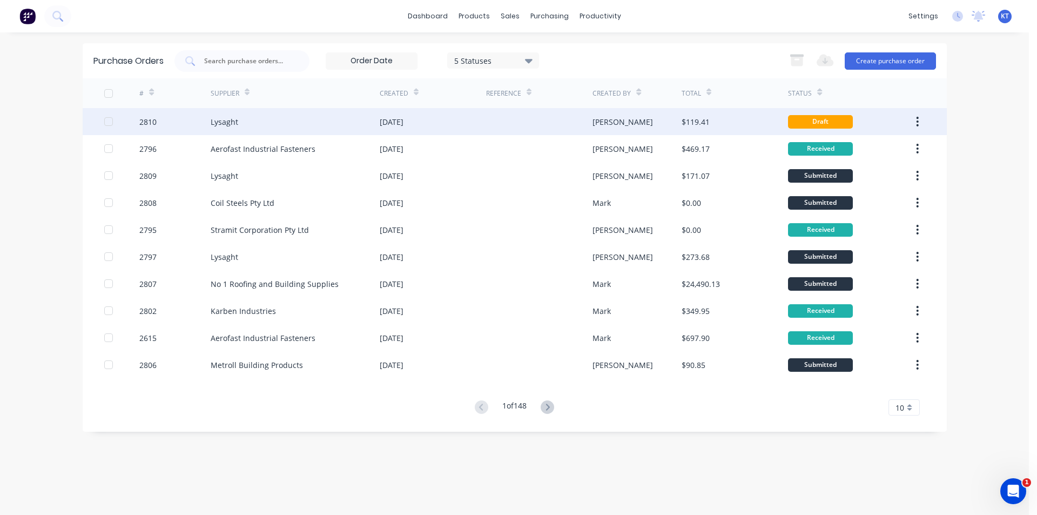
click at [247, 131] on div "Lysaght" at bounding box center [295, 121] width 169 height 27
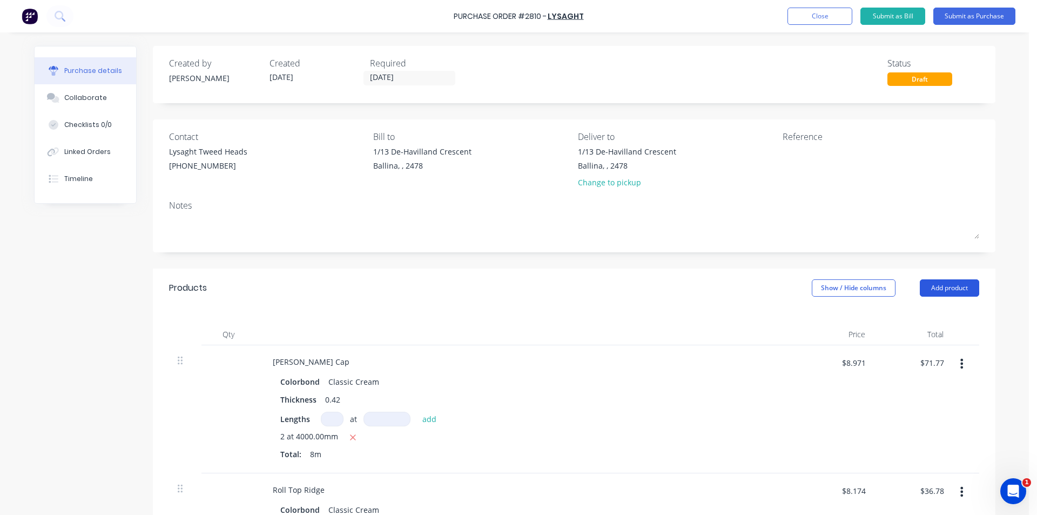
click at [959, 293] on button "Add product" at bounding box center [949, 287] width 59 height 17
click at [947, 316] on div "Product catalogue" at bounding box center [928, 316] width 83 height 16
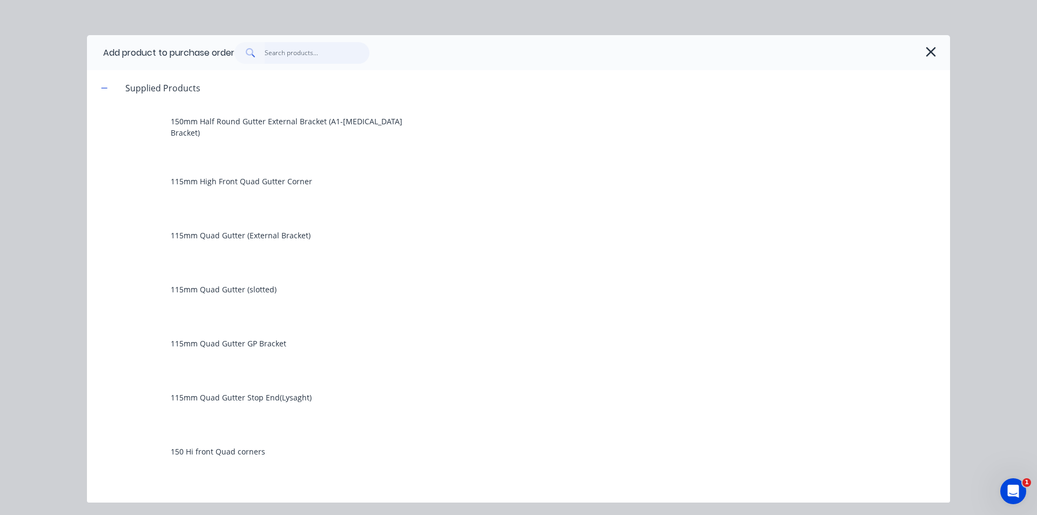
click at [279, 49] on input "text" at bounding box center [317, 53] width 105 height 22
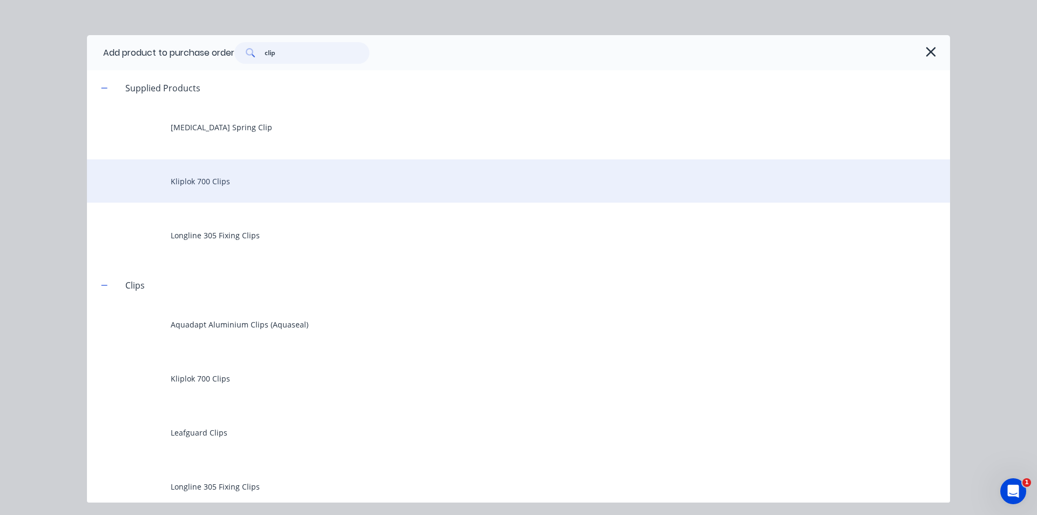
type input "clip"
click at [222, 177] on div "Kliplok 700 Clips" at bounding box center [518, 180] width 863 height 43
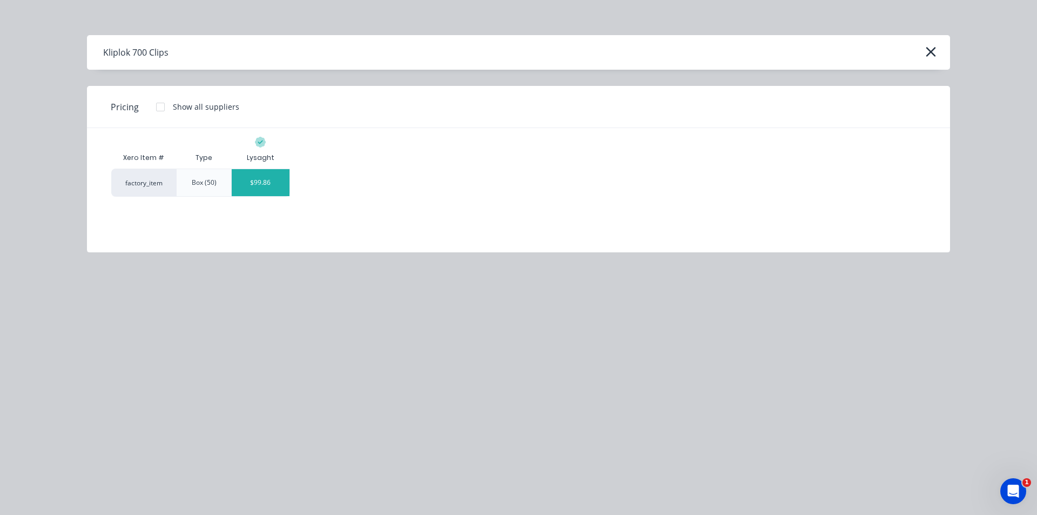
click at [260, 190] on div "$99.86" at bounding box center [261, 182] width 58 height 27
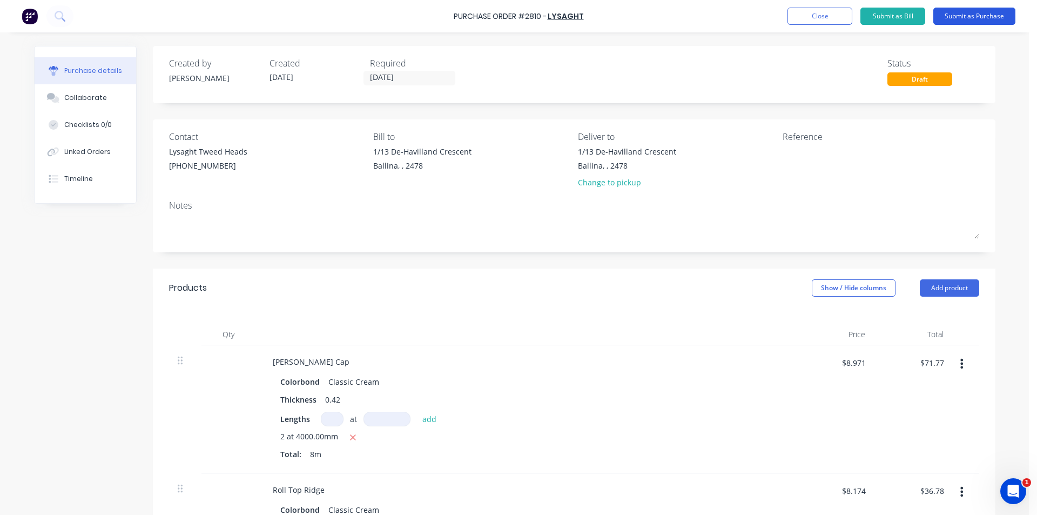
click at [986, 18] on button "Submit as Purchase" at bounding box center [975, 16] width 82 height 17
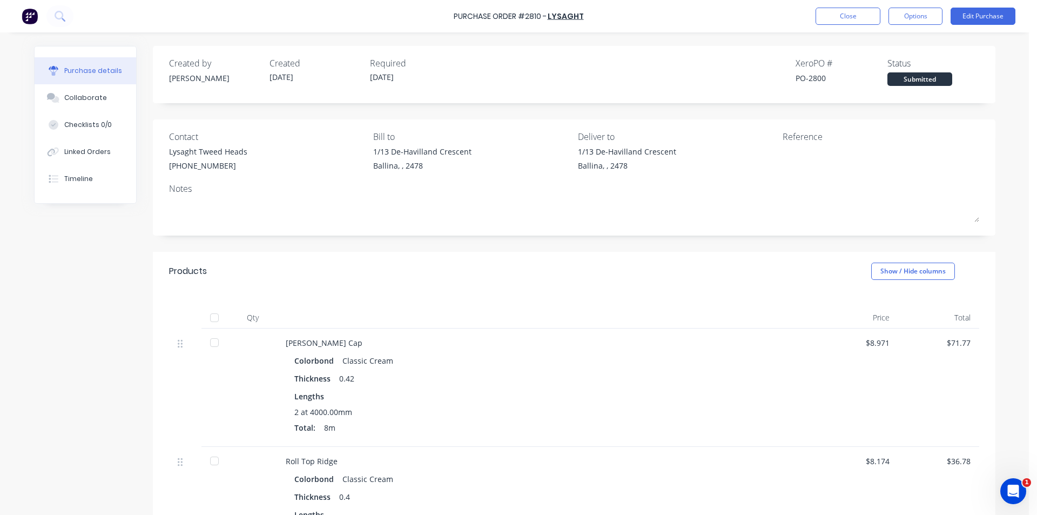
click at [910, 7] on div "Purchase Order #2810 - Lysaght Close Options Edit Purchase" at bounding box center [518, 16] width 1037 height 32
click at [907, 19] on button "Options" at bounding box center [916, 16] width 54 height 17
drag, startPoint x: 903, startPoint y: 44, endPoint x: 975, endPoint y: 109, distance: 97.2
click at [902, 44] on div "Print / Email" at bounding box center [891, 44] width 83 height 16
click at [897, 88] on div "Without pricing" at bounding box center [891, 87] width 83 height 16
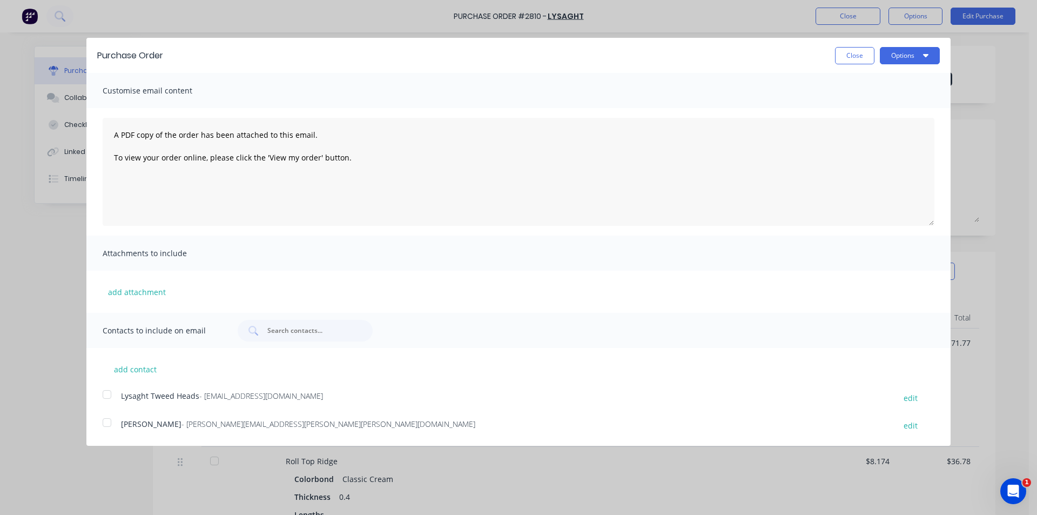
click at [102, 392] on div at bounding box center [107, 395] width 22 height 22
click at [901, 58] on button "Options" at bounding box center [910, 55] width 60 height 17
click at [907, 105] on div "Email" at bounding box center [888, 105] width 83 height 16
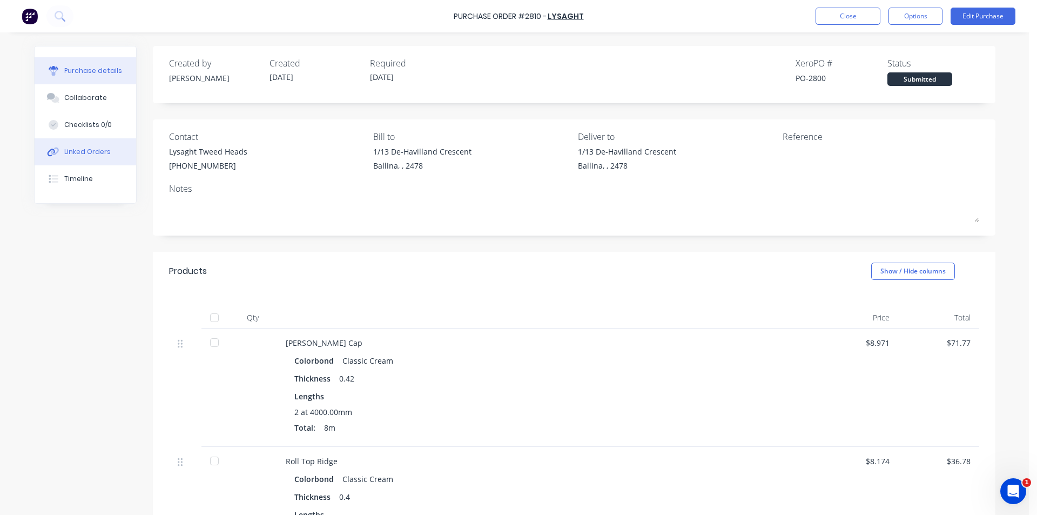
click at [95, 162] on button "Linked Orders" at bounding box center [86, 151] width 102 height 27
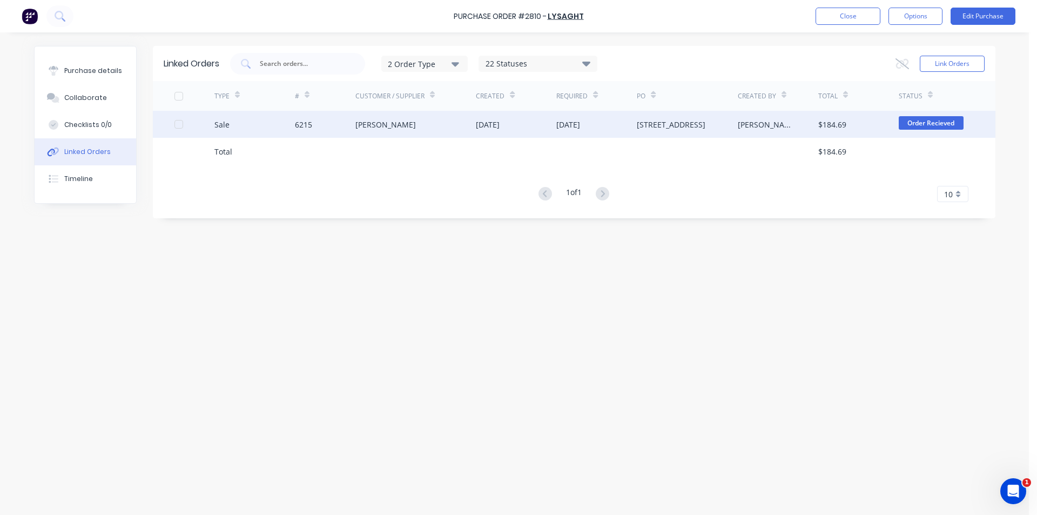
click at [543, 129] on div "[DATE]" at bounding box center [516, 124] width 81 height 27
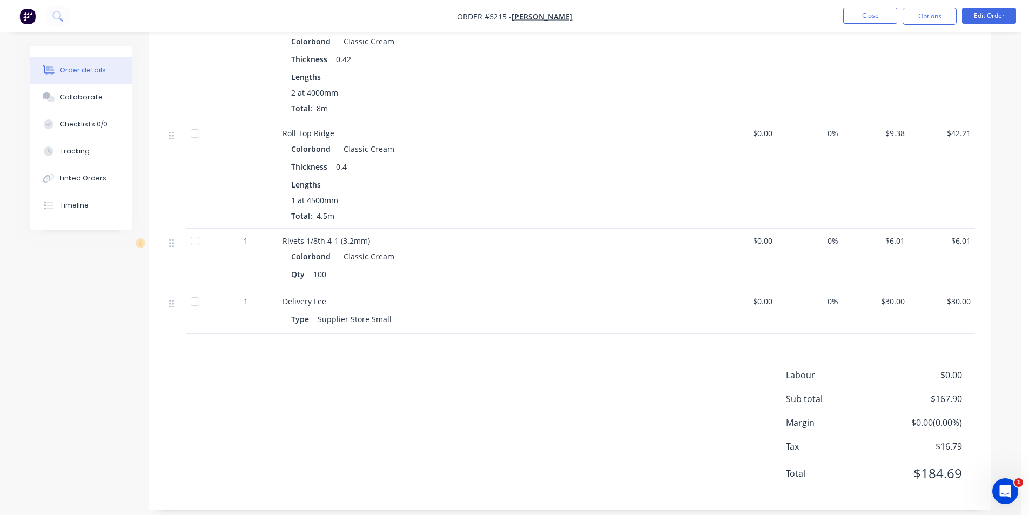
scroll to position [359, 0]
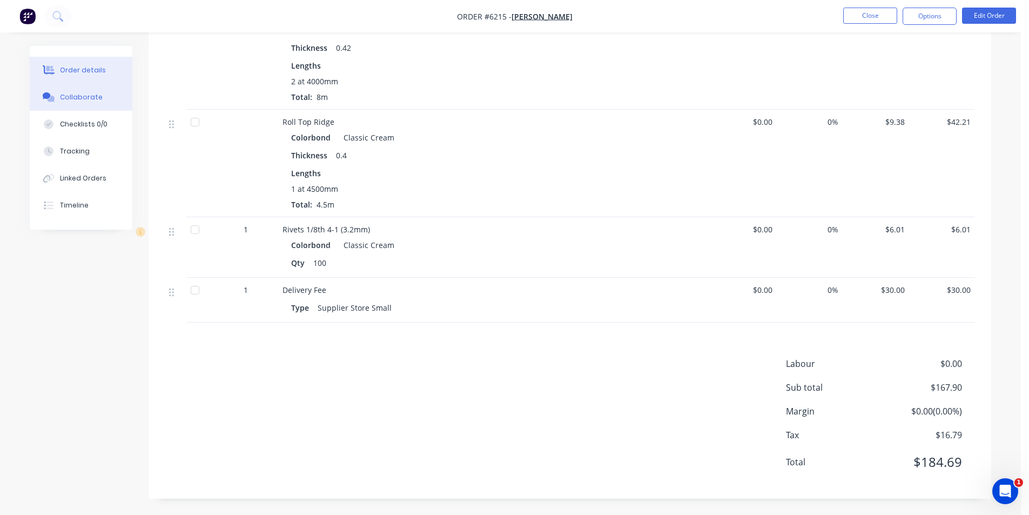
click at [90, 93] on div "Collaborate" at bounding box center [81, 97] width 43 height 10
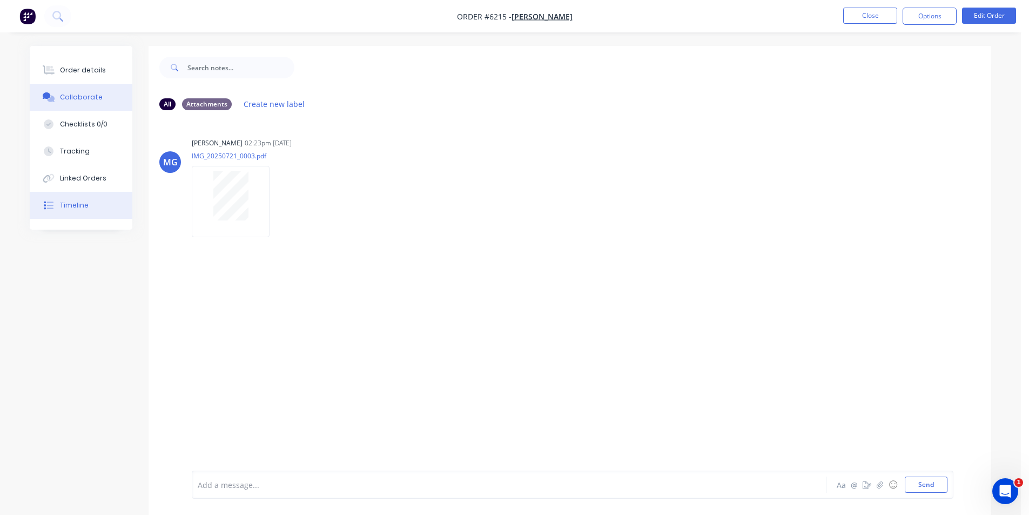
click at [72, 196] on button "Timeline" at bounding box center [81, 205] width 103 height 27
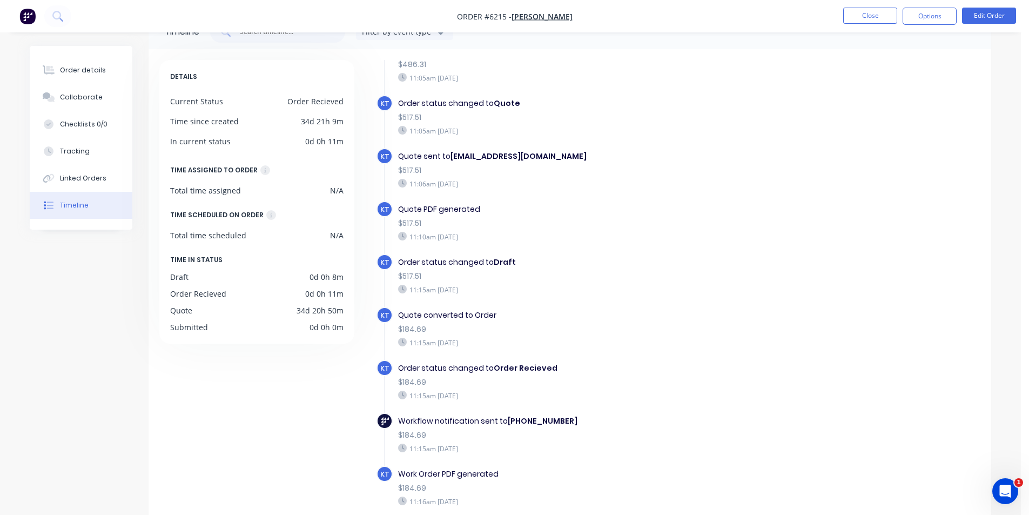
scroll to position [82, 0]
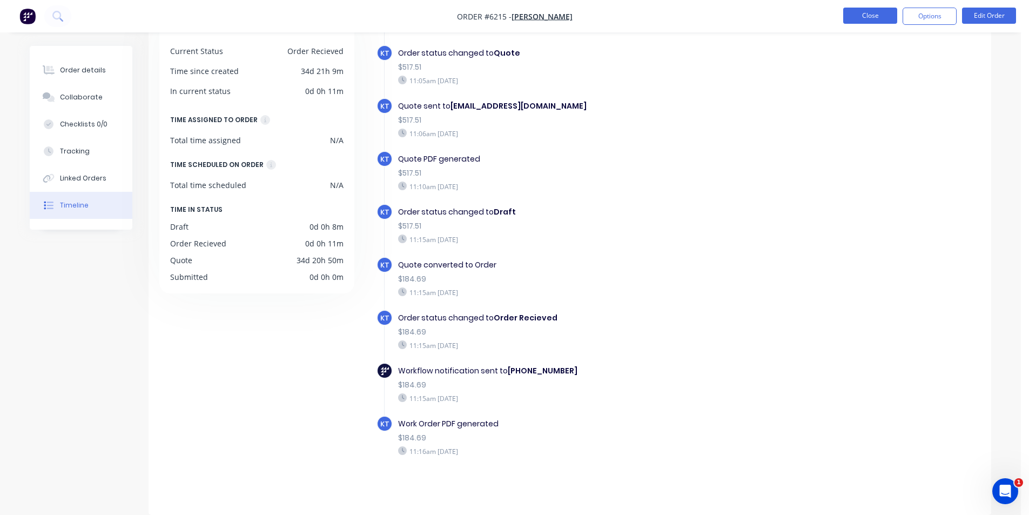
click at [846, 17] on button "Close" at bounding box center [870, 16] width 54 height 16
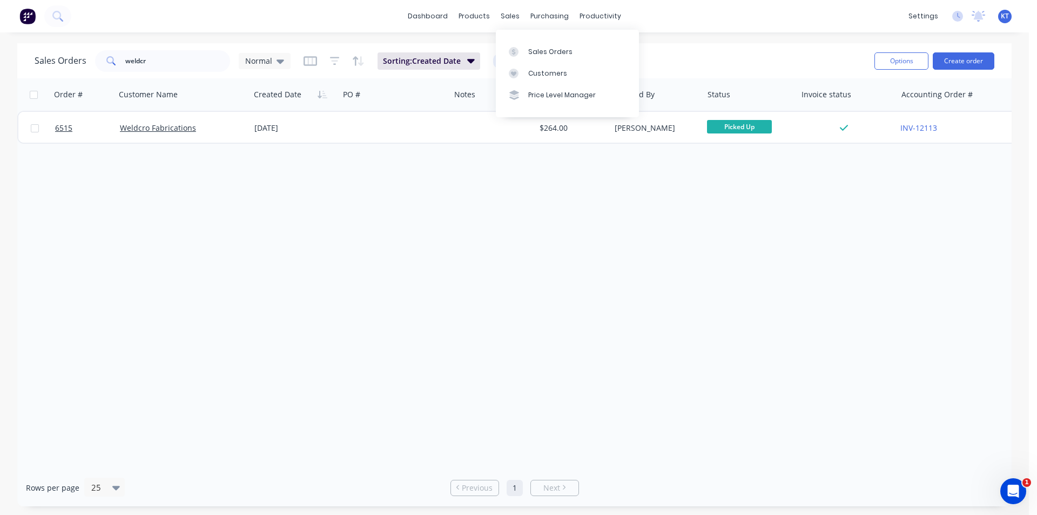
drag, startPoint x: 524, startPoint y: 51, endPoint x: 579, endPoint y: 156, distance: 117.7
click at [524, 52] on div at bounding box center [517, 52] width 16 height 10
drag, startPoint x: 179, startPoint y: 75, endPoint x: 178, endPoint y: 67, distance: 7.6
click at [178, 74] on div "Sales Orders weldcr Normal Sorting: Created Date Reset Options Create order" at bounding box center [514, 60] width 995 height 35
click at [178, 55] on input "weldcr" at bounding box center [177, 61] width 105 height 22
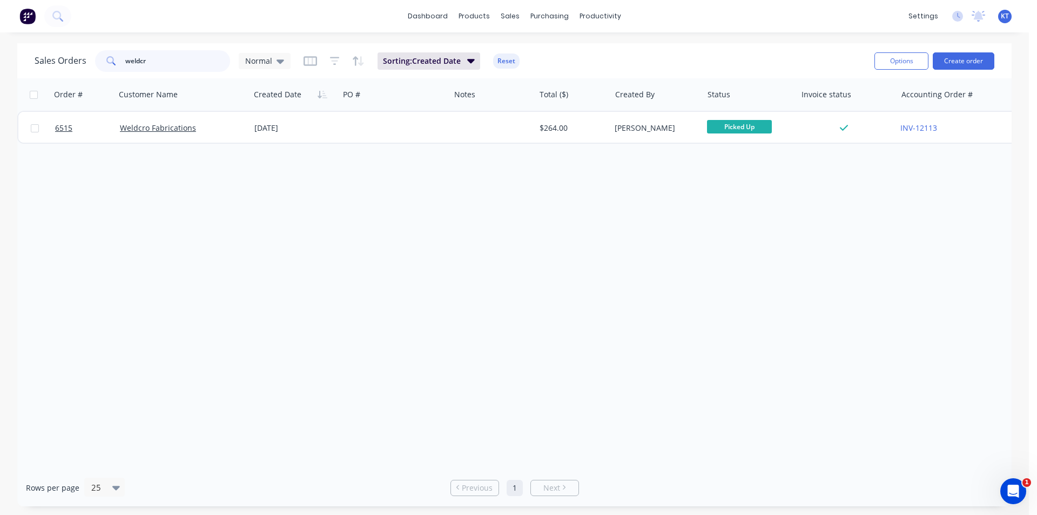
click at [178, 55] on input "weldcr" at bounding box center [177, 61] width 105 height 22
type input "smeal"
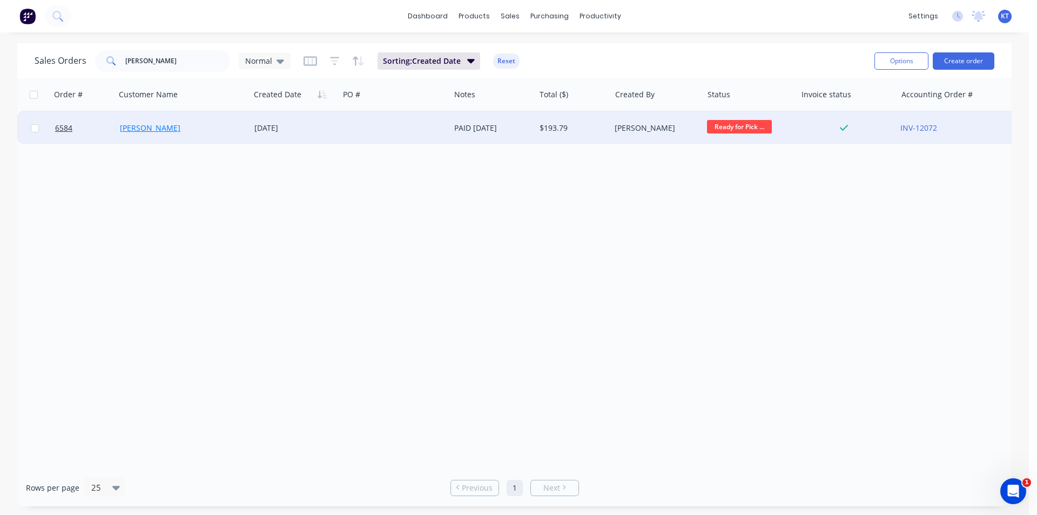
click at [132, 126] on link "Geoff Smeal" at bounding box center [150, 128] width 61 height 10
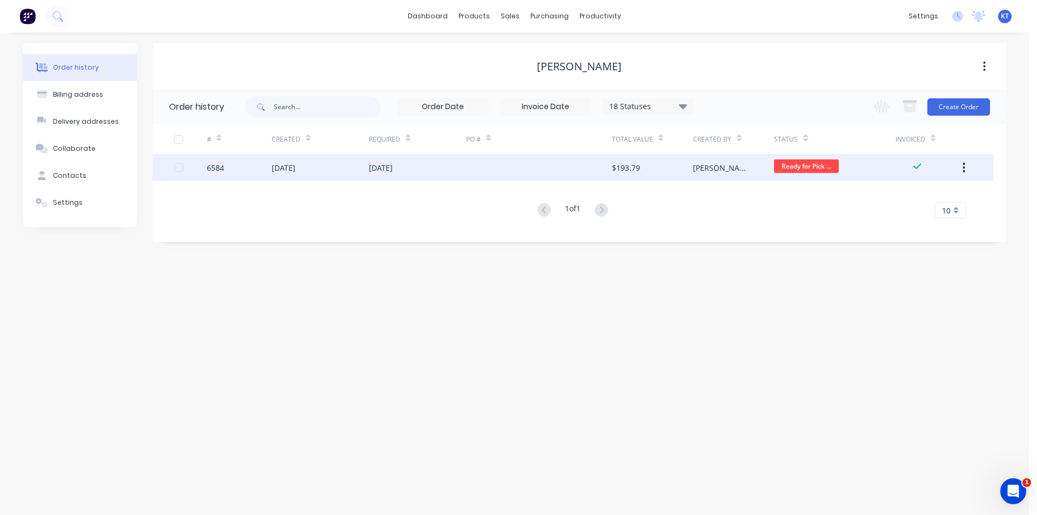
click at [431, 173] on div "[DATE]" at bounding box center [417, 167] width 97 height 27
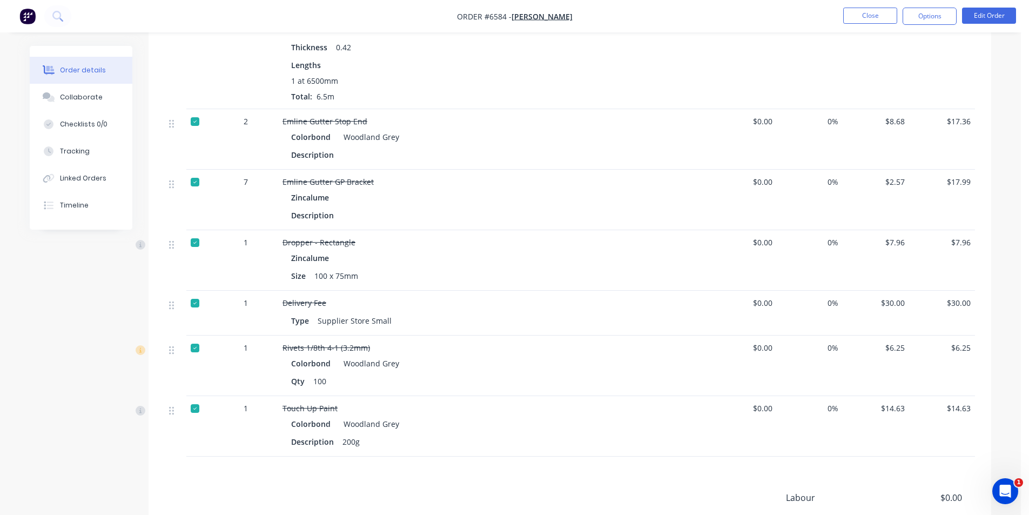
scroll to position [378, 0]
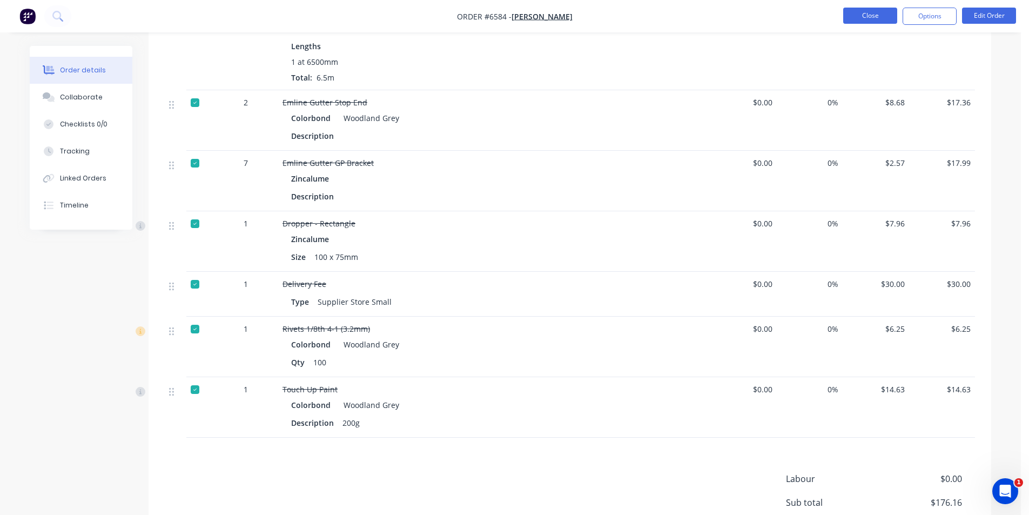
click at [874, 16] on button "Close" at bounding box center [870, 16] width 54 height 16
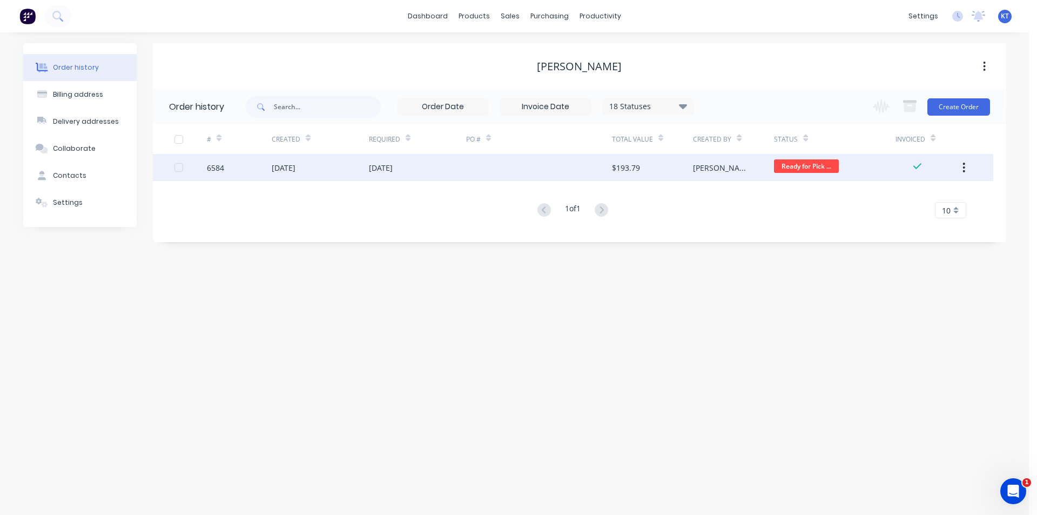
click at [538, 156] on div at bounding box center [539, 167] width 146 height 27
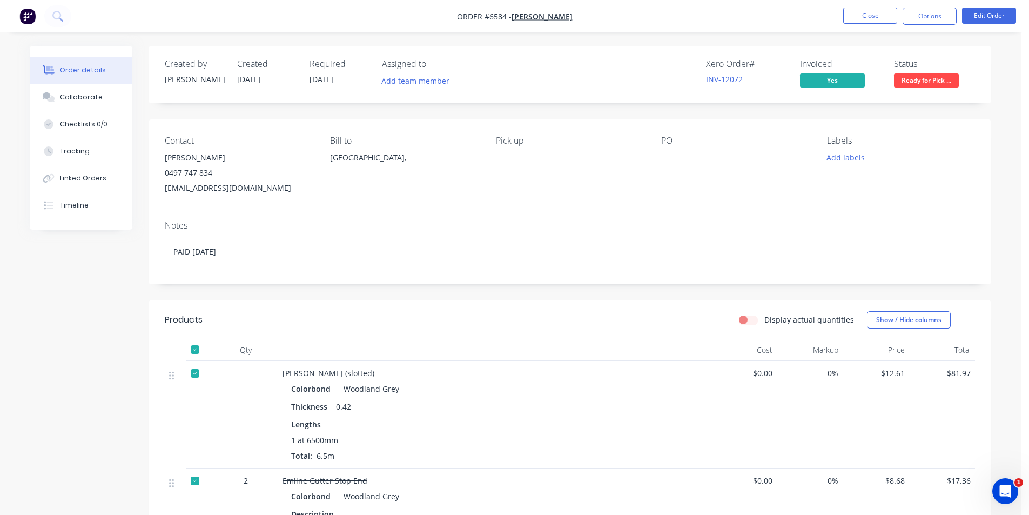
click at [936, 84] on span "Ready for Pick ..." at bounding box center [926, 80] width 65 height 14
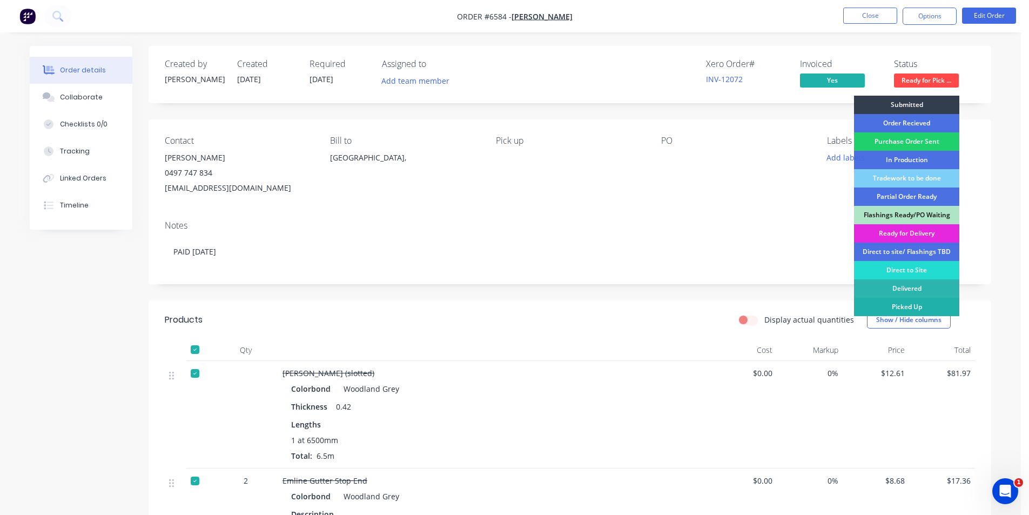
click at [922, 307] on div "Picked Up" at bounding box center [906, 307] width 105 height 18
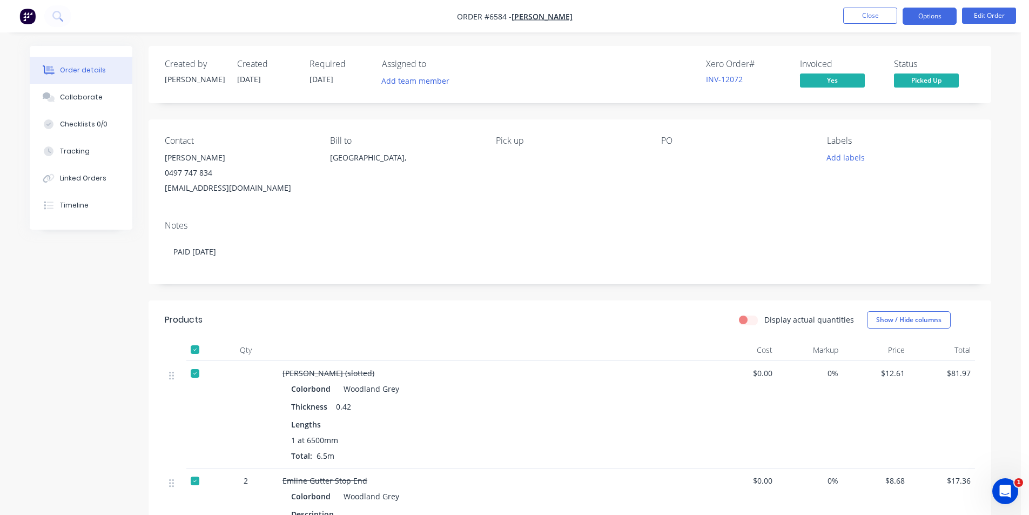
drag, startPoint x: 945, startPoint y: 9, endPoint x: 943, endPoint y: 19, distance: 10.4
click at [945, 12] on button "Options" at bounding box center [930, 16] width 54 height 17
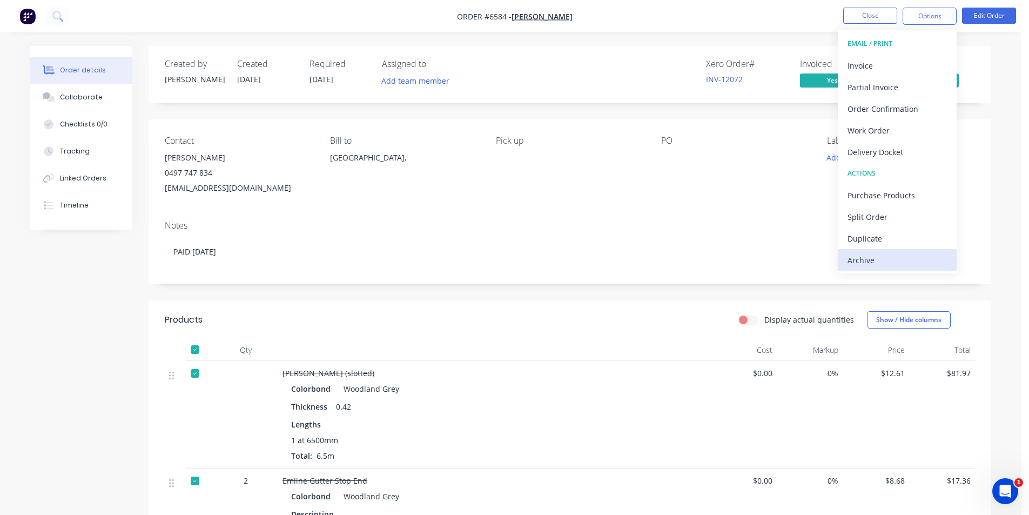
click at [859, 266] on div "Archive" at bounding box center [897, 260] width 99 height 16
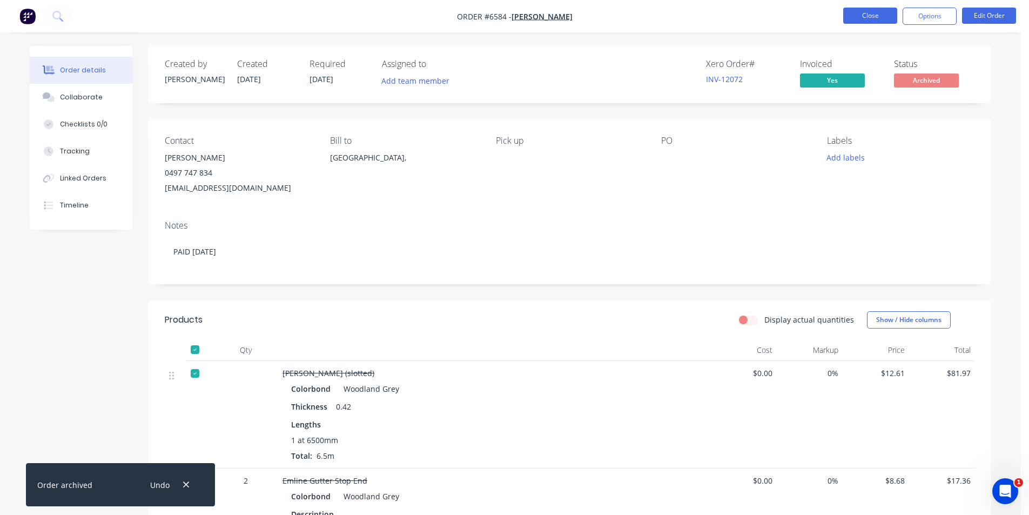
click at [868, 16] on button "Close" at bounding box center [870, 16] width 54 height 16
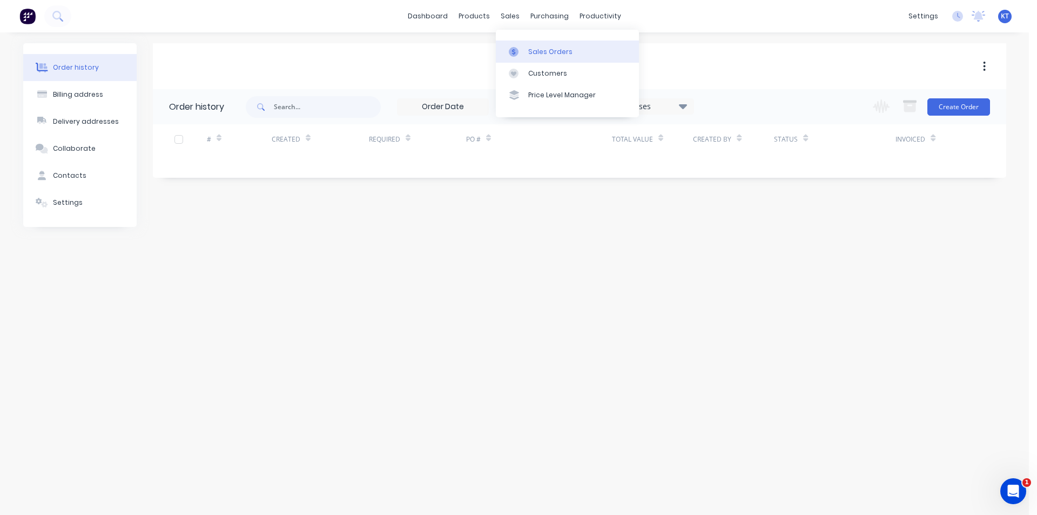
click at [513, 46] on link "Sales Orders" at bounding box center [567, 52] width 143 height 22
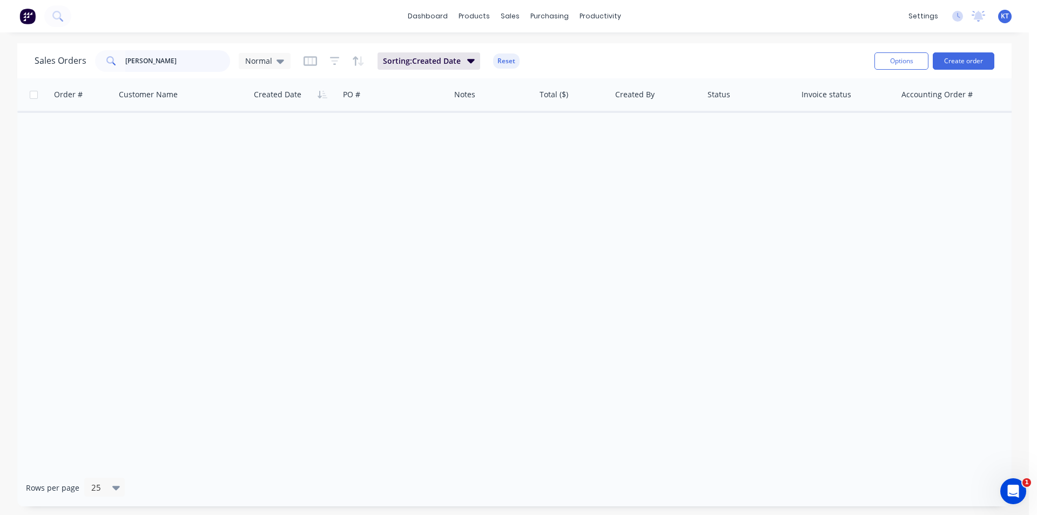
click at [192, 62] on input "smeal" at bounding box center [177, 61] width 105 height 22
type input "\"
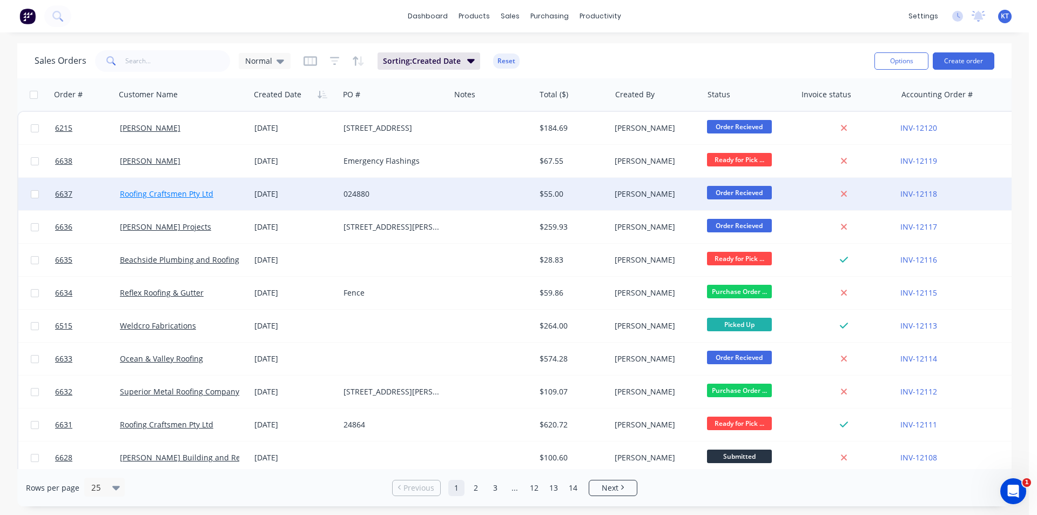
click at [148, 198] on link "Roofing Craftsmen Pty Ltd" at bounding box center [166, 194] width 93 height 10
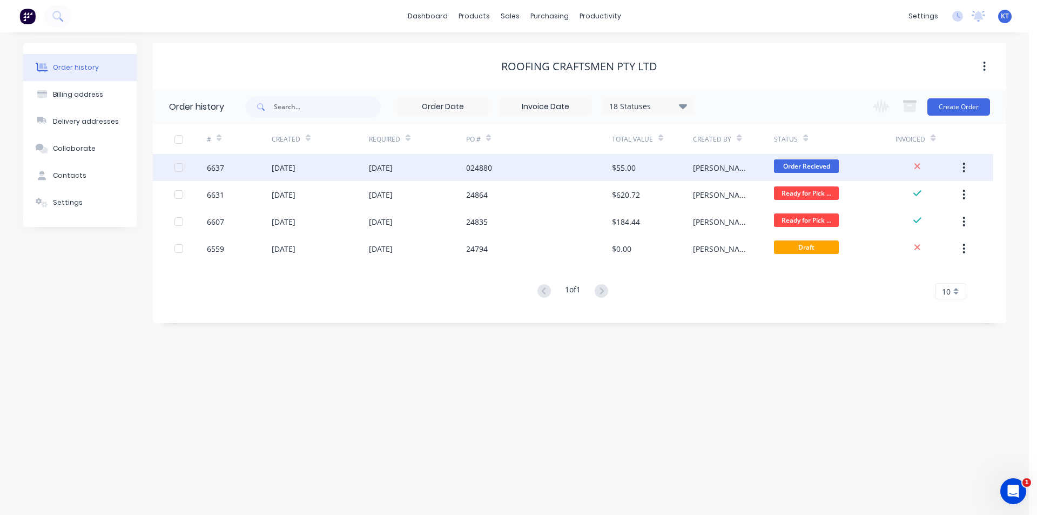
click at [720, 161] on div "[PERSON_NAME]" at bounding box center [733, 167] width 81 height 27
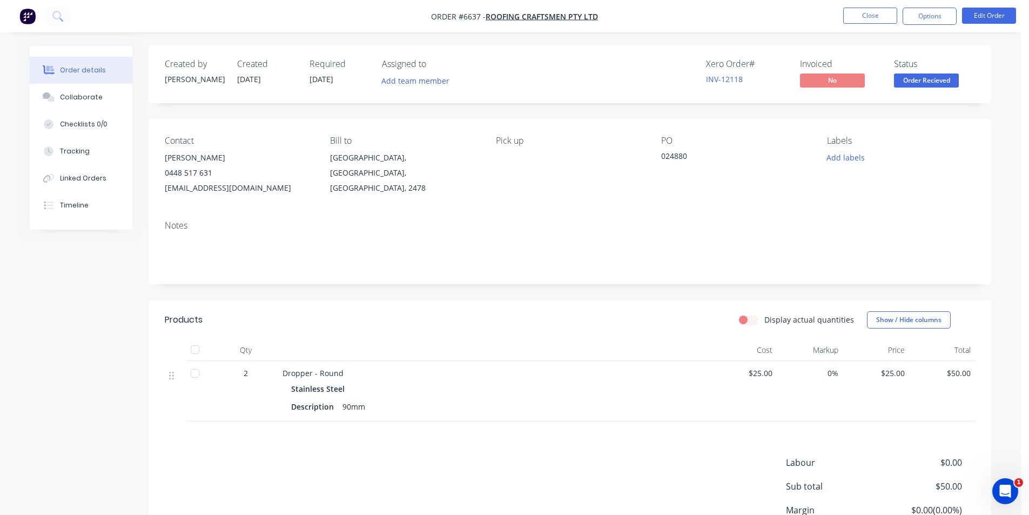
click at [938, 76] on span "Order Recieved" at bounding box center [926, 80] width 65 height 14
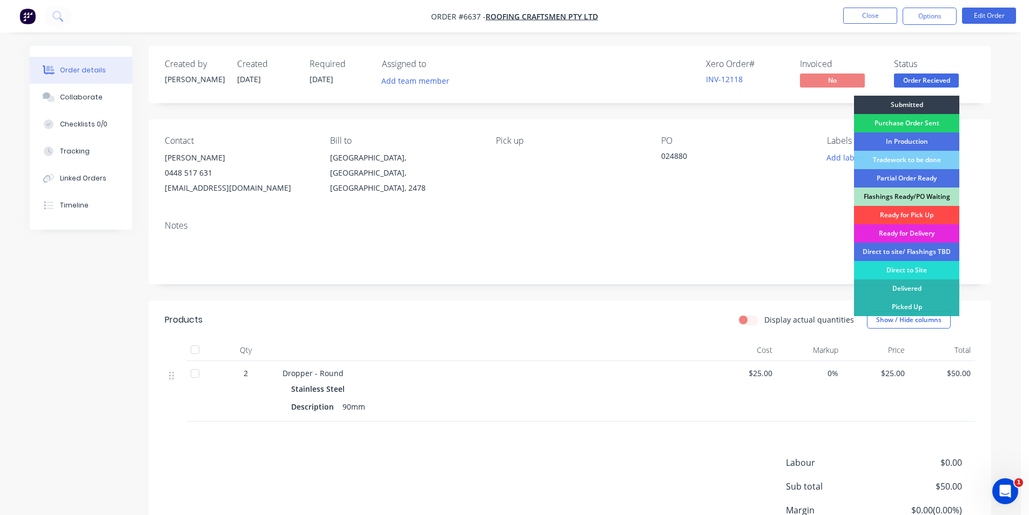
click at [927, 218] on div "Ready for Pick Up" at bounding box center [906, 215] width 105 height 18
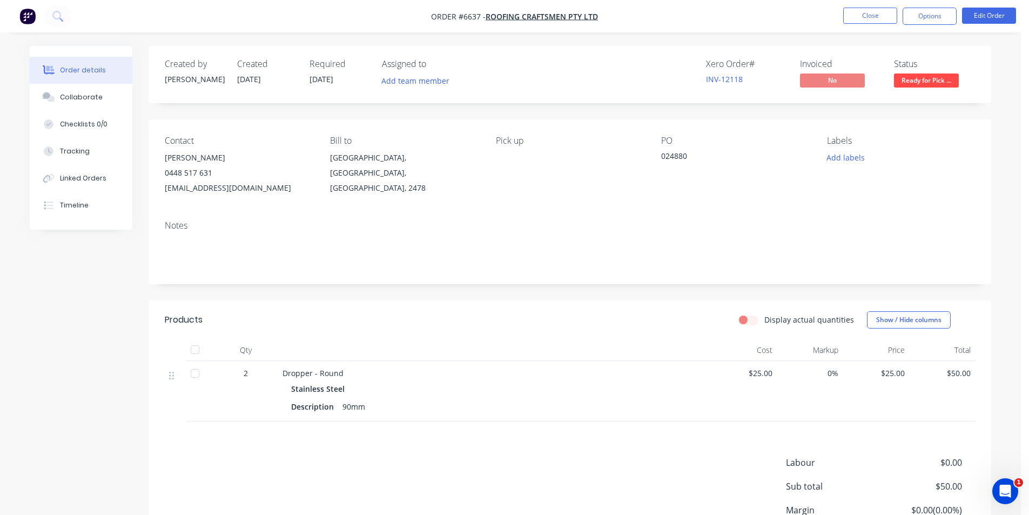
click at [927, 25] on nav "Order #6637 - Roofing Craftsmen Pty Ltd Close Options Edit Order" at bounding box center [514, 16] width 1029 height 32
click at [927, 22] on button "Options" at bounding box center [930, 16] width 54 height 17
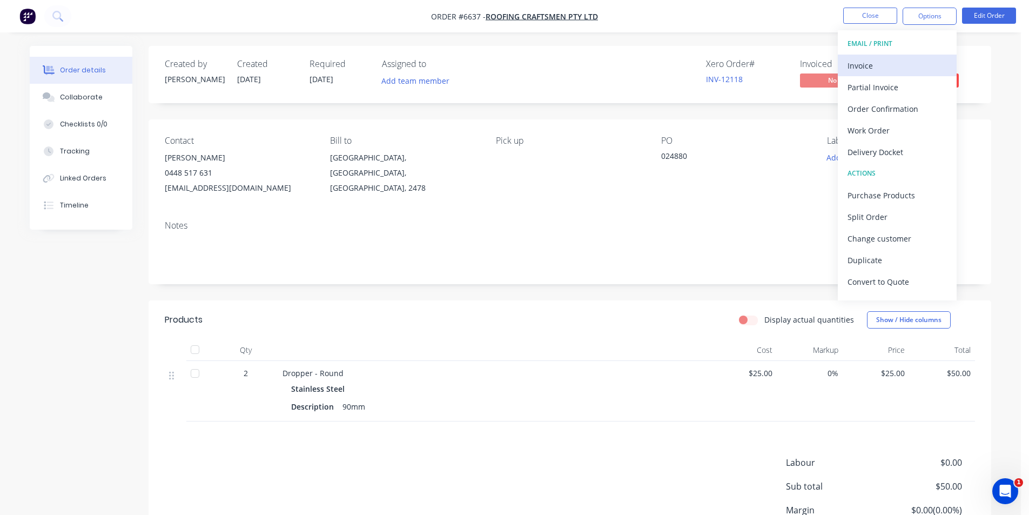
click at [907, 67] on div "Invoice" at bounding box center [897, 66] width 99 height 16
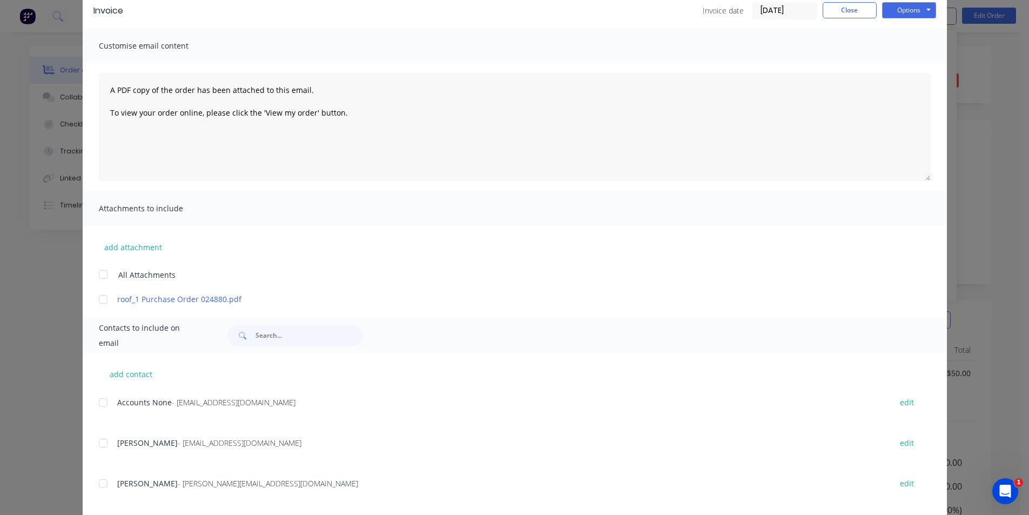
scroll to position [67, 0]
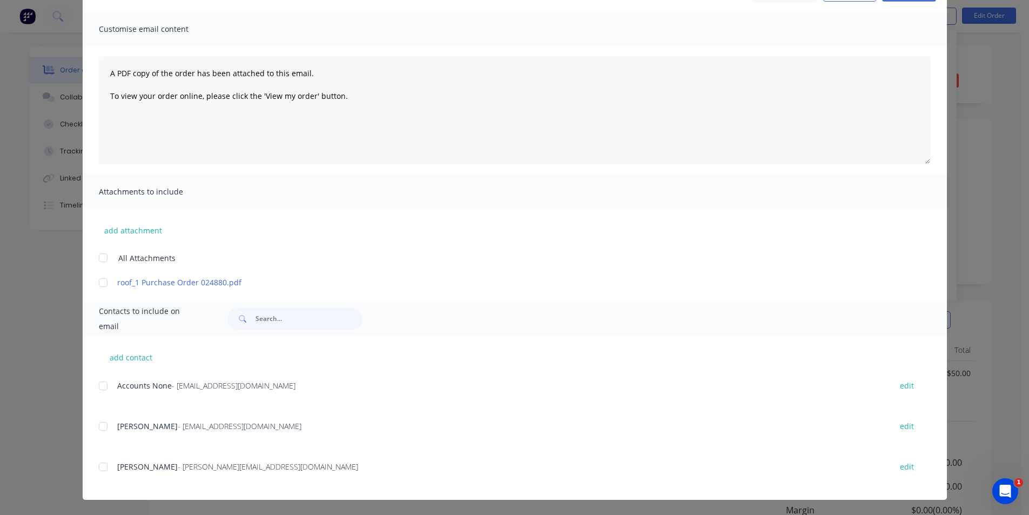
click at [105, 372] on div "add contact Accounts None - accounts@roofingcraftsmen.com.au edit Matt Toohey -…" at bounding box center [515, 418] width 865 height 164
click at [97, 392] on div at bounding box center [103, 386] width 22 height 22
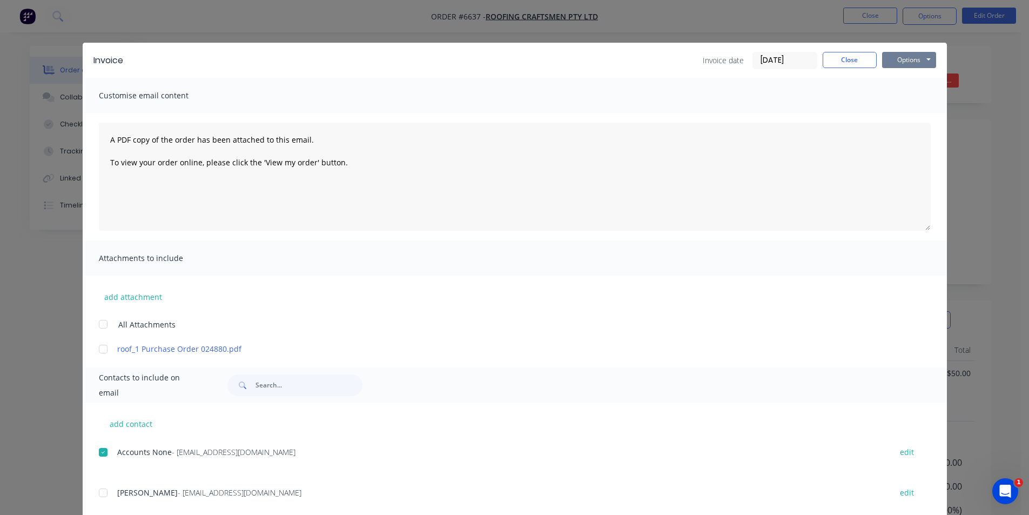
scroll to position [0, 0]
click at [918, 59] on button "Options" at bounding box center [909, 60] width 54 height 16
click at [900, 110] on button "Email" at bounding box center [916, 115] width 69 height 18
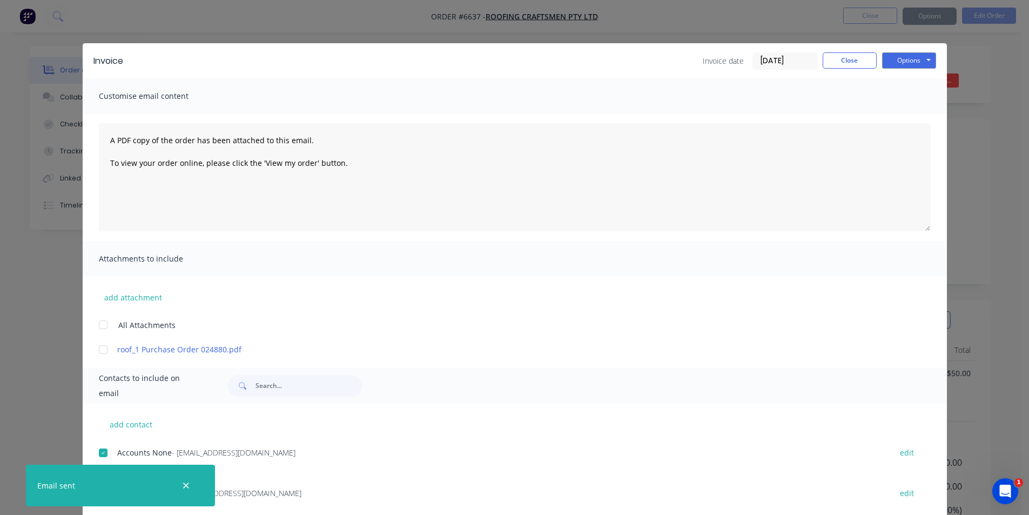
click at [833, 71] on div "Invoice Invoice date 25/08/25 Close Options Preview Print Email" at bounding box center [515, 60] width 865 height 35
click at [840, 56] on button "Close" at bounding box center [850, 60] width 54 height 16
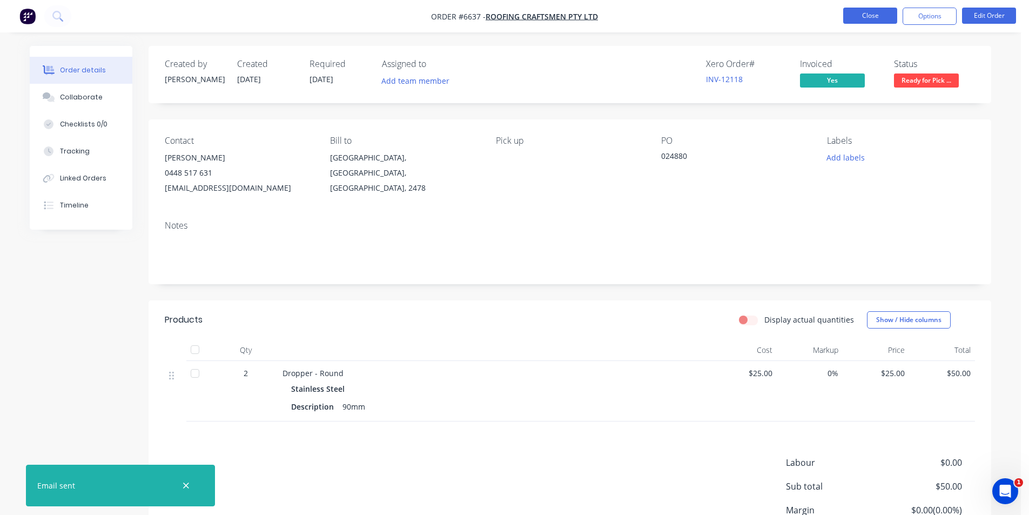
click at [859, 16] on button "Close" at bounding box center [870, 16] width 54 height 16
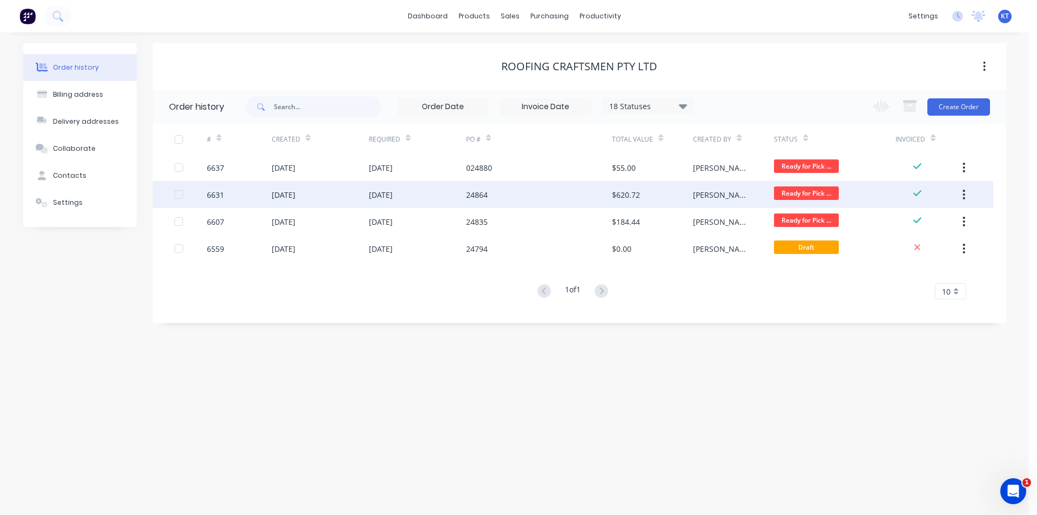
click at [631, 187] on div "$620.72" at bounding box center [652, 194] width 81 height 27
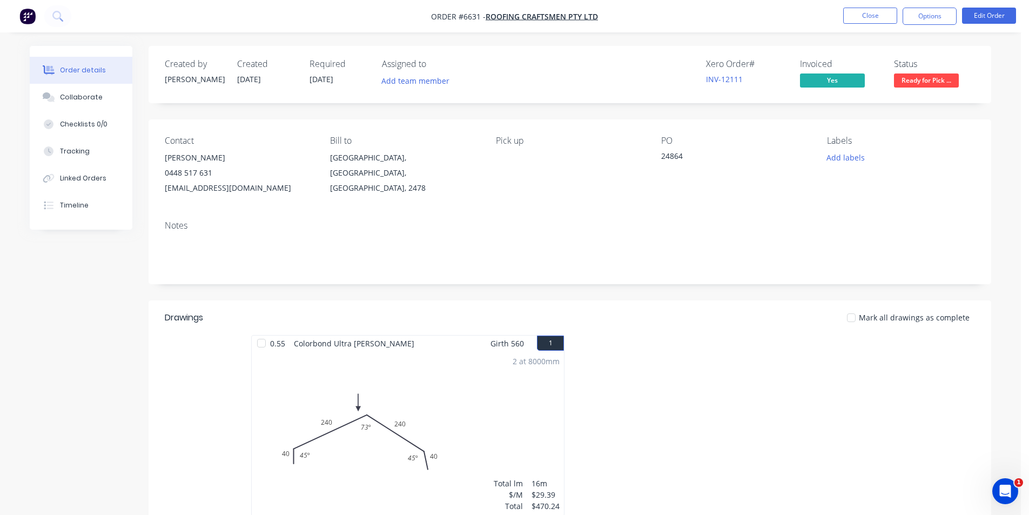
click at [945, 76] on span "Ready for Pick ..." at bounding box center [926, 80] width 65 height 14
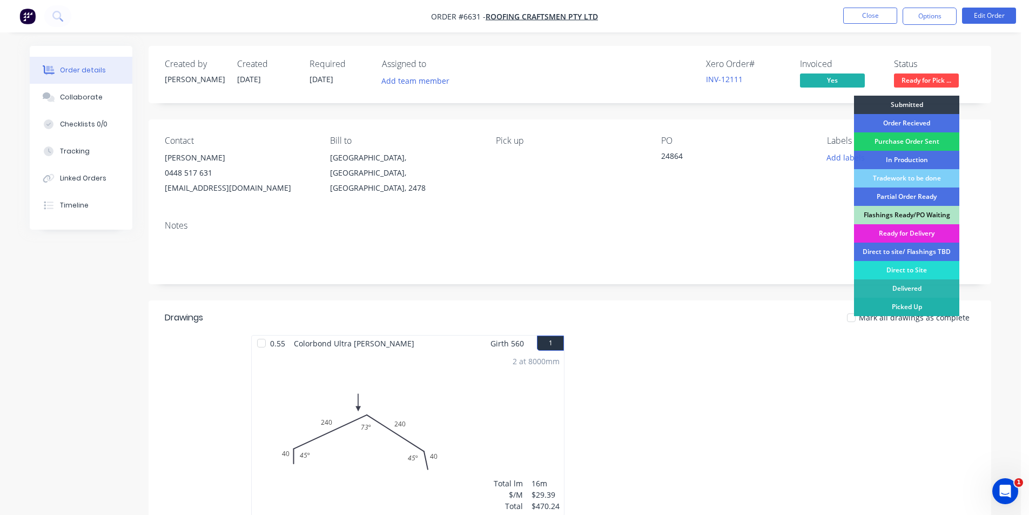
click at [932, 302] on div "Picked Up" at bounding box center [906, 307] width 105 height 18
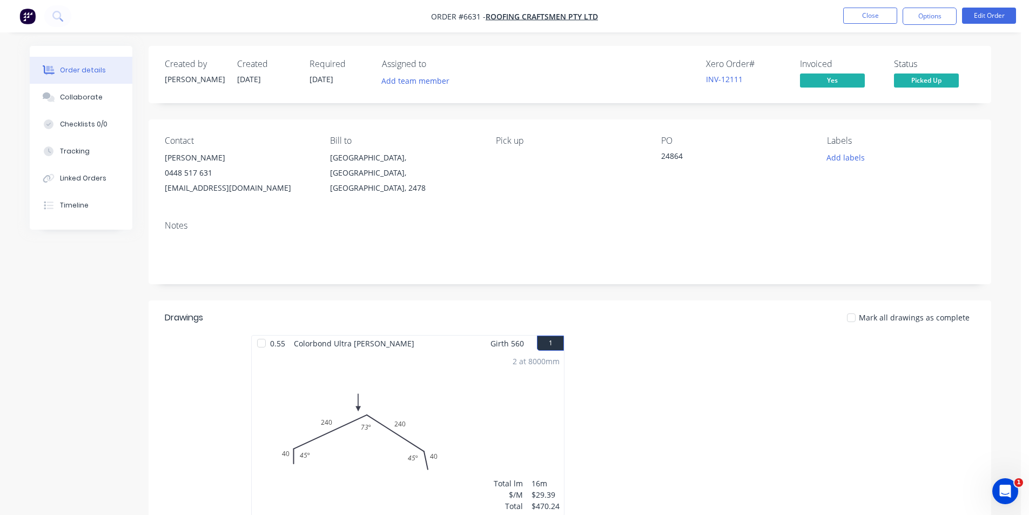
click at [860, 323] on div at bounding box center [852, 318] width 22 height 22
click at [935, 12] on button "Options" at bounding box center [930, 16] width 54 height 17
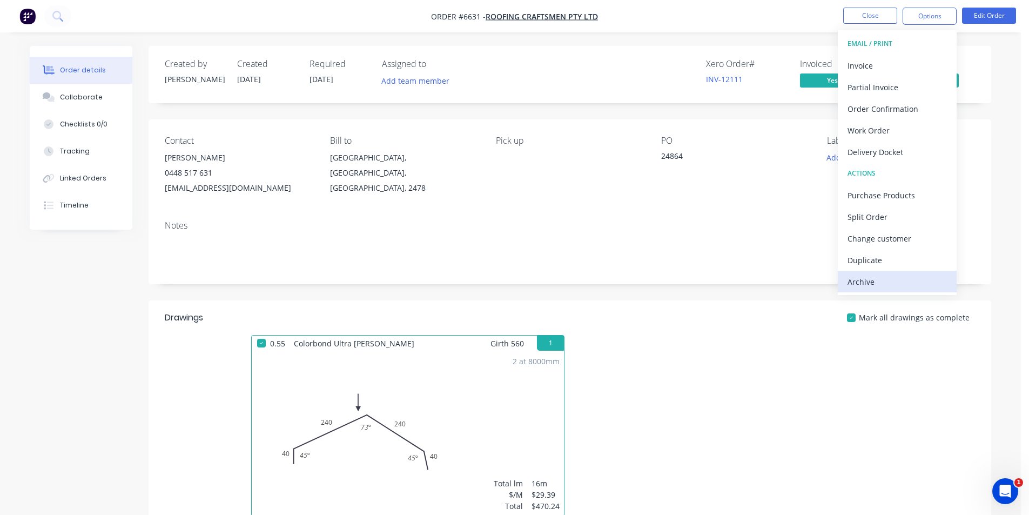
click at [907, 271] on button "Archive" at bounding box center [897, 282] width 119 height 22
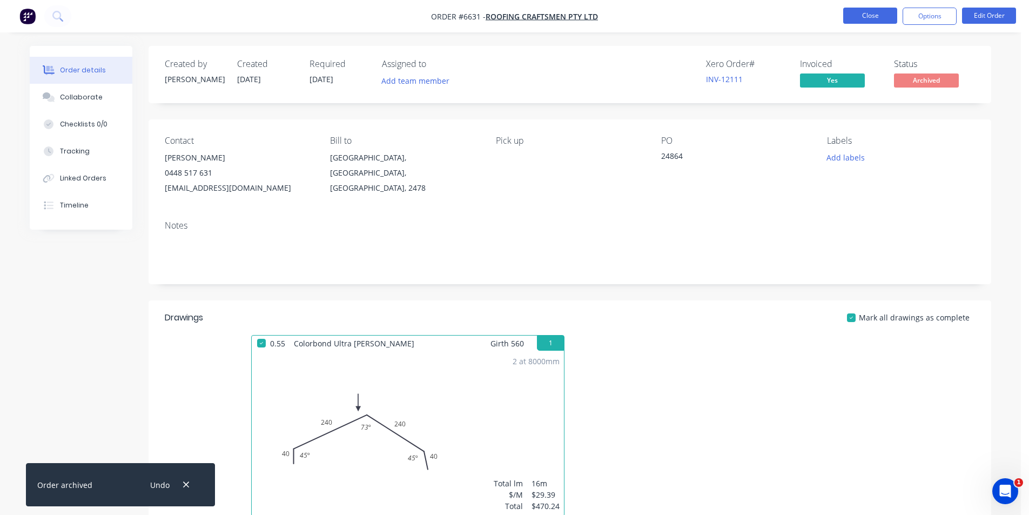
click at [872, 19] on button "Close" at bounding box center [870, 16] width 54 height 16
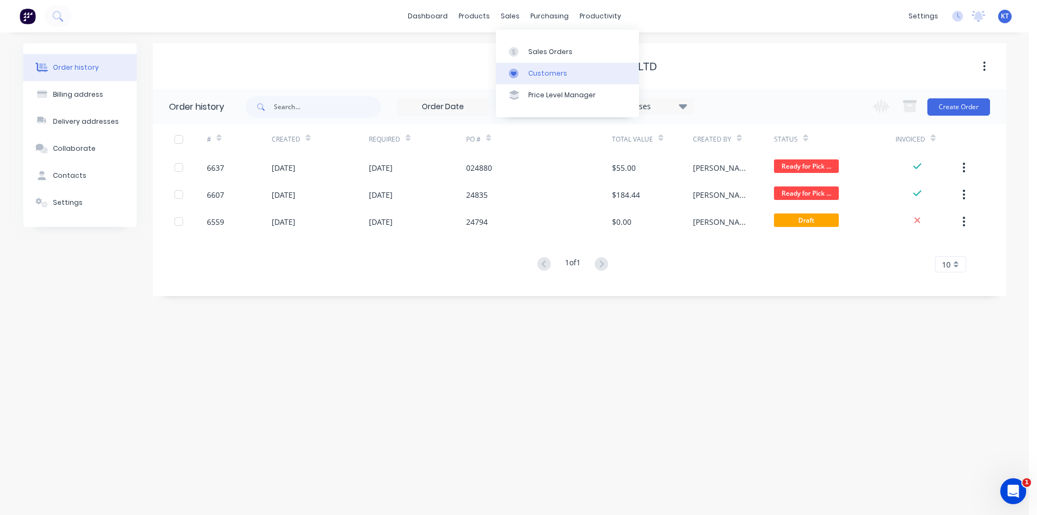
click at [537, 65] on link "Customers" at bounding box center [567, 74] width 143 height 22
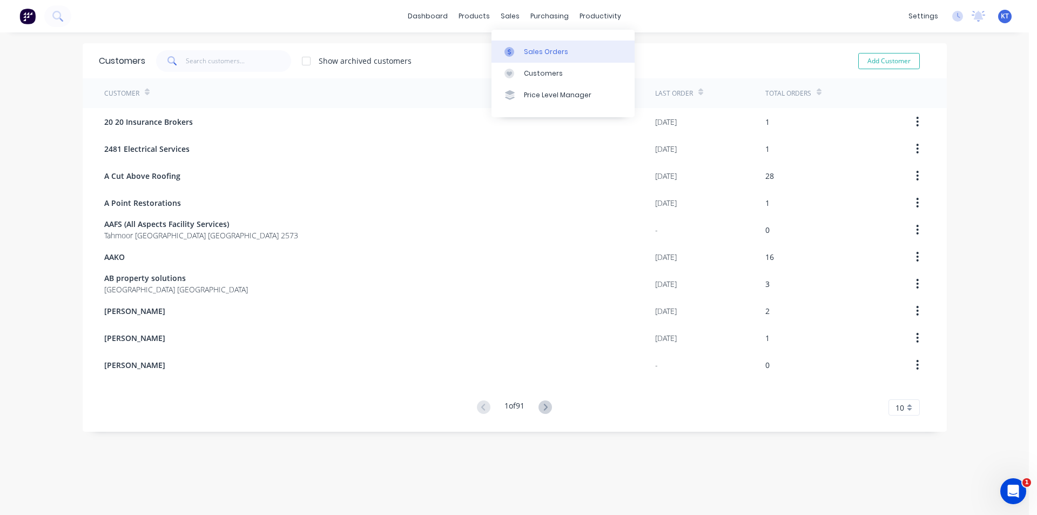
click at [515, 48] on div at bounding box center [513, 52] width 16 height 10
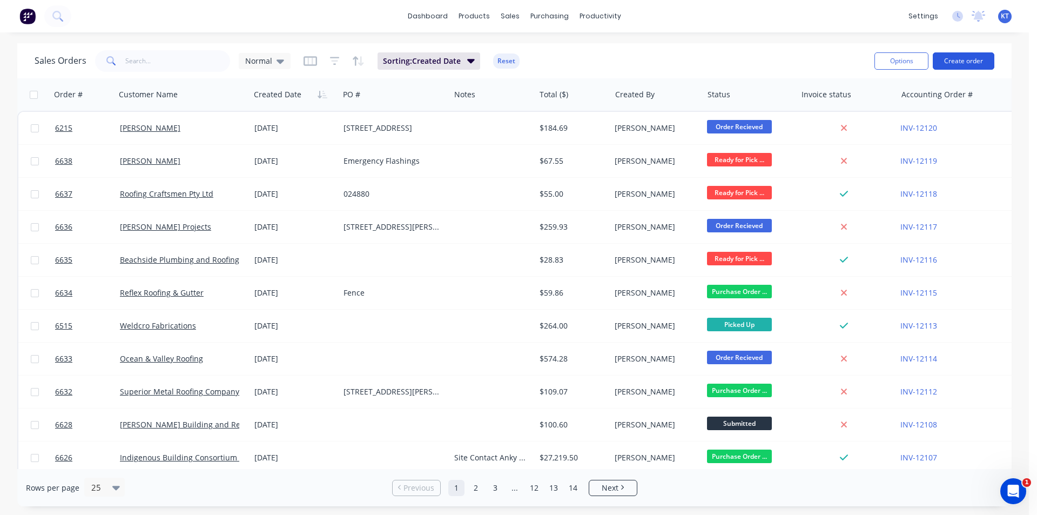
click at [947, 63] on button "Create order" at bounding box center [964, 60] width 62 height 17
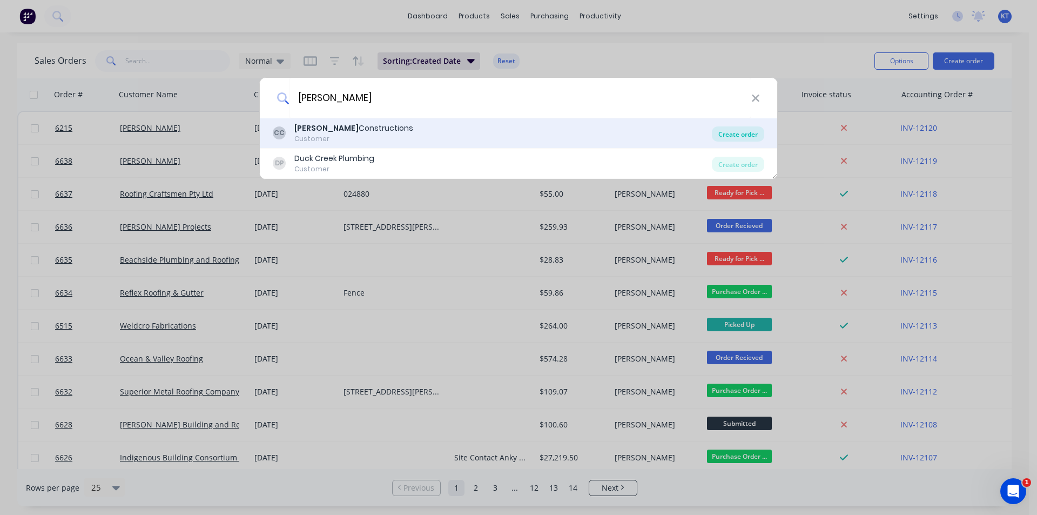
type input "Condon"
click at [758, 135] on div "Create order" at bounding box center [738, 133] width 52 height 15
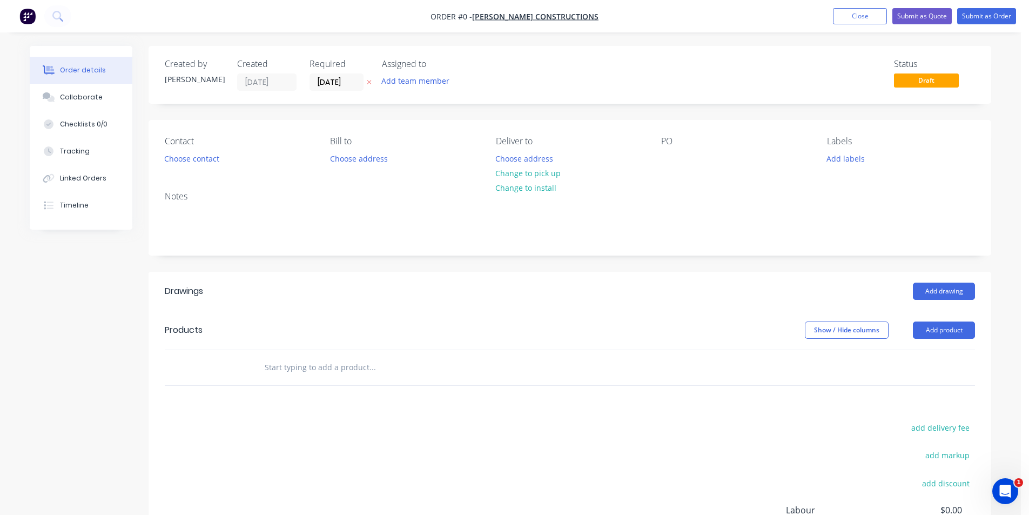
click at [195, 146] on div "Contact" at bounding box center [239, 141] width 148 height 10
click at [180, 165] on button "Choose contact" at bounding box center [192, 158] width 66 height 15
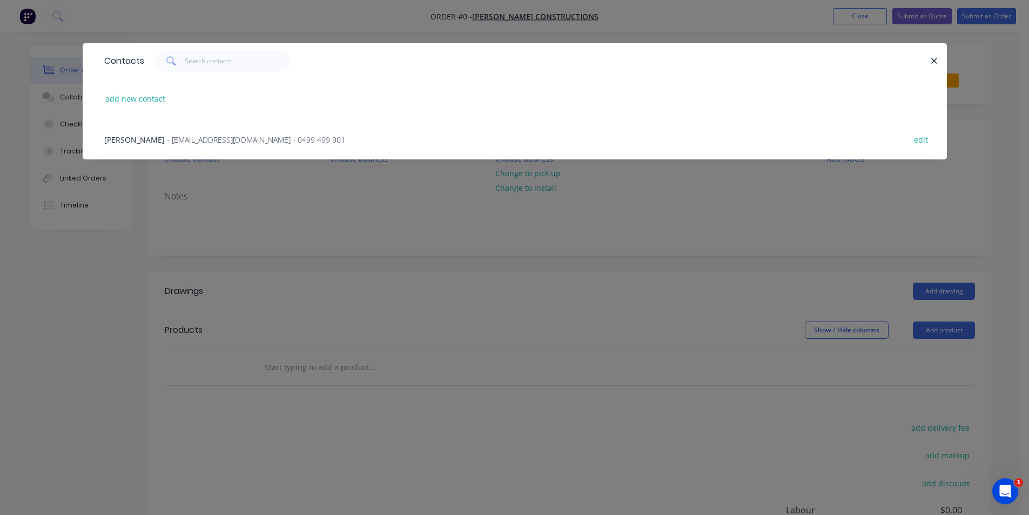
click at [179, 147] on div "Zak Condon - zak@condonconstructions.com.au - 0499 499 901 edit" at bounding box center [515, 139] width 832 height 41
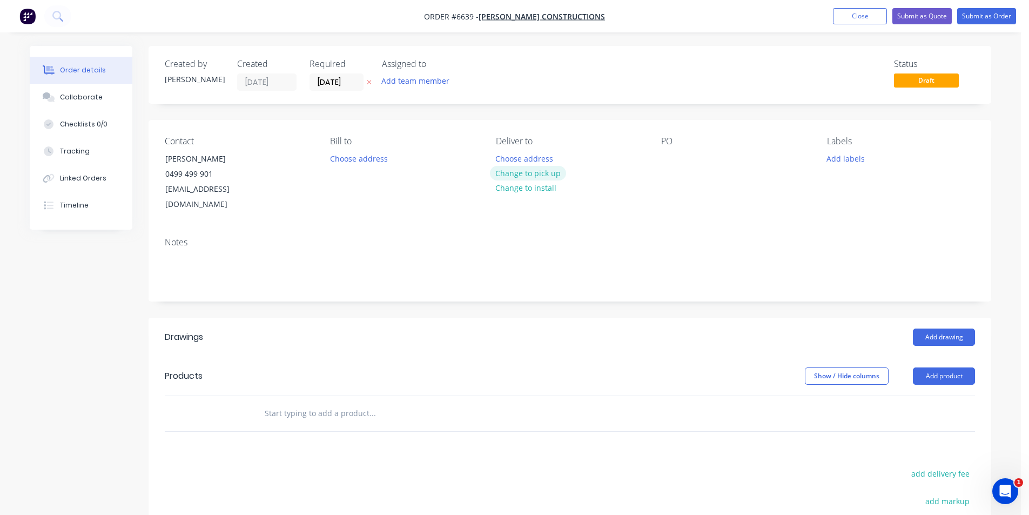
click at [540, 175] on button "Change to pick up" at bounding box center [528, 173] width 77 height 15
click at [963, 329] on button "Add drawing" at bounding box center [944, 337] width 62 height 17
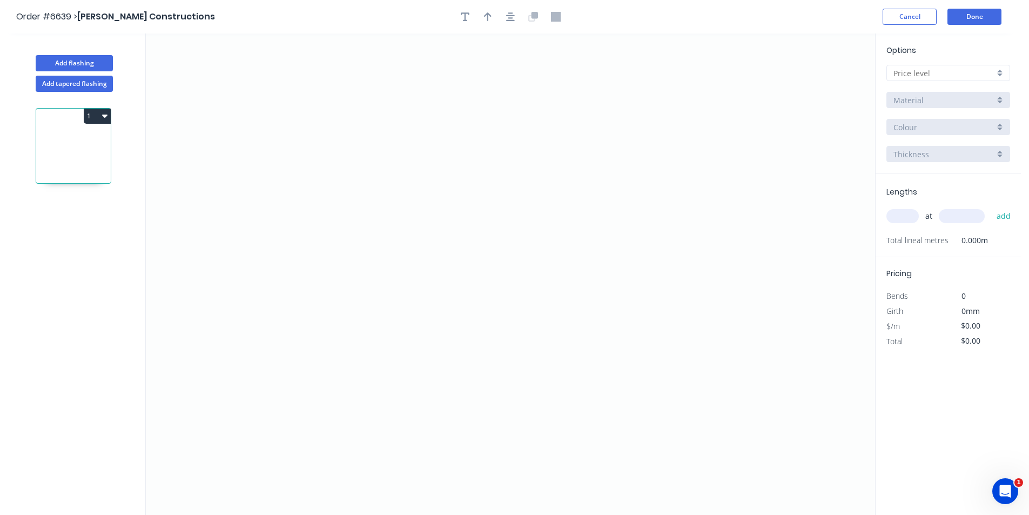
click at [963, 68] on input "text" at bounding box center [944, 73] width 101 height 11
click at [956, 143] on div "D" at bounding box center [948, 150] width 123 height 19
type input "D"
click at [971, 97] on input "Brass" at bounding box center [944, 100] width 101 height 11
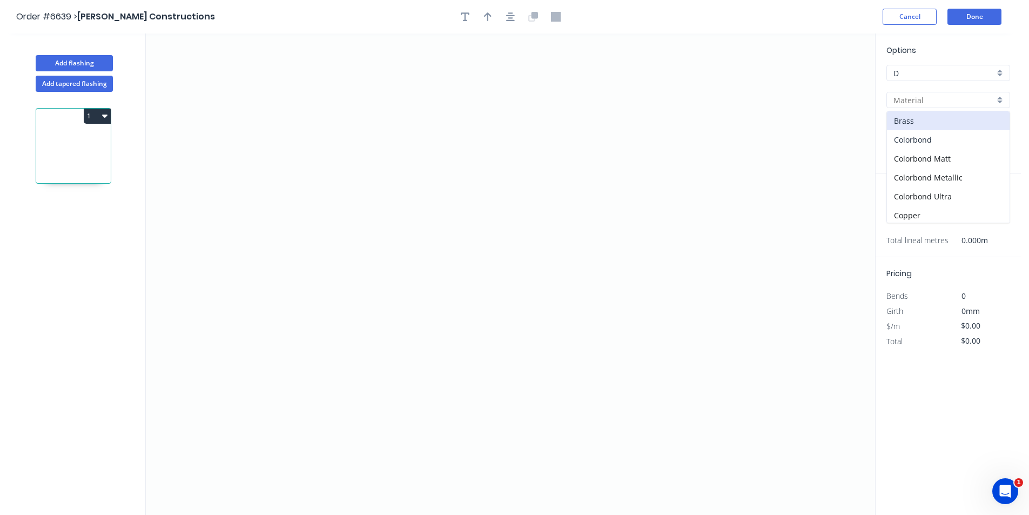
click at [967, 139] on div "Colorbond" at bounding box center [948, 139] width 123 height 19
type input "Colorbond"
type input "Basalt"
type input "0.55"
click at [989, 126] on input "Basalt" at bounding box center [944, 127] width 101 height 11
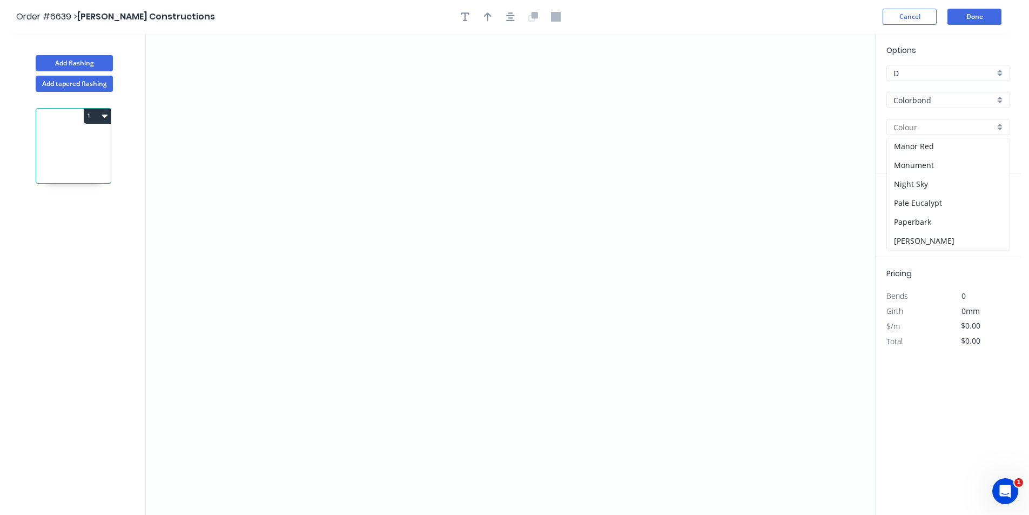
scroll to position [216, 0]
click at [952, 180] on div "Night Sky" at bounding box center [948, 177] width 123 height 19
type input "Night Sky"
click at [340, 173] on icon "0" at bounding box center [510, 274] width 729 height 481
click at [334, 222] on icon "0" at bounding box center [510, 274] width 729 height 481
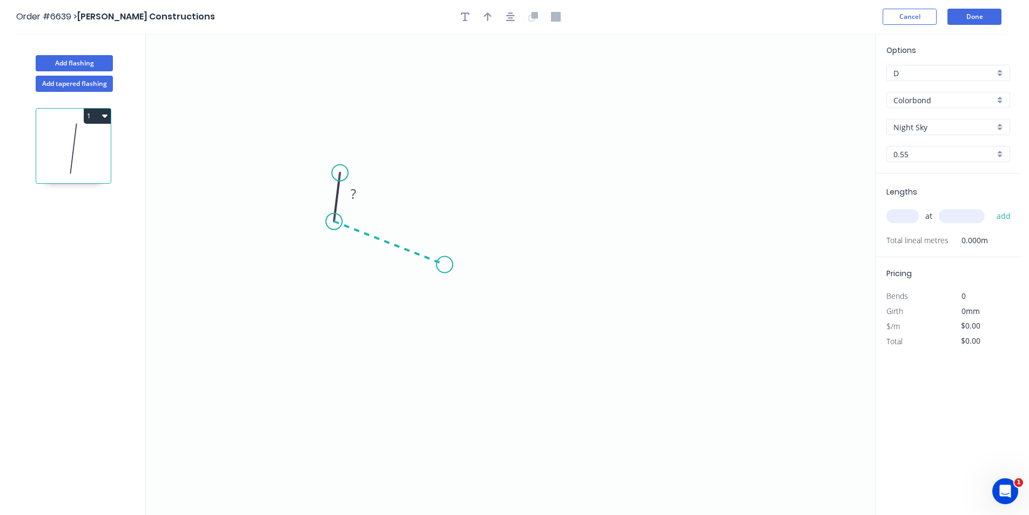
click at [445, 265] on icon "0 ?" at bounding box center [510, 274] width 729 height 481
drag, startPoint x: 441, startPoint y: 334, endPoint x: 763, endPoint y: 188, distance: 353.1
click at [442, 335] on icon "0 ? ? ? º" at bounding box center [510, 274] width 729 height 481
drag, startPoint x: 332, startPoint y: 220, endPoint x: 385, endPoint y: 264, distance: 68.3
click at [385, 264] on circle at bounding box center [385, 265] width 16 height 16
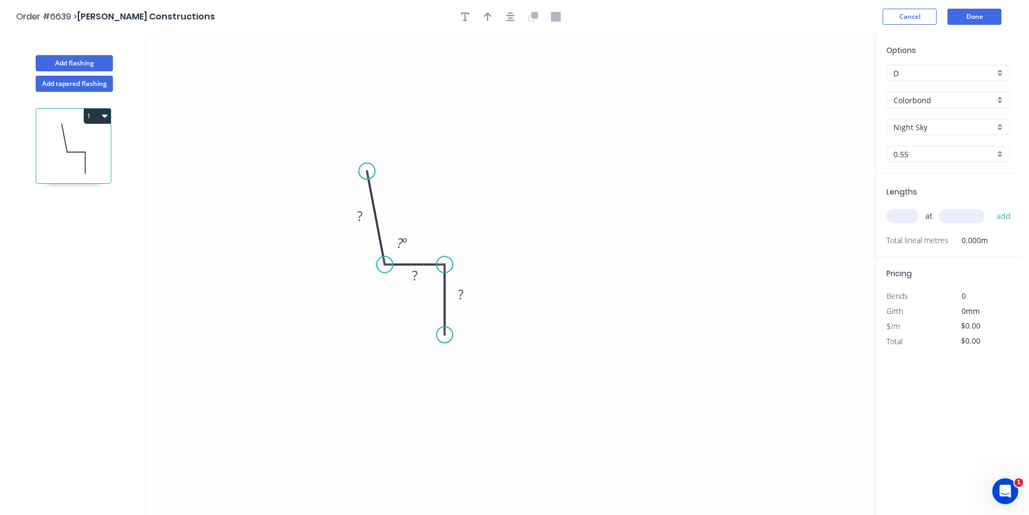
drag, startPoint x: 340, startPoint y: 172, endPoint x: 367, endPoint y: 171, distance: 26.5
click at [367, 171] on circle at bounding box center [367, 171] width 16 height 16
click at [356, 217] on rect at bounding box center [360, 216] width 22 height 15
drag, startPoint x: 364, startPoint y: 169, endPoint x: 377, endPoint y: 207, distance: 41.0
click at [377, 207] on circle at bounding box center [377, 207] width 16 height 16
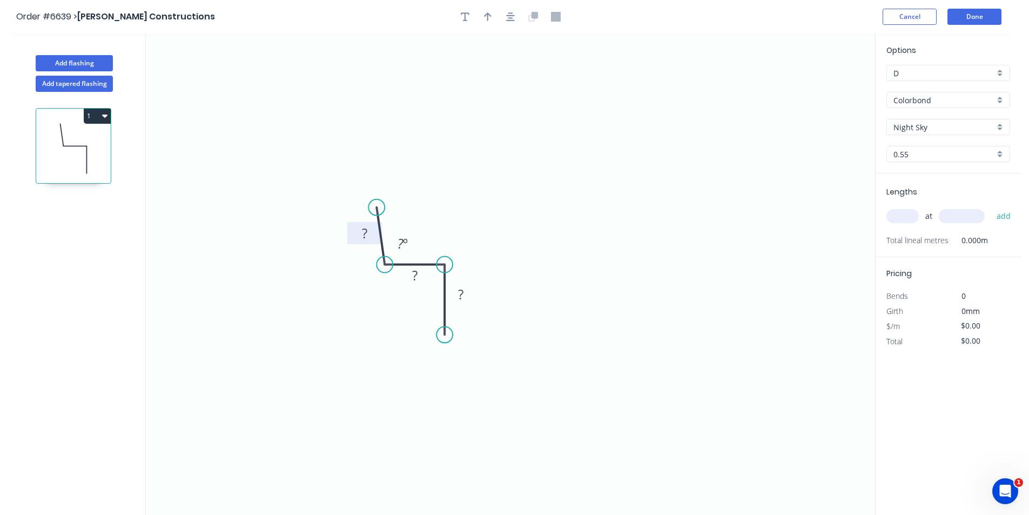
click at [374, 236] on rect at bounding box center [365, 233] width 22 height 15
type input "$11.94"
click at [513, 14] on icon "button" at bounding box center [510, 17] width 9 height 10
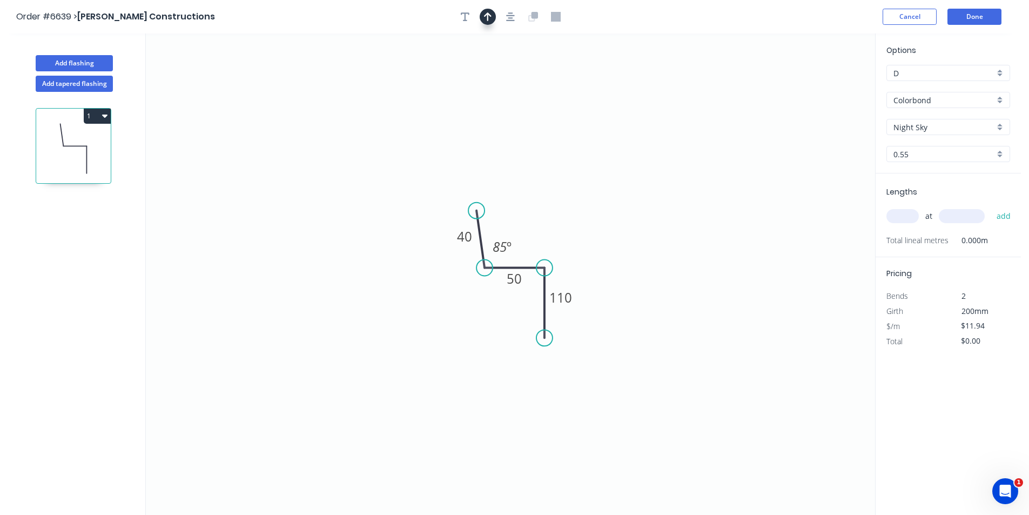
click at [490, 13] on icon "button" at bounding box center [488, 17] width 8 height 10
click at [821, 86] on icon at bounding box center [821, 75] width 10 height 35
drag, startPoint x: 820, startPoint y: 83, endPoint x: 541, endPoint y: 235, distance: 317.7
click at [548, 235] on icon at bounding box center [563, 219] width 31 height 31
click at [903, 216] on input "text" at bounding box center [903, 216] width 32 height 14
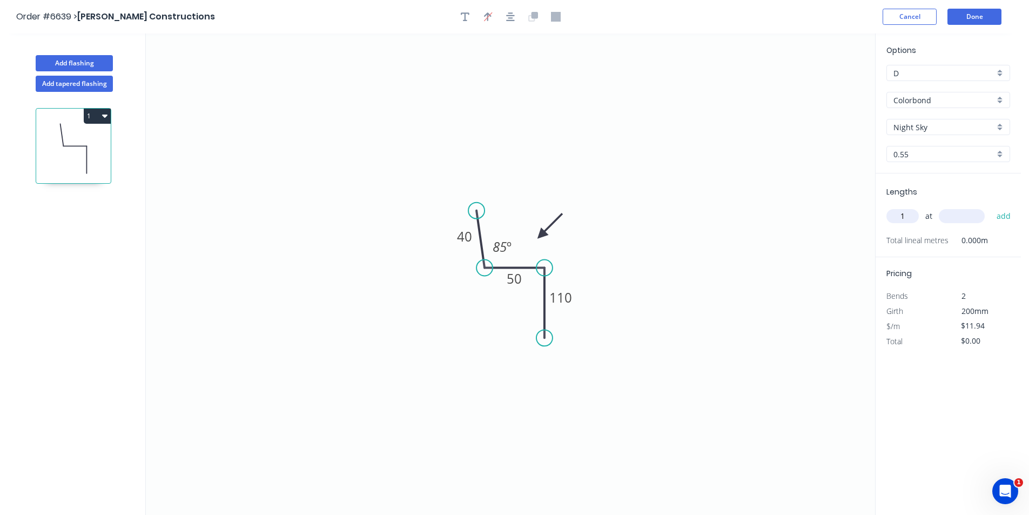
type input "1"
type input "3600"
click at [992, 207] on button "add" at bounding box center [1004, 216] width 25 height 18
type input "$42.98"
click at [905, 221] on input "text" at bounding box center [903, 216] width 32 height 14
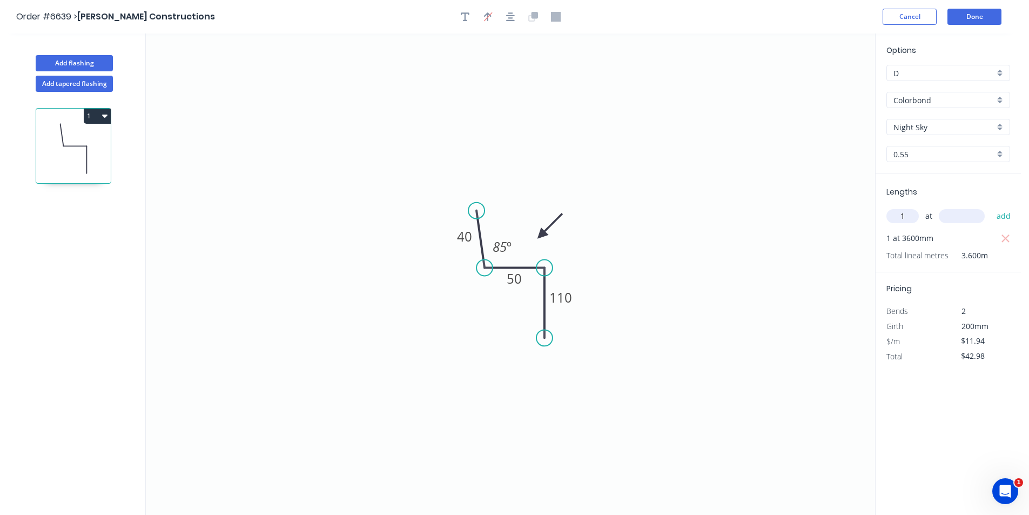
type input "1"
type input "3850"
click at [992, 207] on button "add" at bounding box center [1004, 216] width 25 height 18
type input "$88.95"
click at [967, 16] on button "Done" at bounding box center [975, 17] width 54 height 16
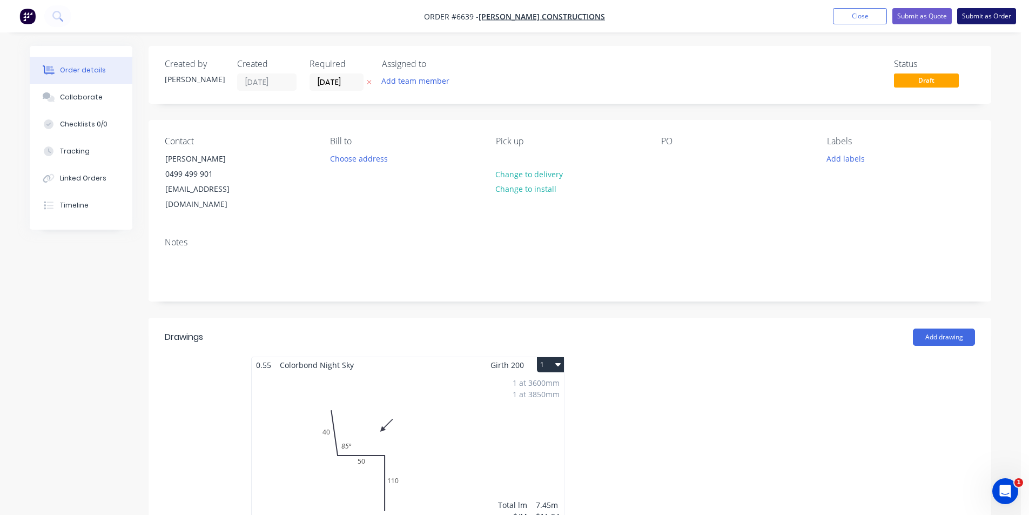
click at [986, 17] on button "Submit as Order" at bounding box center [987, 16] width 59 height 16
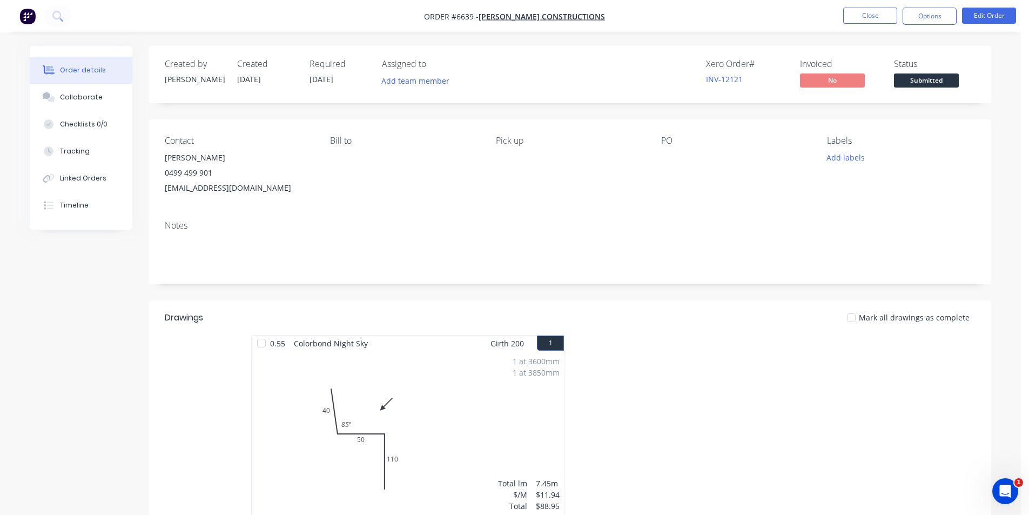
drag, startPoint x: 83, startPoint y: 99, endPoint x: 96, endPoint y: 71, distance: 30.7
click at [83, 99] on div "Collaborate" at bounding box center [81, 97] width 43 height 10
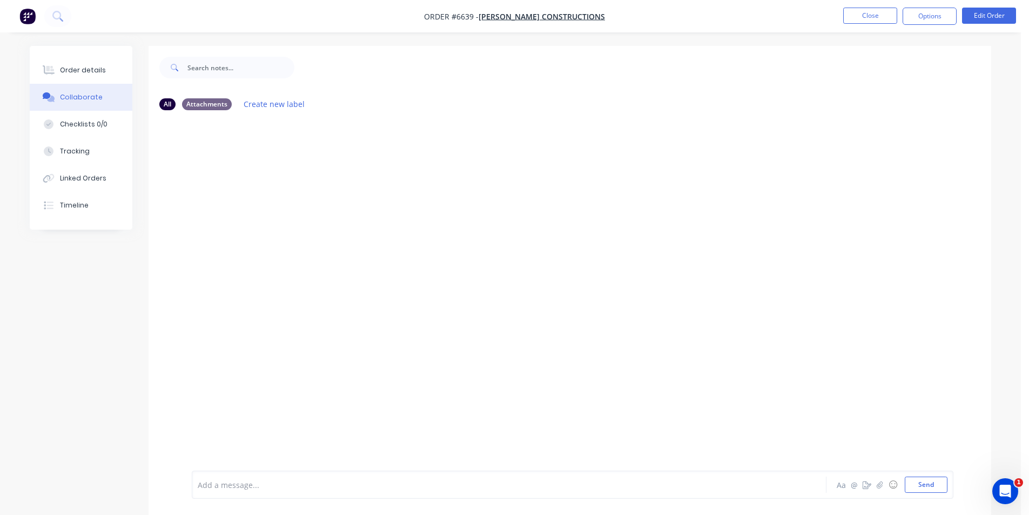
click at [1021, 507] on div at bounding box center [1021, 507] width 0 height 0
click at [877, 485] on icon "button" at bounding box center [880, 485] width 6 height 8
click at [921, 481] on button "Send" at bounding box center [926, 485] width 43 height 16
click at [58, 70] on button "Order details" at bounding box center [81, 70] width 103 height 27
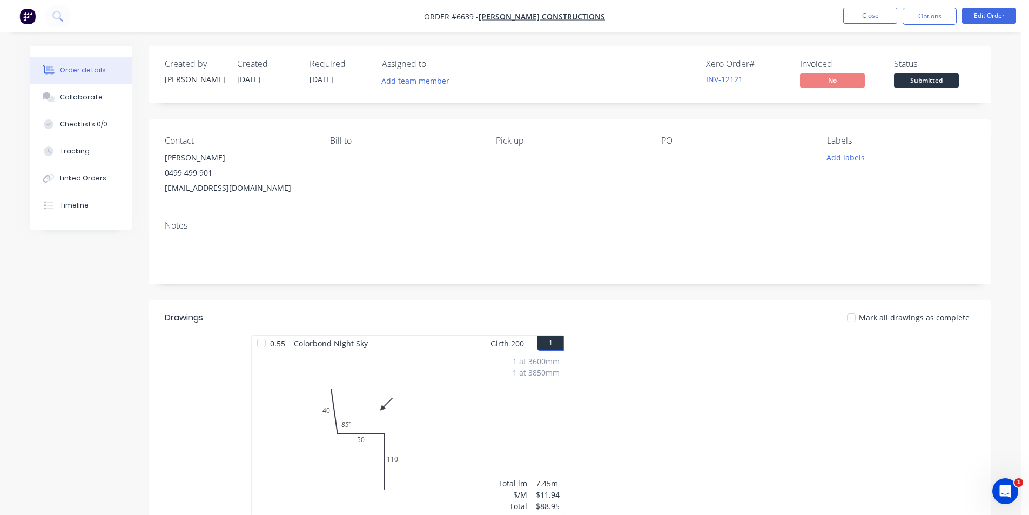
click at [929, 90] on div "Created by Katie Created 25/08/25 Required 25/08/25 Assigned to Add team member…" at bounding box center [570, 74] width 843 height 57
click at [940, 81] on span "Submitted" at bounding box center [926, 80] width 65 height 14
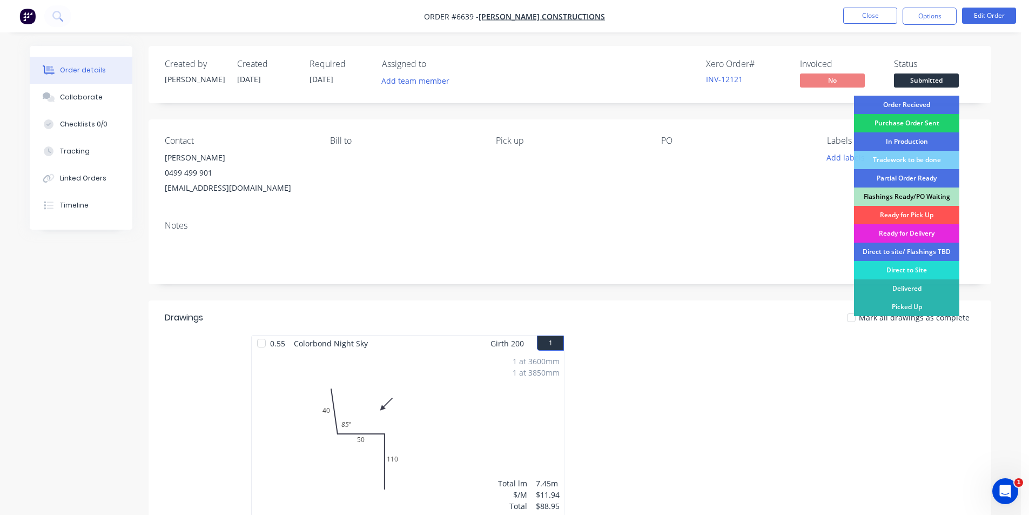
click at [933, 104] on div "Order Recieved" at bounding box center [906, 105] width 105 height 18
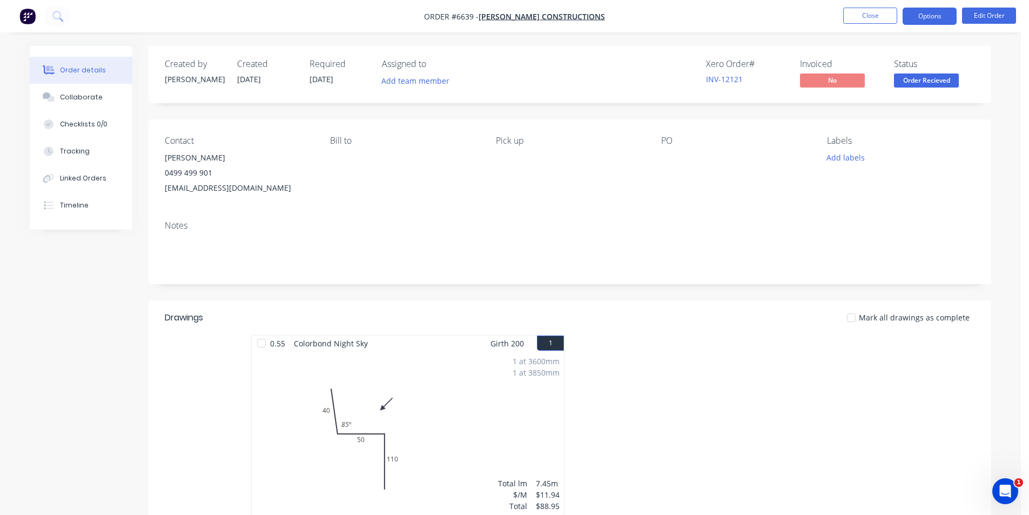
click at [938, 18] on button "Options" at bounding box center [930, 16] width 54 height 17
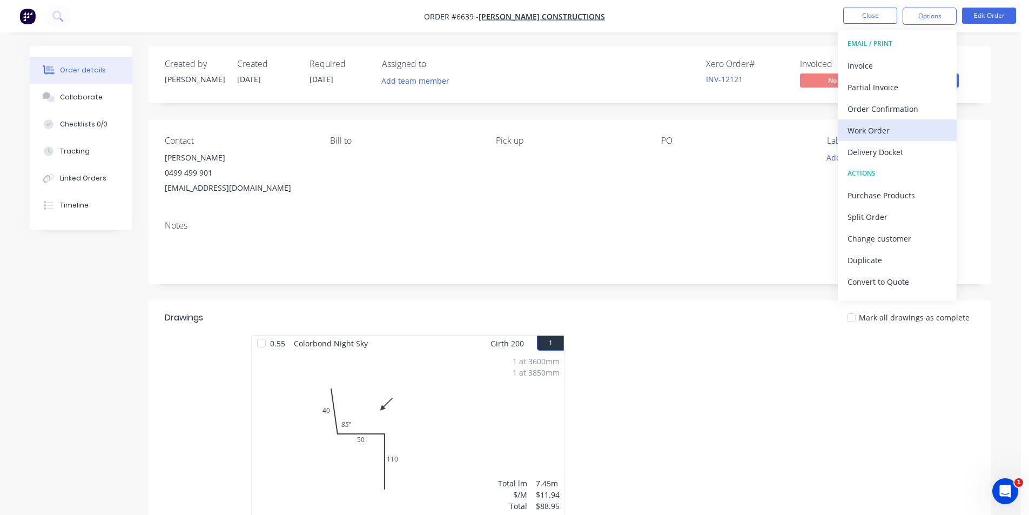
click at [923, 138] on button "Work Order" at bounding box center [897, 130] width 119 height 22
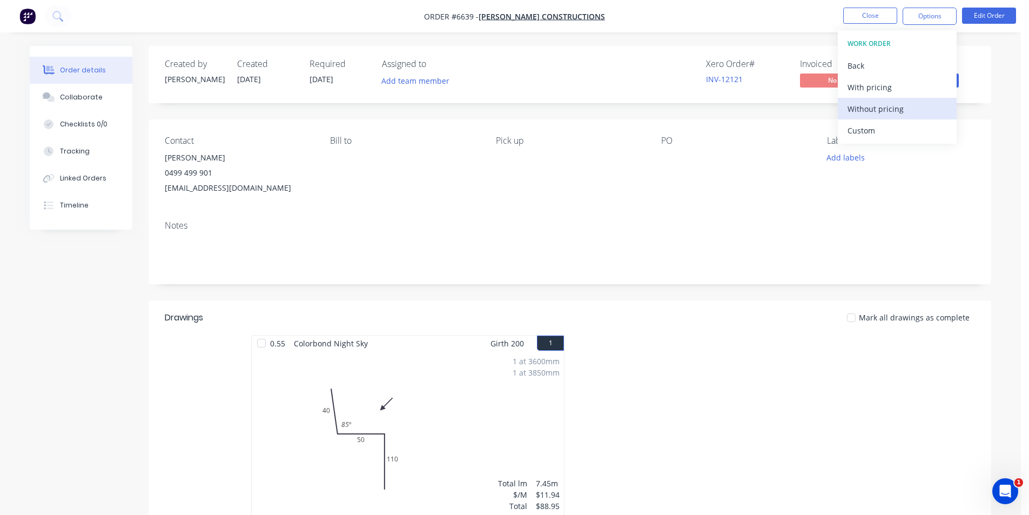
click at [927, 109] on div "Without pricing" at bounding box center [897, 109] width 99 height 16
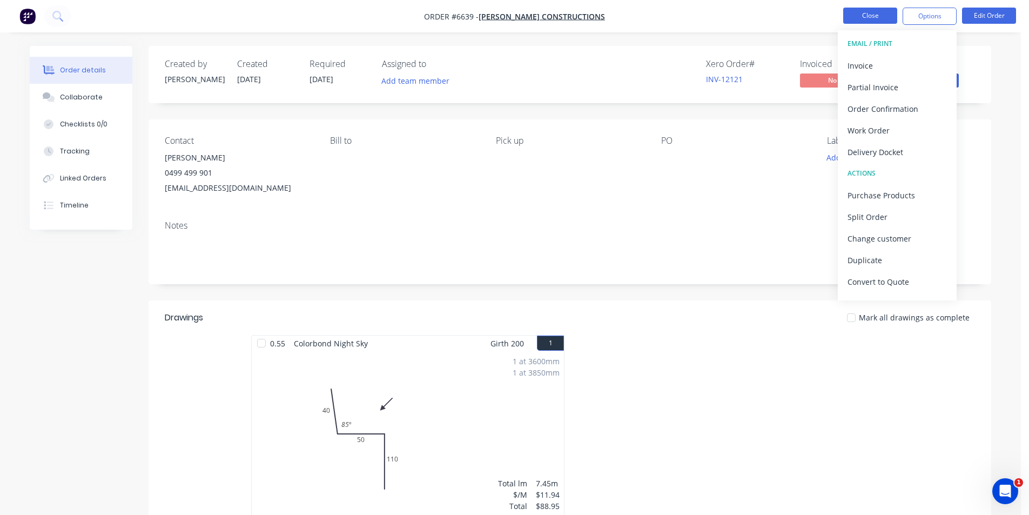
click at [869, 14] on button "Close" at bounding box center [870, 16] width 54 height 16
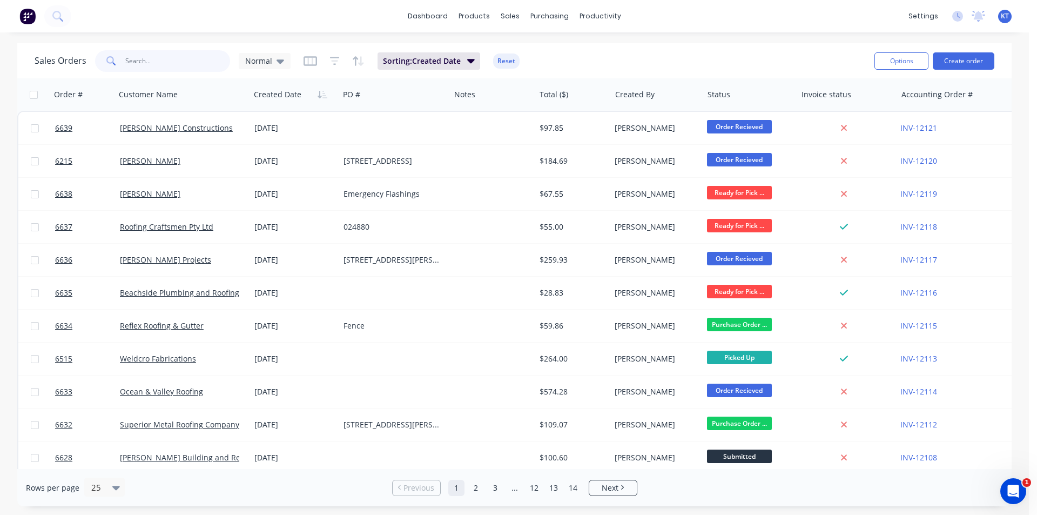
click at [151, 64] on input "text" at bounding box center [177, 61] width 105 height 22
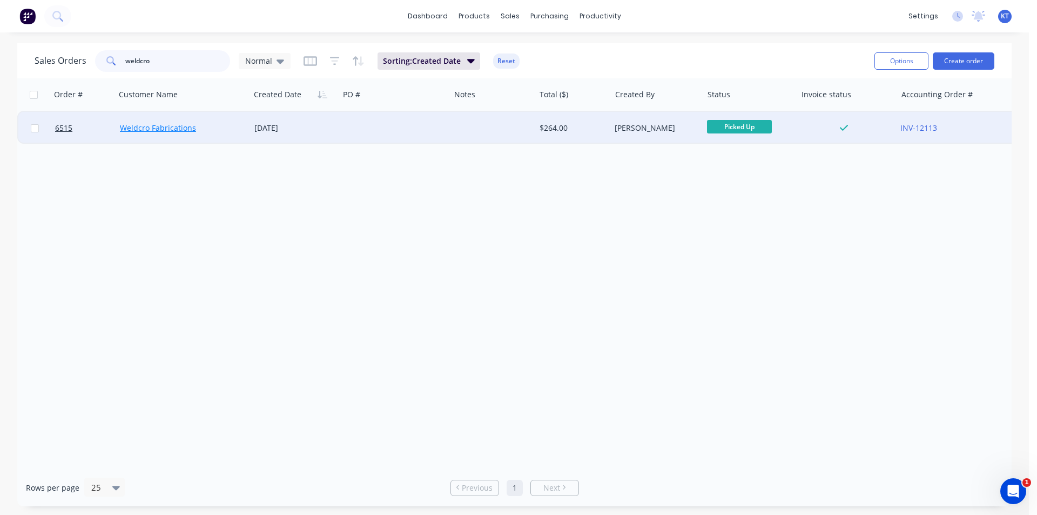
type input "weldcro"
click at [163, 125] on link "Weldcro Fabrications" at bounding box center [158, 128] width 76 height 10
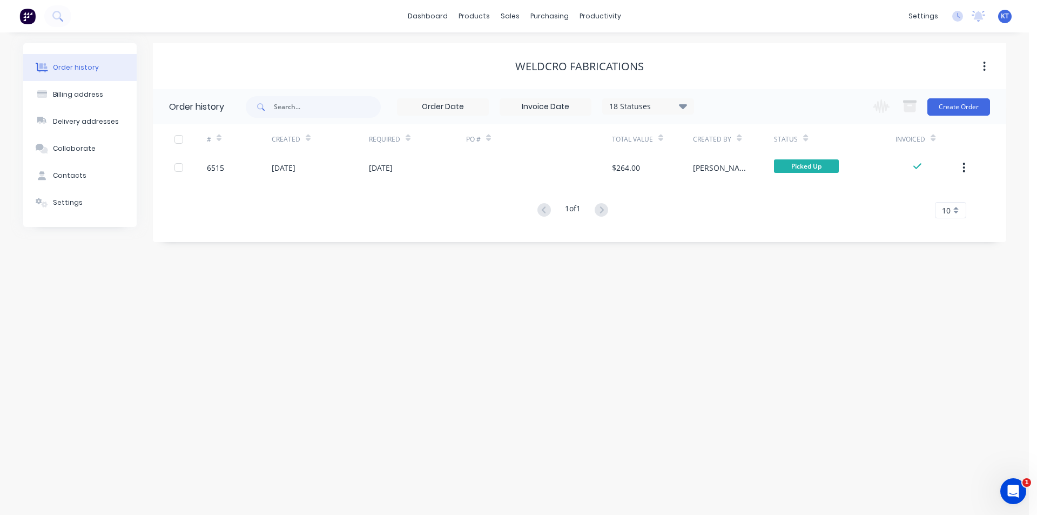
click at [466, 182] on div "# Created Required PO # Total Value Created By Status Invoiced 6515 25 Aug 2025…" at bounding box center [573, 171] width 841 height 94
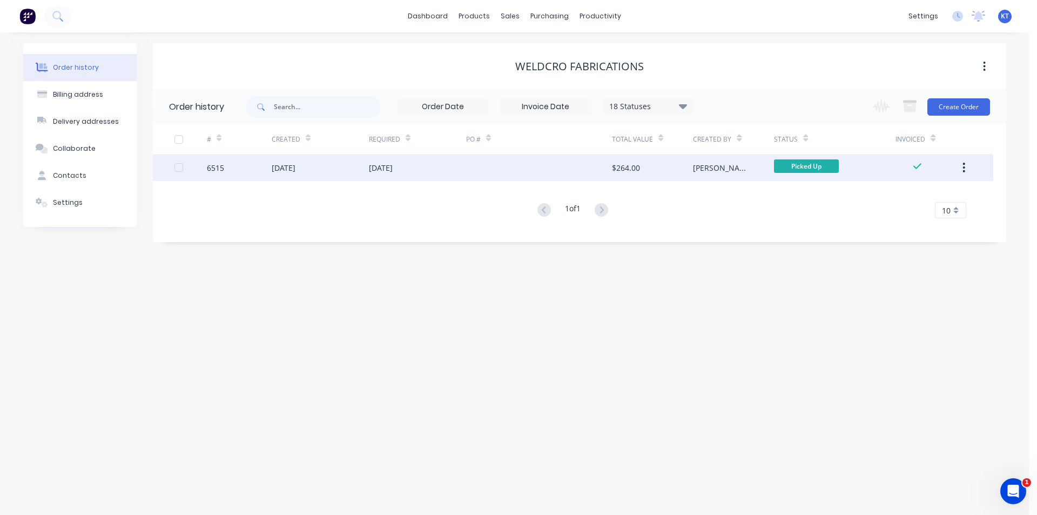
click at [431, 159] on div "12 Aug 2025" at bounding box center [417, 167] width 97 height 27
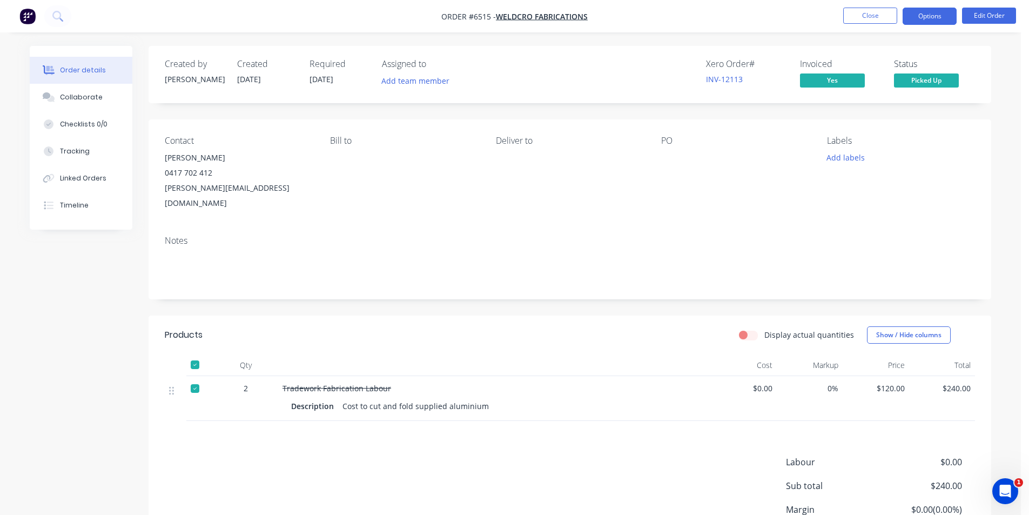
click at [917, 17] on button "Options" at bounding box center [930, 16] width 54 height 17
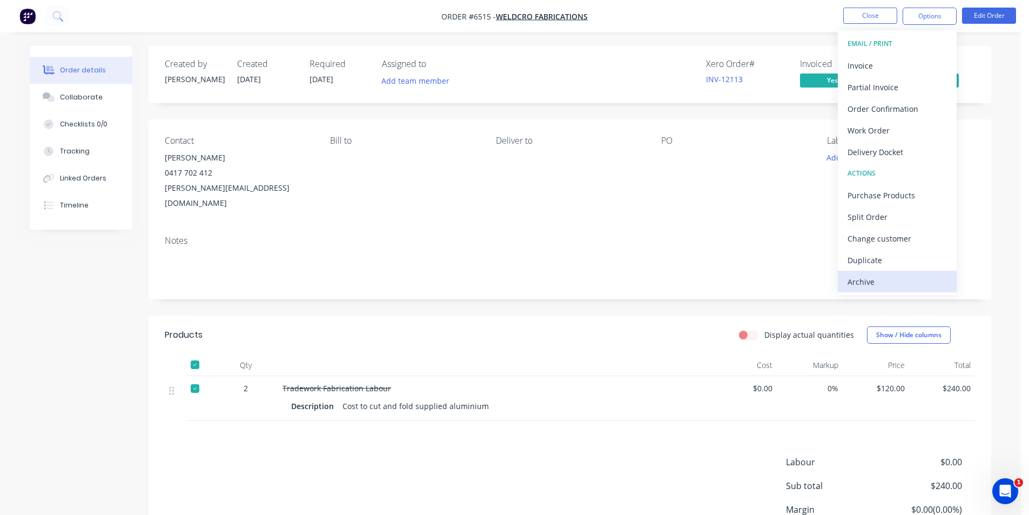
click at [869, 282] on div "Archive" at bounding box center [897, 282] width 99 height 16
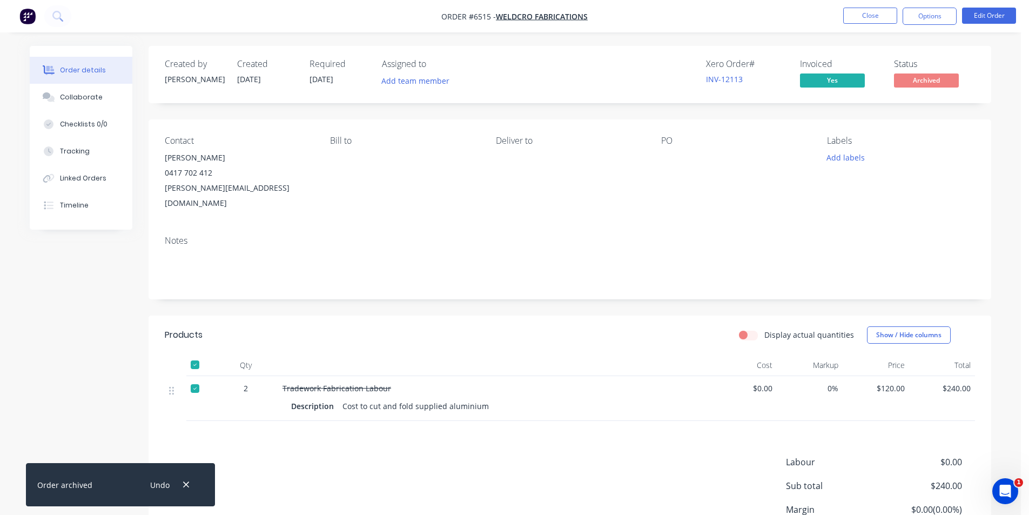
click at [859, 1] on nav "Order #6515 - Weldcro Fabrications Close Options Edit Order" at bounding box center [514, 16] width 1029 height 32
click at [856, 16] on button "Close" at bounding box center [870, 16] width 54 height 16
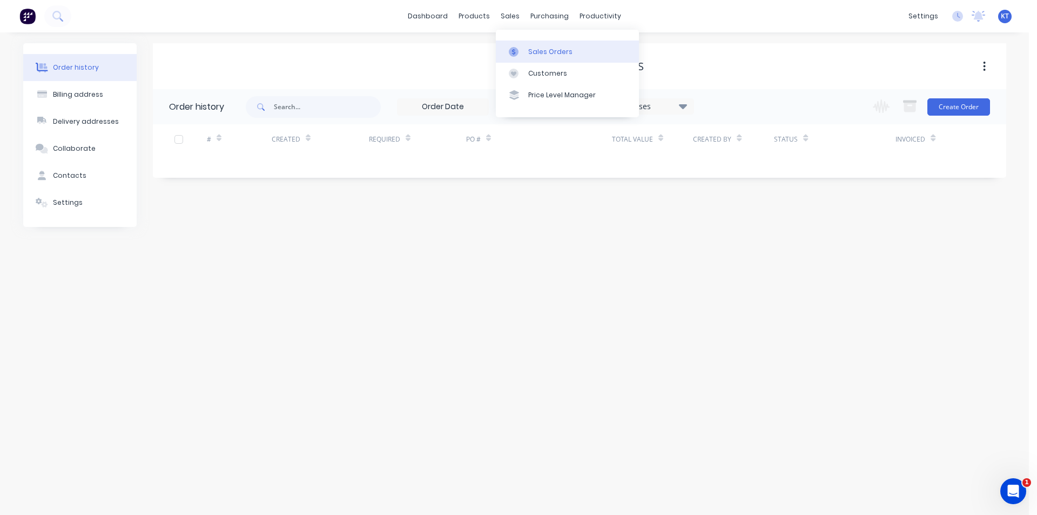
click at [534, 50] on div "Sales Orders" at bounding box center [550, 52] width 44 height 10
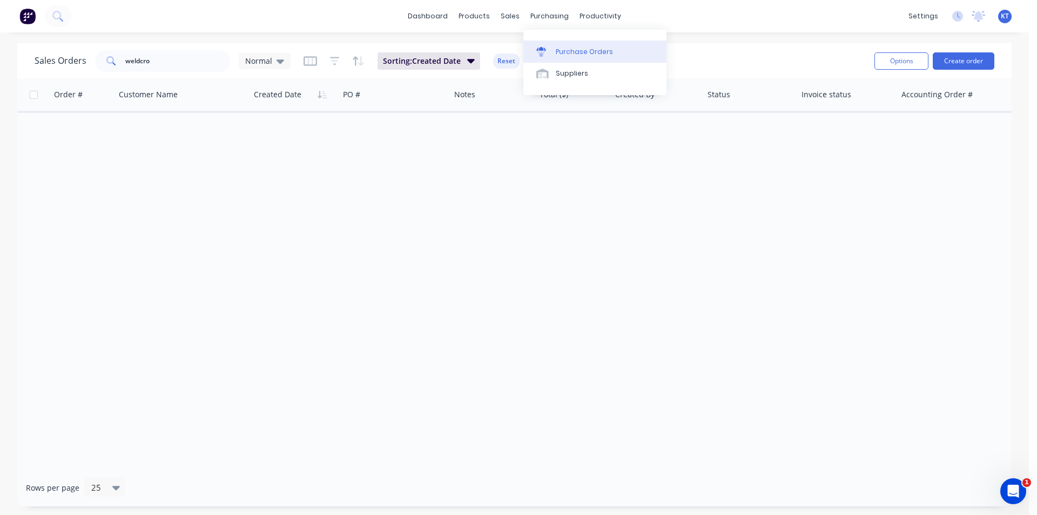
click at [588, 52] on div "Purchase Orders" at bounding box center [584, 52] width 57 height 10
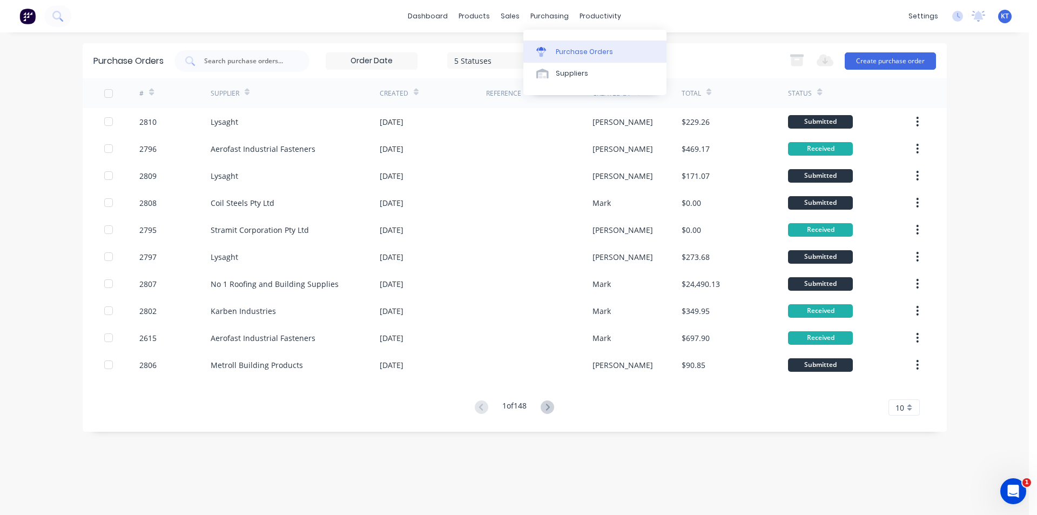
click at [577, 46] on link "Purchase Orders" at bounding box center [595, 52] width 143 height 22
